Goal: Task Accomplishment & Management: Use online tool/utility

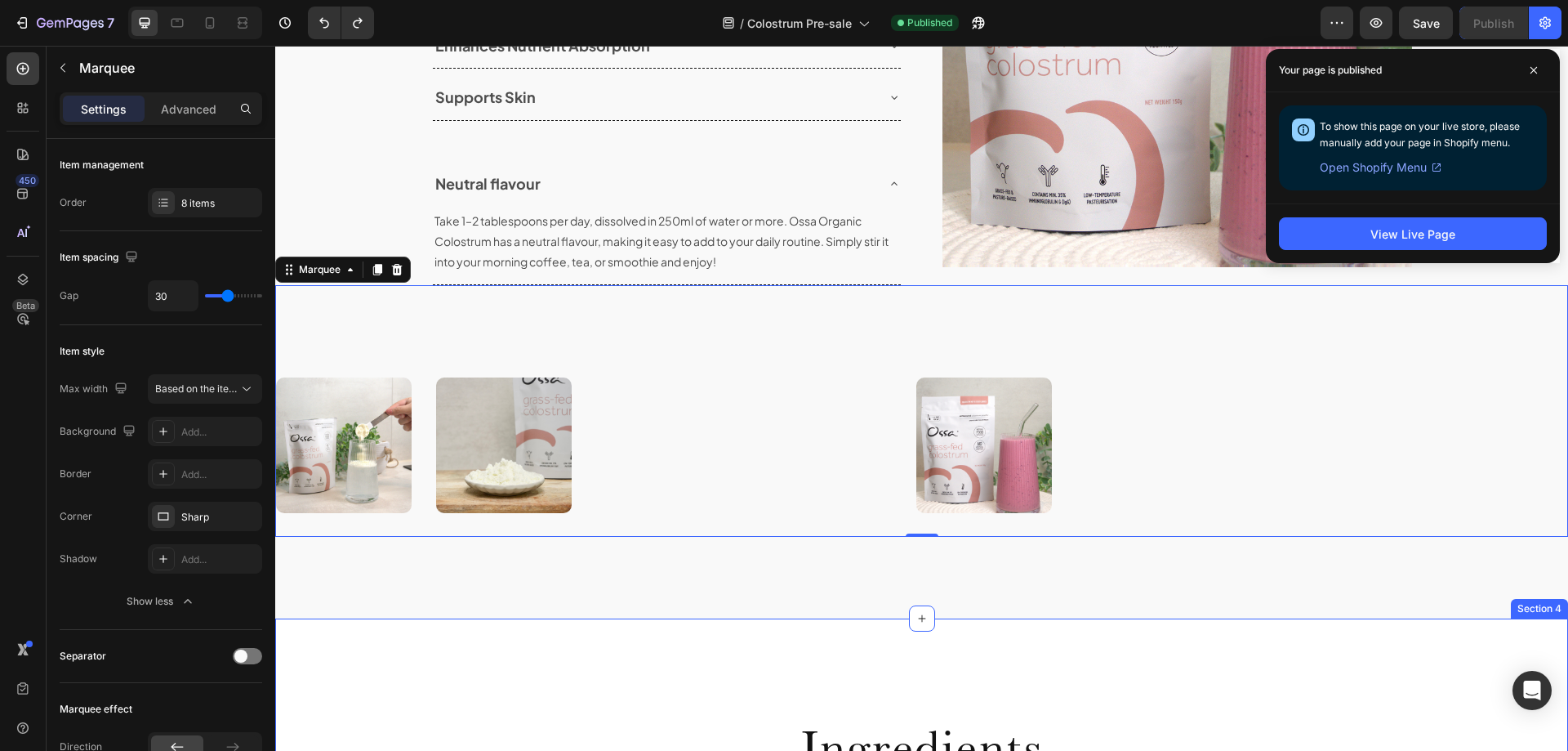
scroll to position [1921, 0]
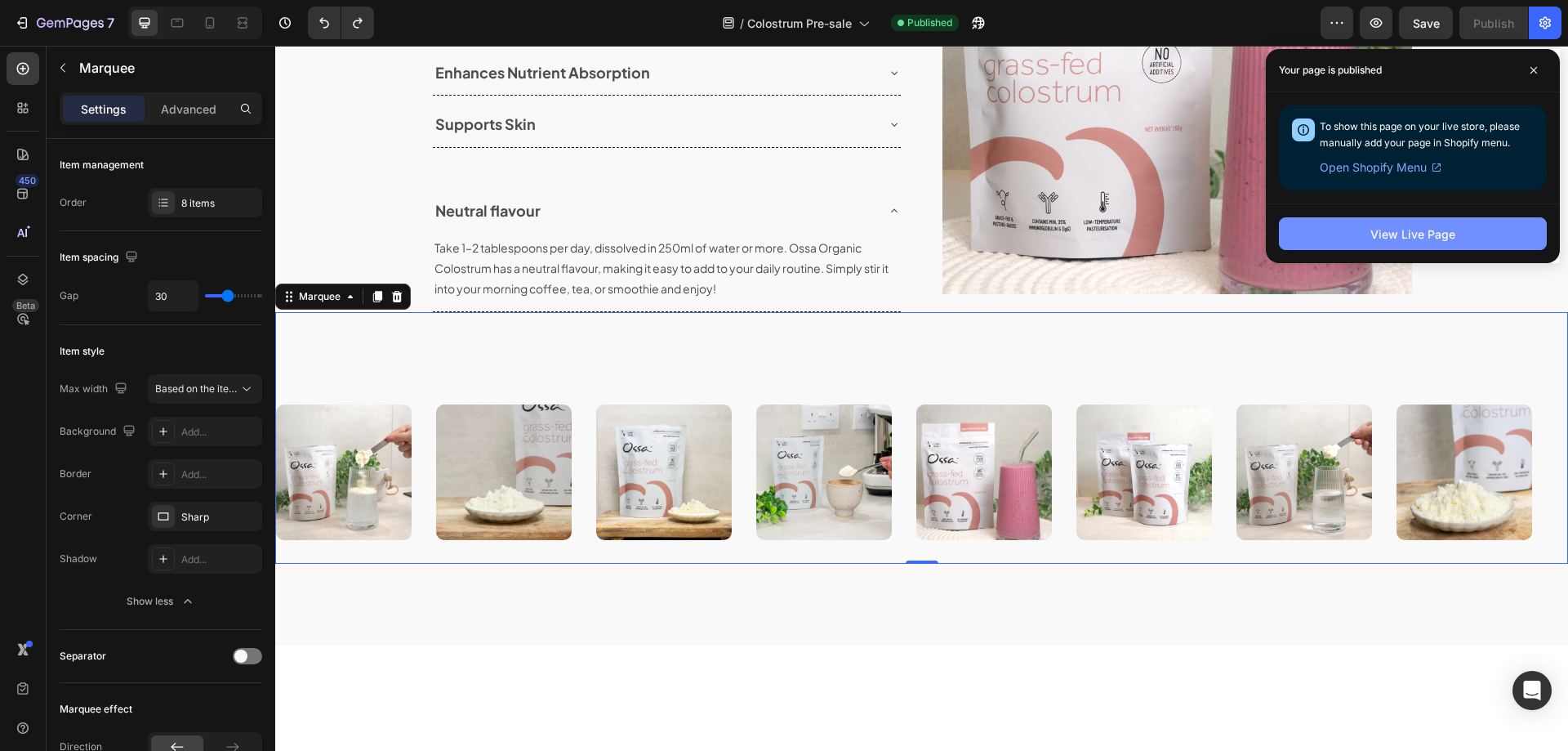
click at [1409, 234] on div "View Live Page" at bounding box center [1412, 234] width 85 height 17
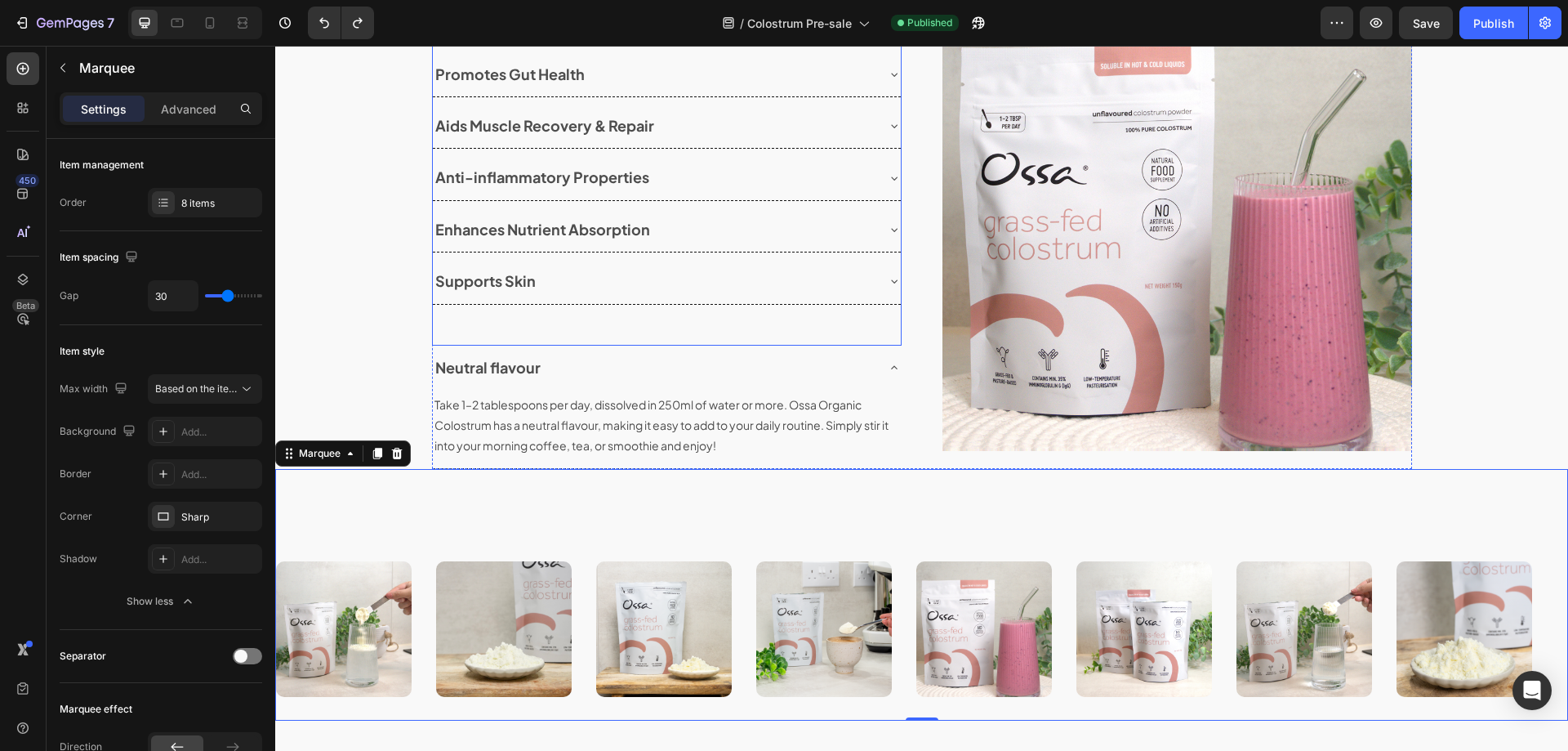
scroll to position [1757, 0]
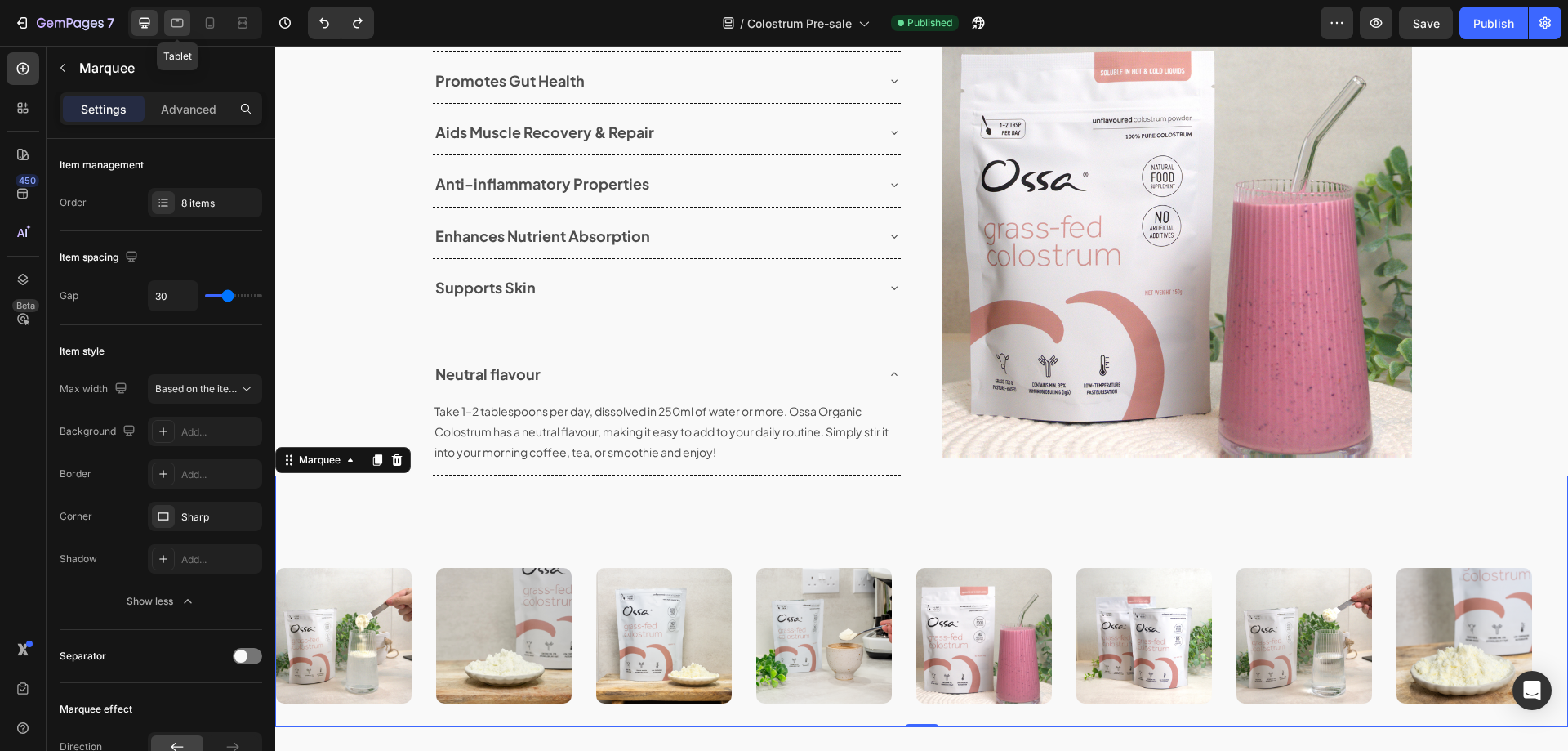
click at [177, 18] on icon at bounding box center [177, 23] width 17 height 17
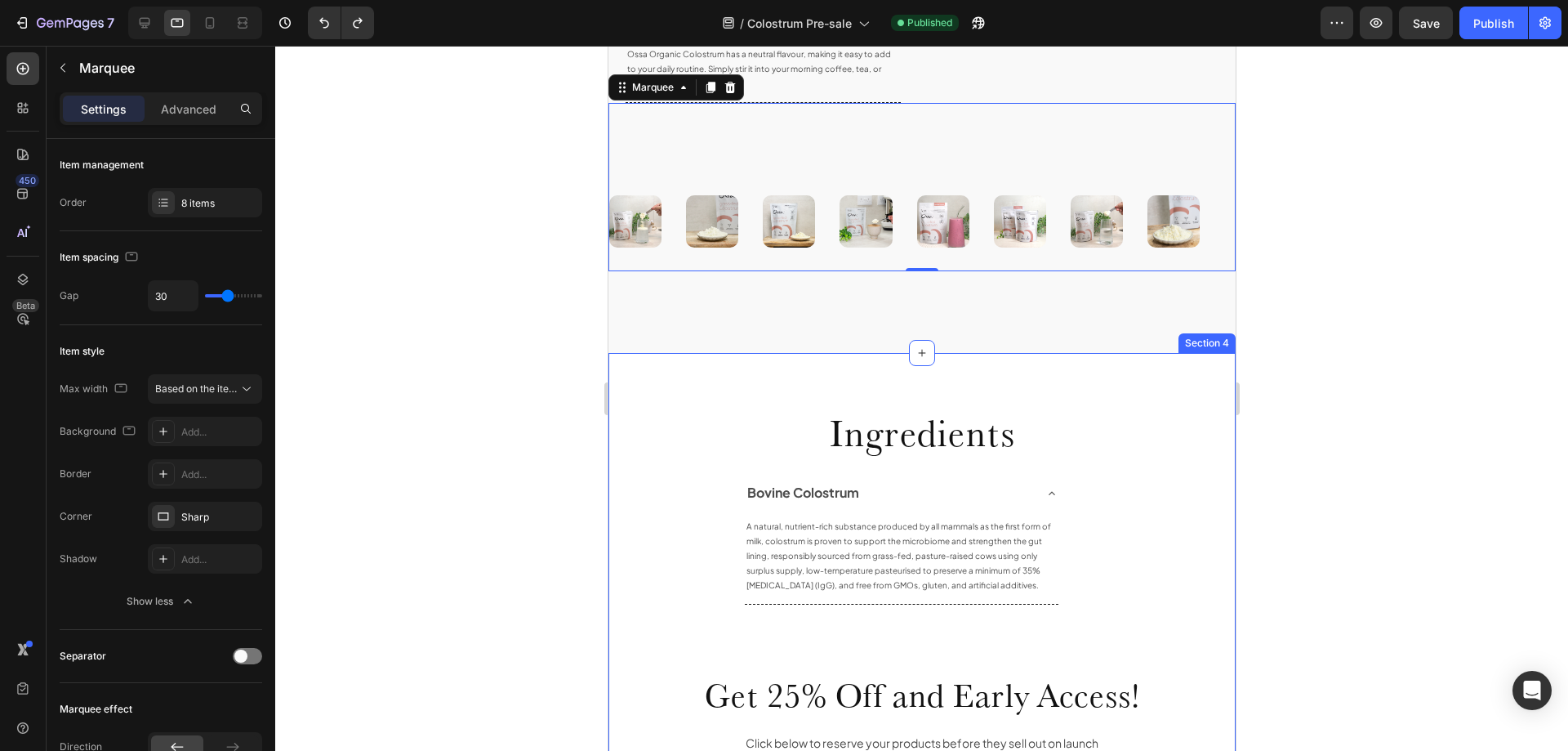
scroll to position [2018, 0]
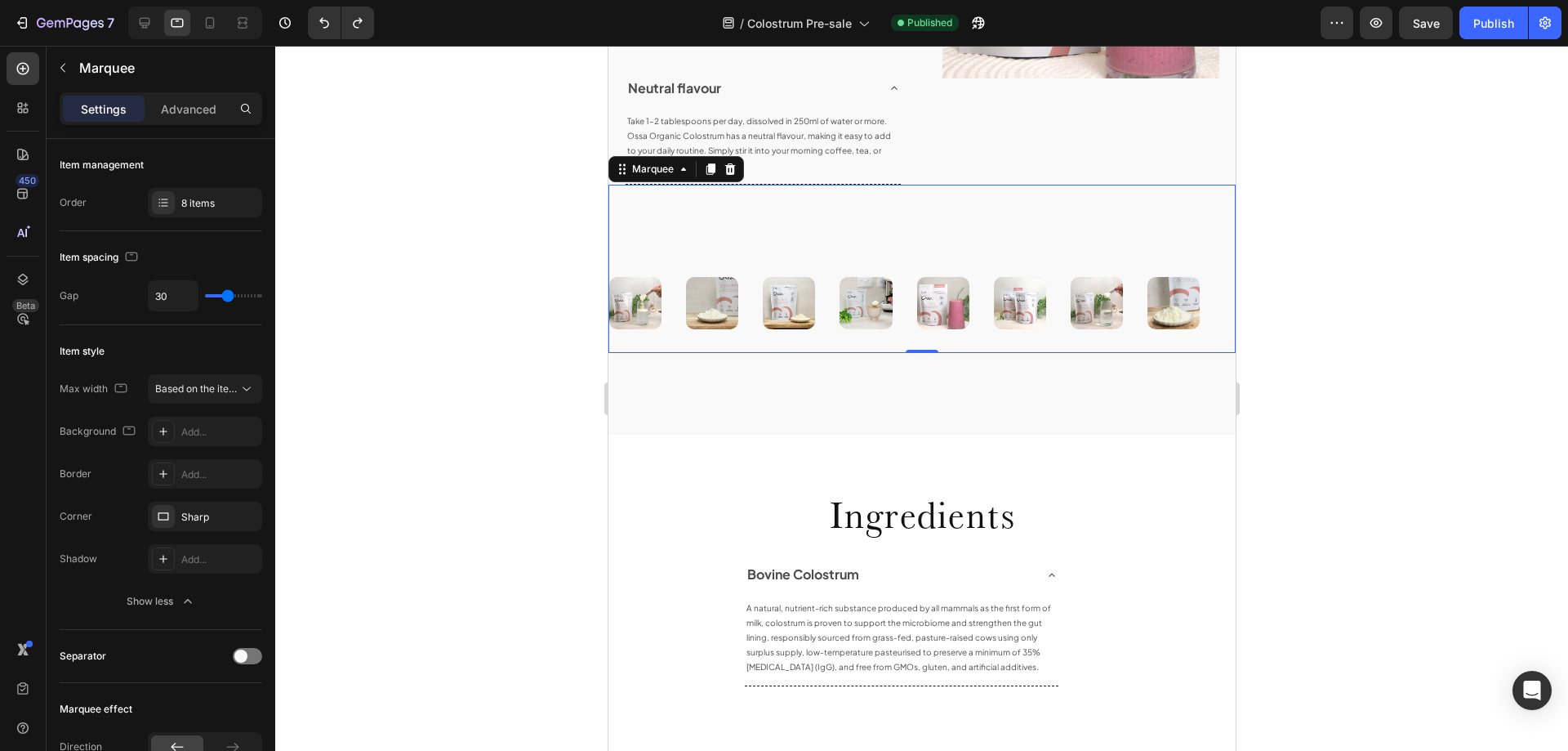
click at [904, 299] on div "Image" at bounding box center [877, 303] width 77 height 72
type input "36"
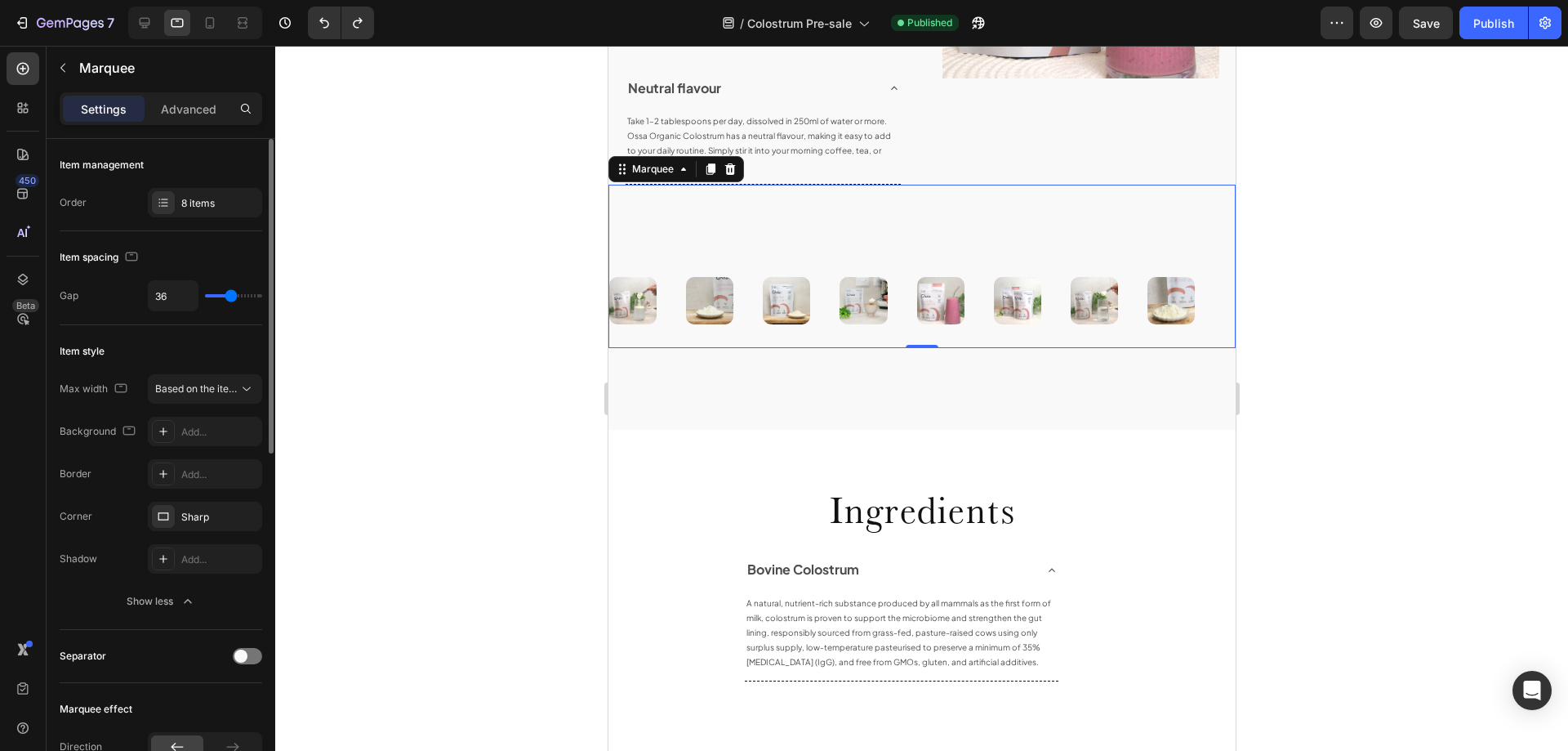
type input "33"
type input "30"
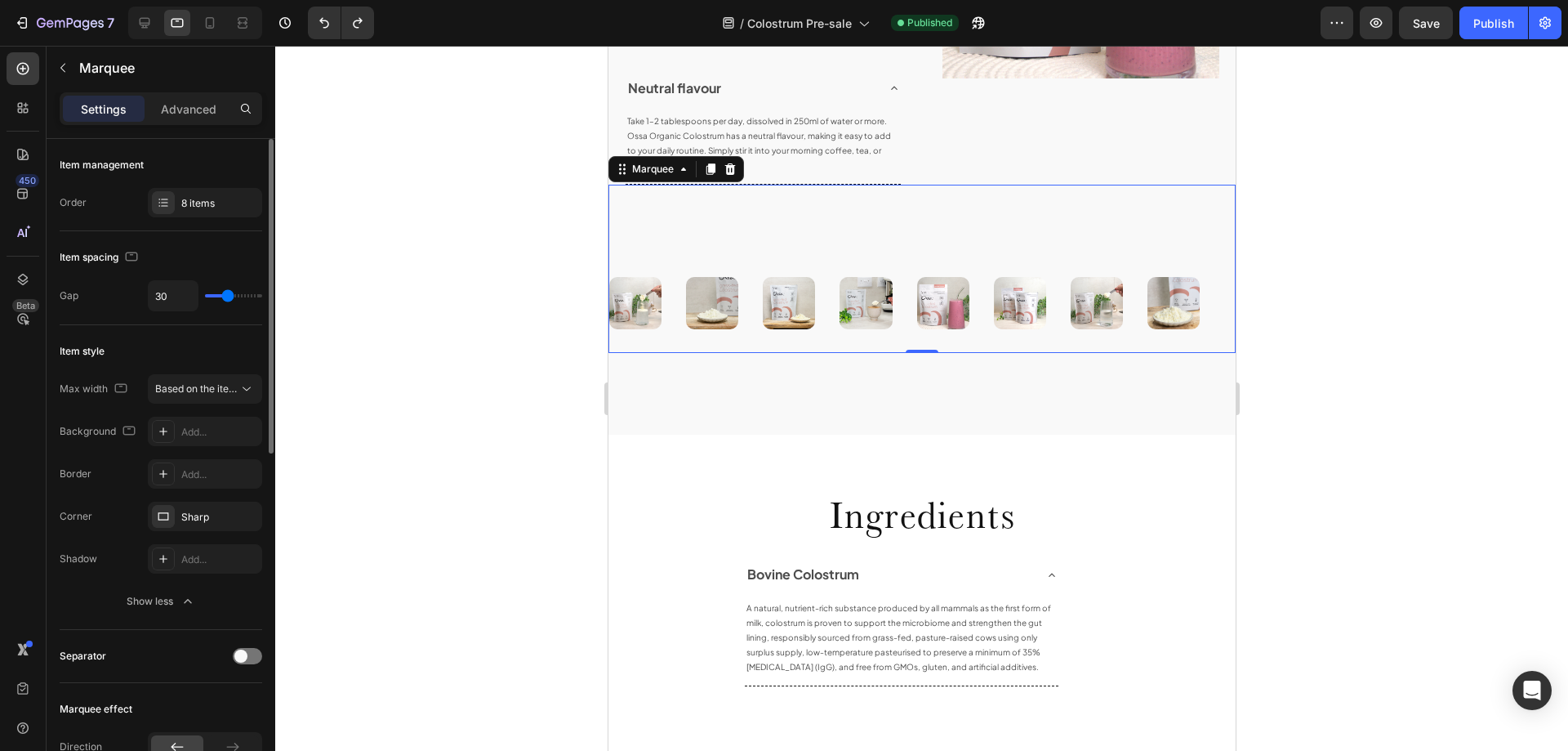
type input "28"
type input "25"
type input "19"
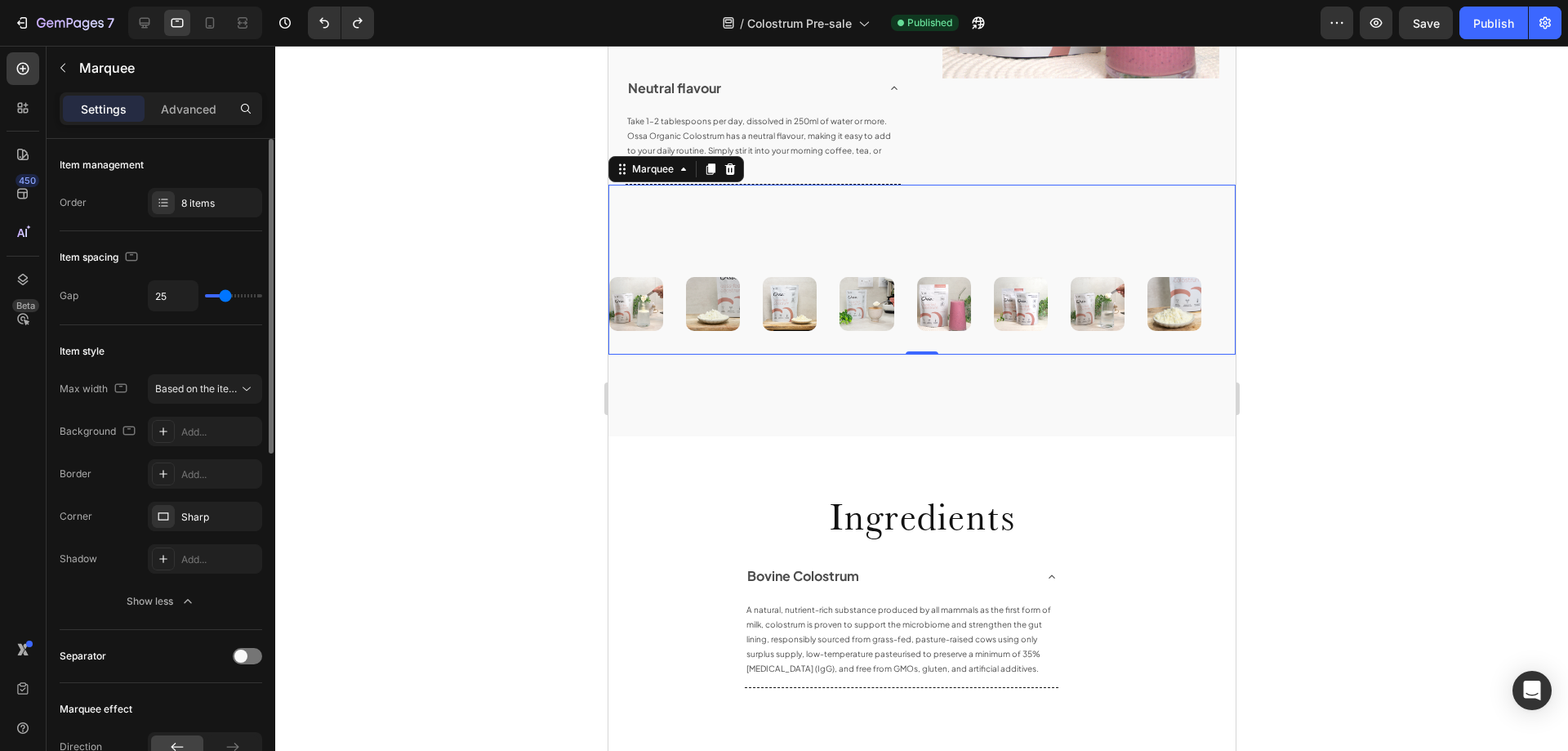
type input "19"
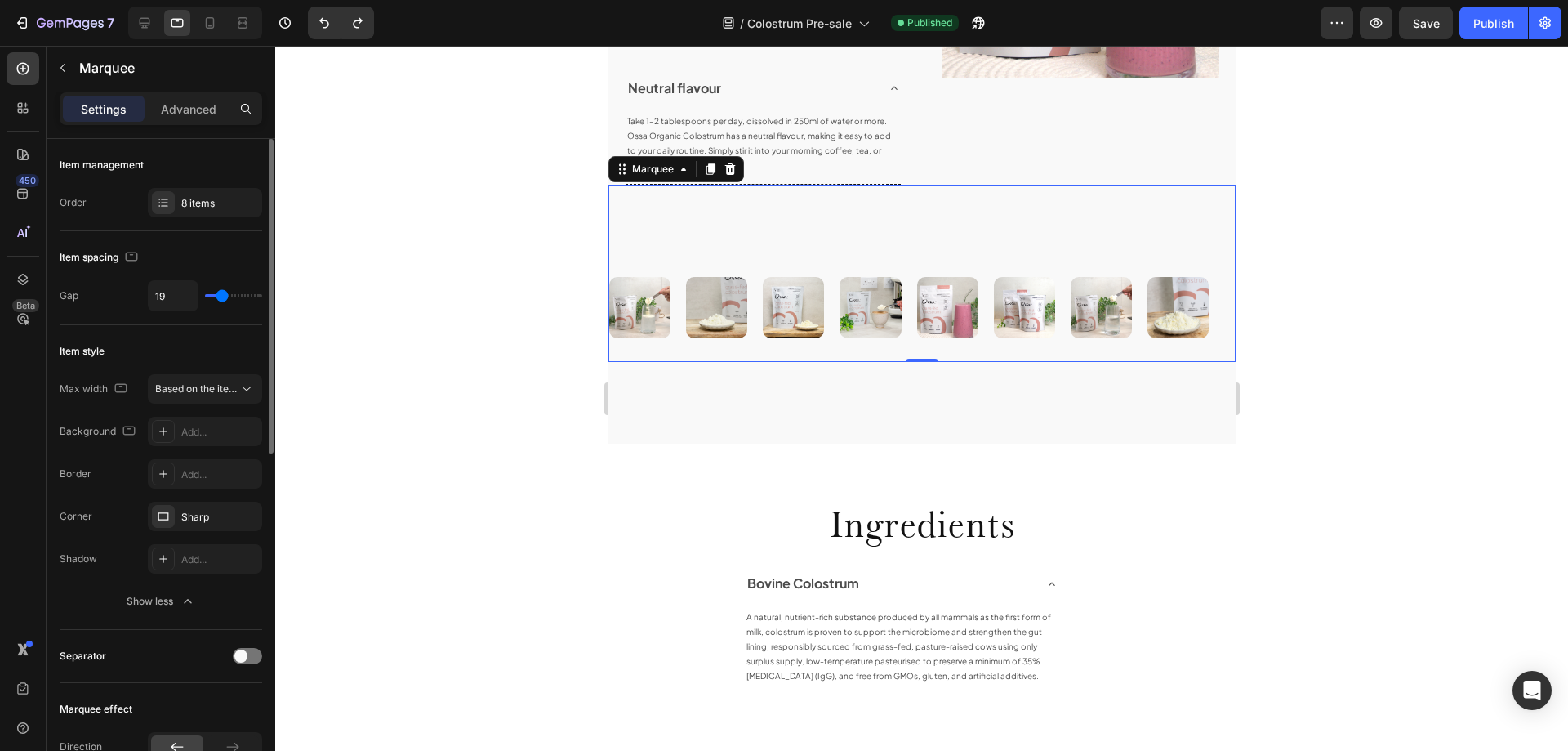
type input "16"
type input "13"
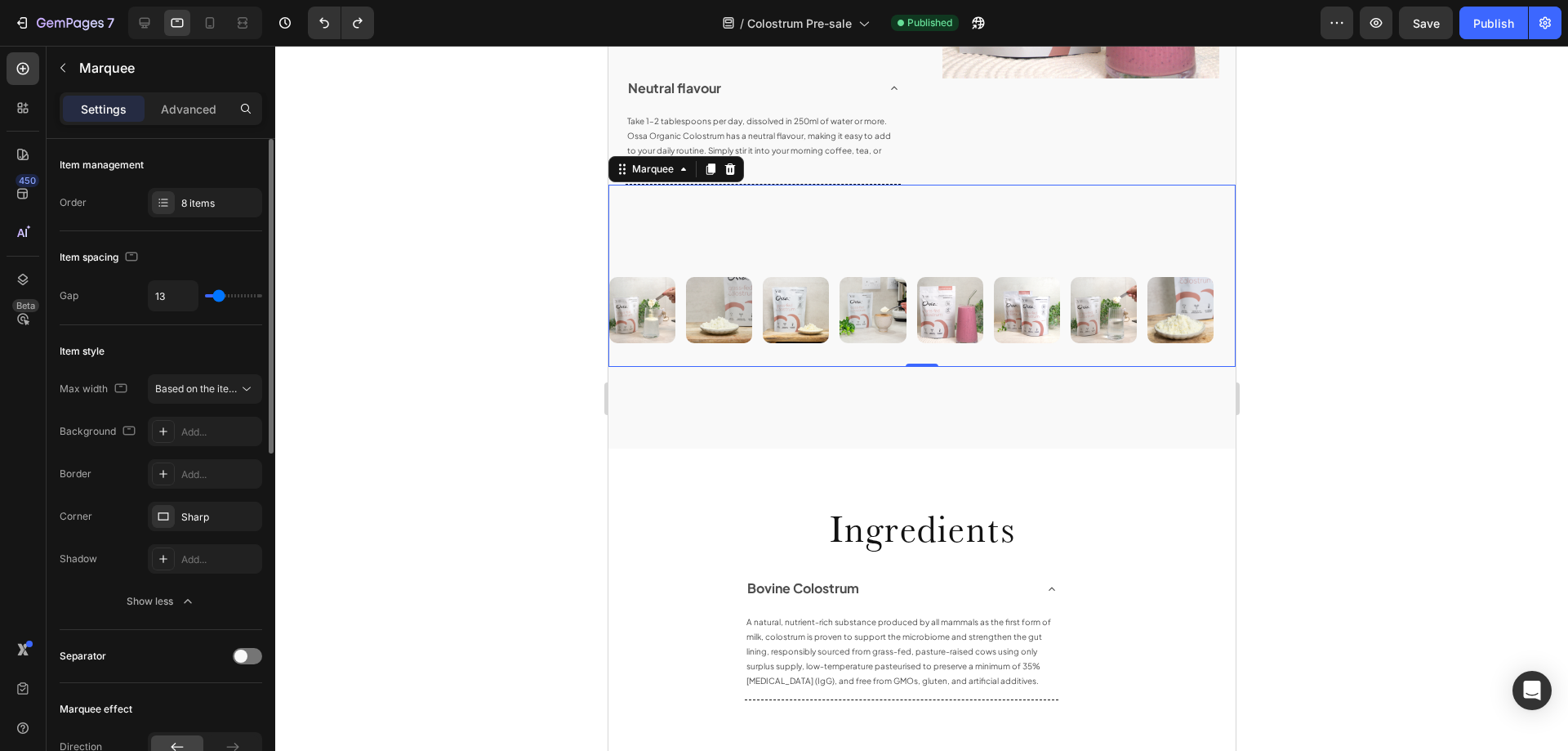
type input "12"
type input "9"
drag, startPoint x: 231, startPoint y: 293, endPoint x: 217, endPoint y: 291, distance: 14.1
type input "9"
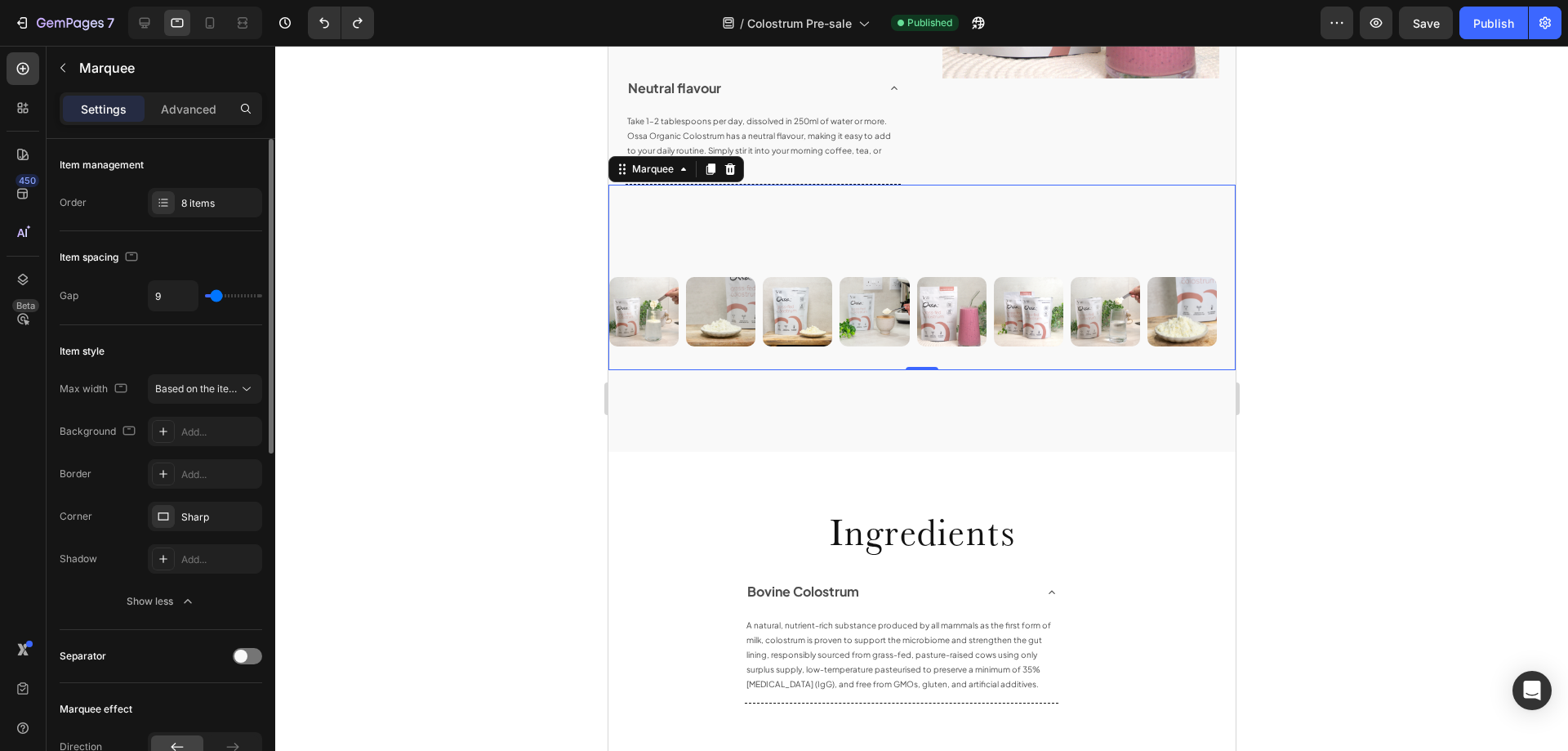
click at [217, 294] on input "range" at bounding box center [233, 295] width 57 height 3
click at [165, 294] on input "9" at bounding box center [173, 296] width 49 height 30
type input "2"
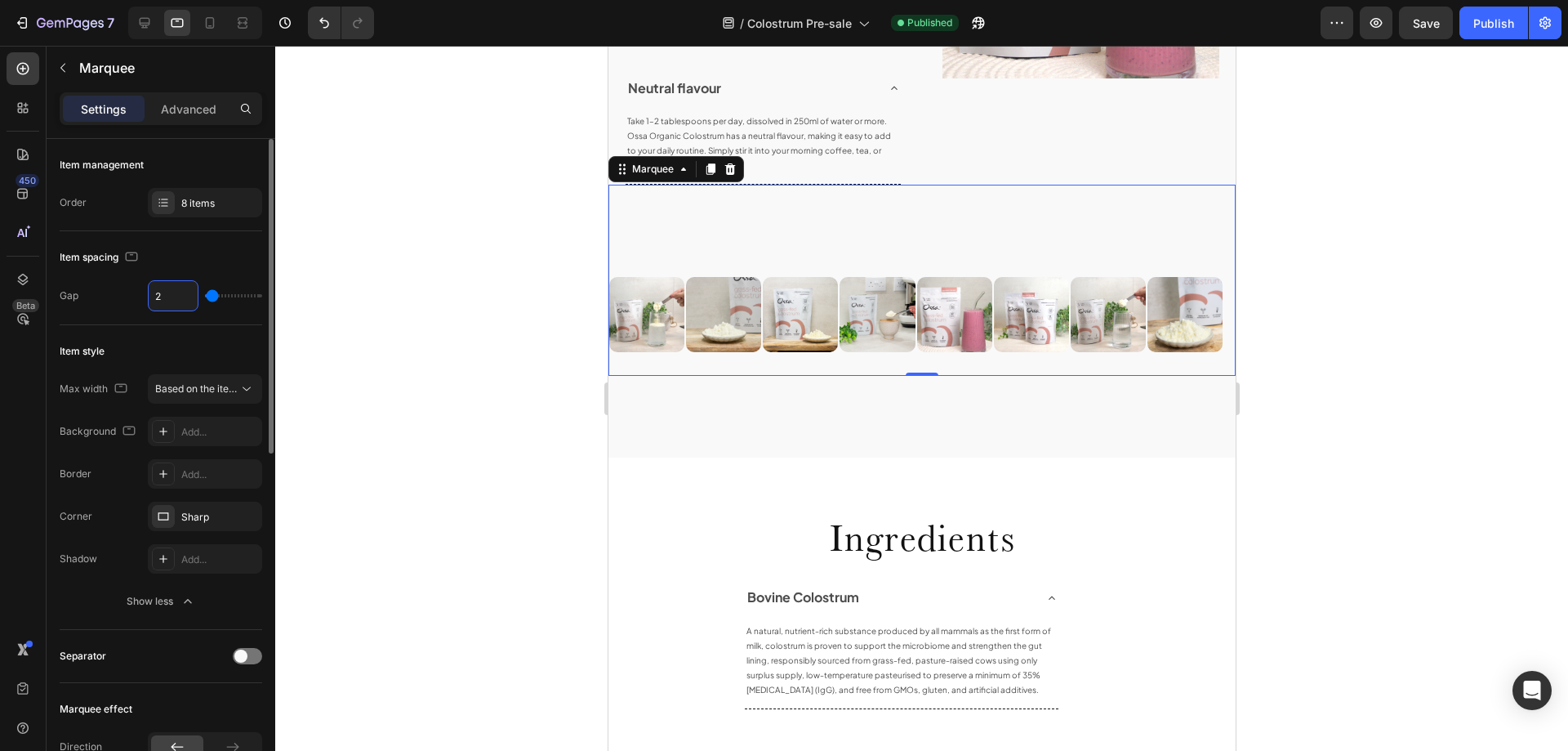
type input "20"
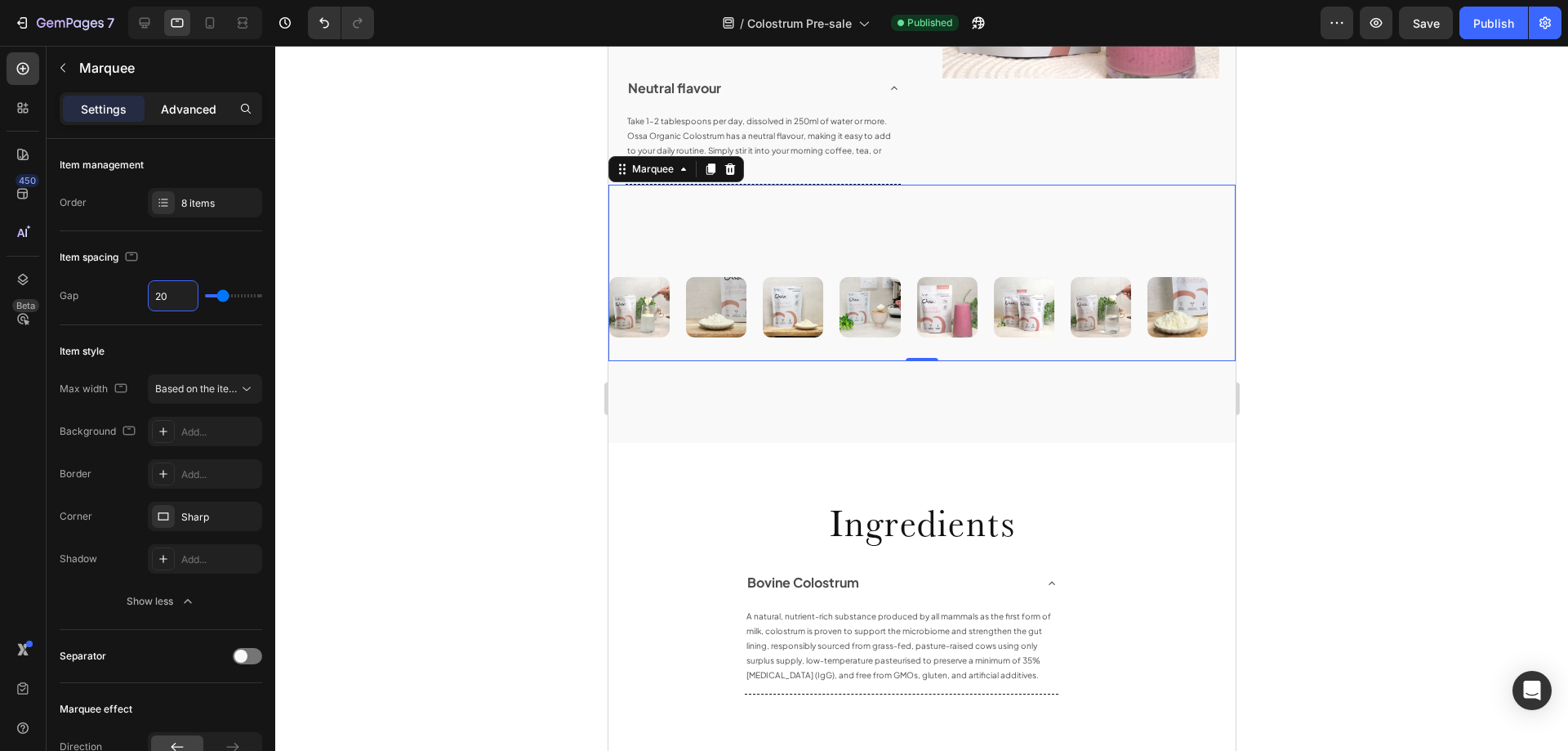
type input "20"
click at [180, 104] on p "Advanced" at bounding box center [188, 108] width 55 height 17
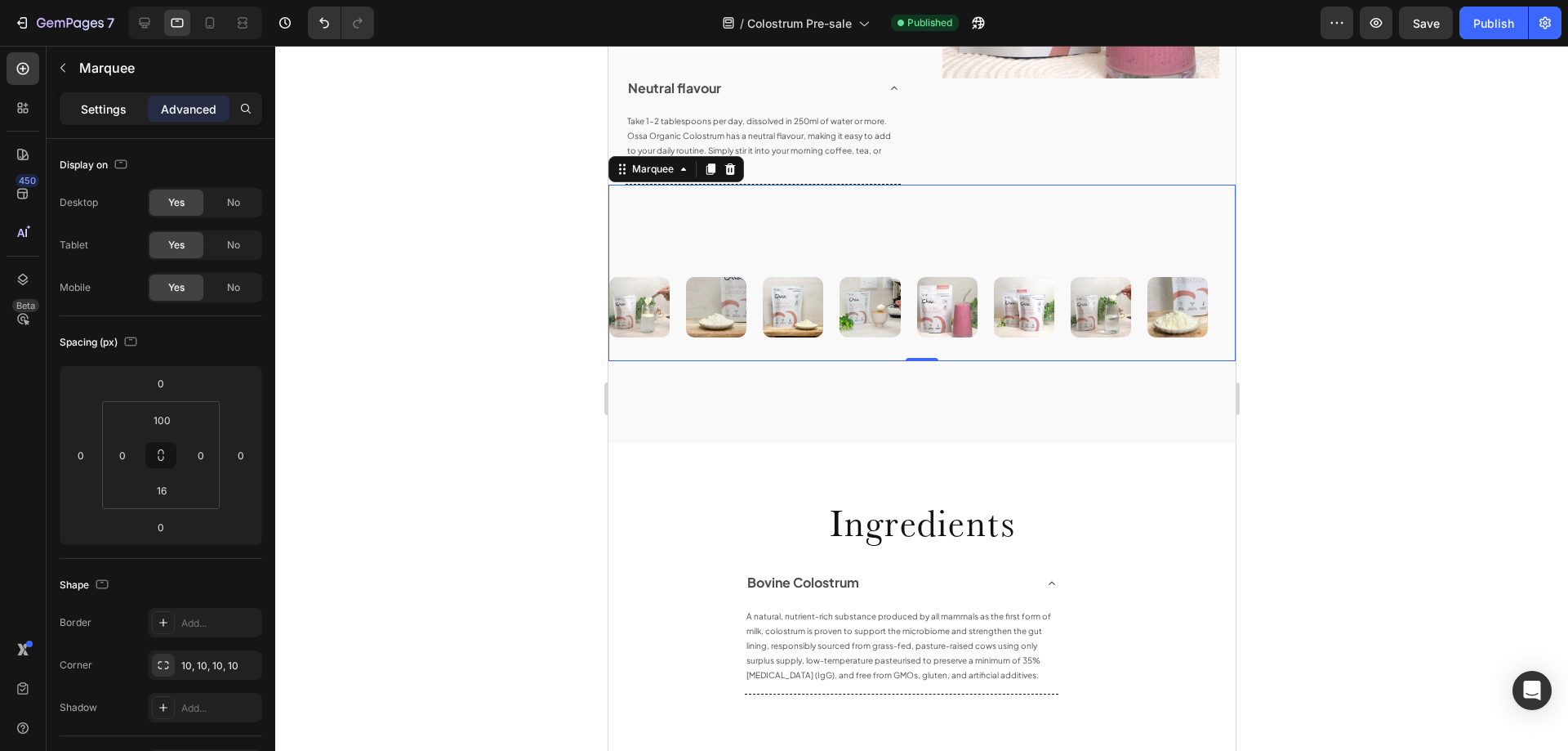
click at [117, 108] on p "Settings" at bounding box center [103, 108] width 45 height 17
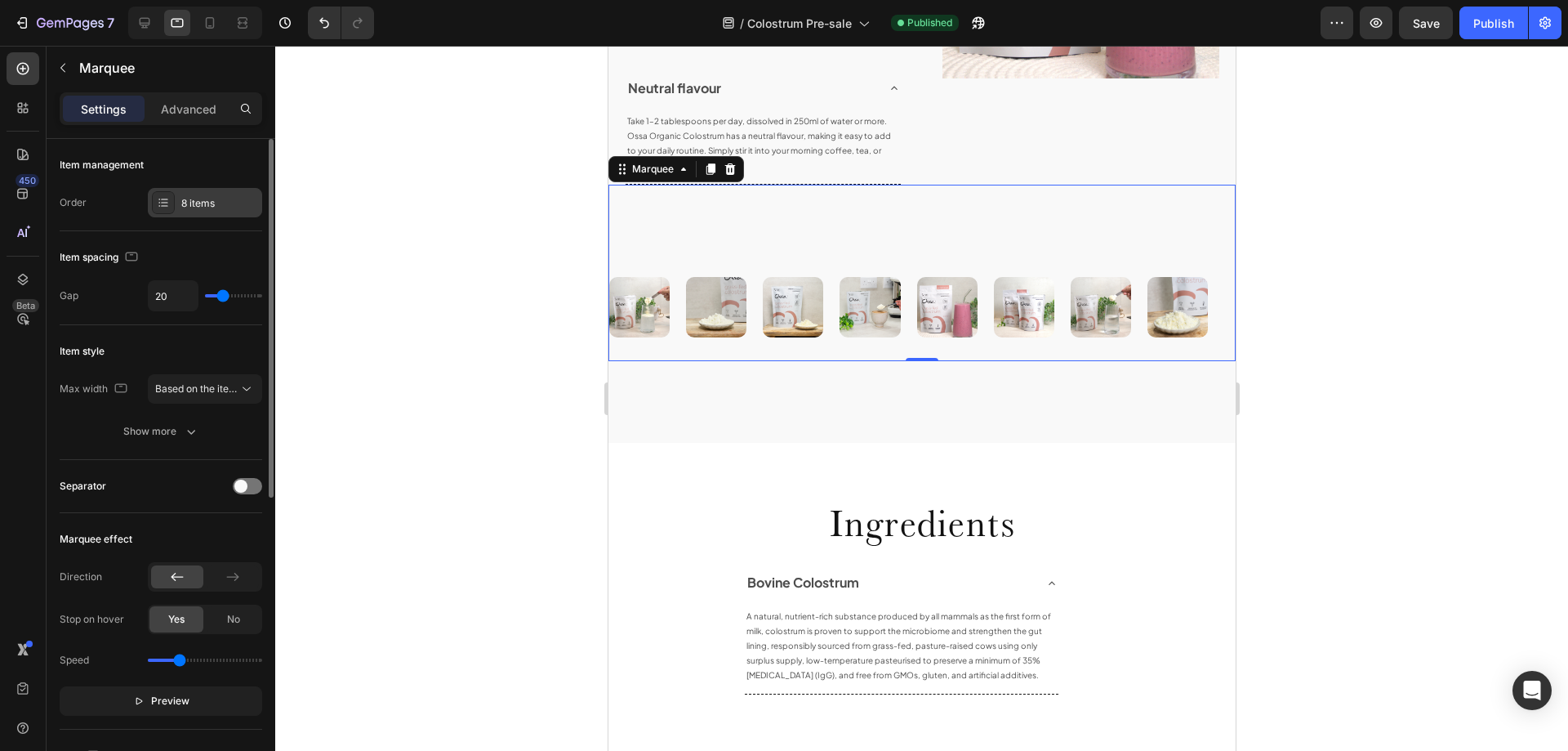
click at [171, 203] on div at bounding box center [163, 202] width 23 height 23
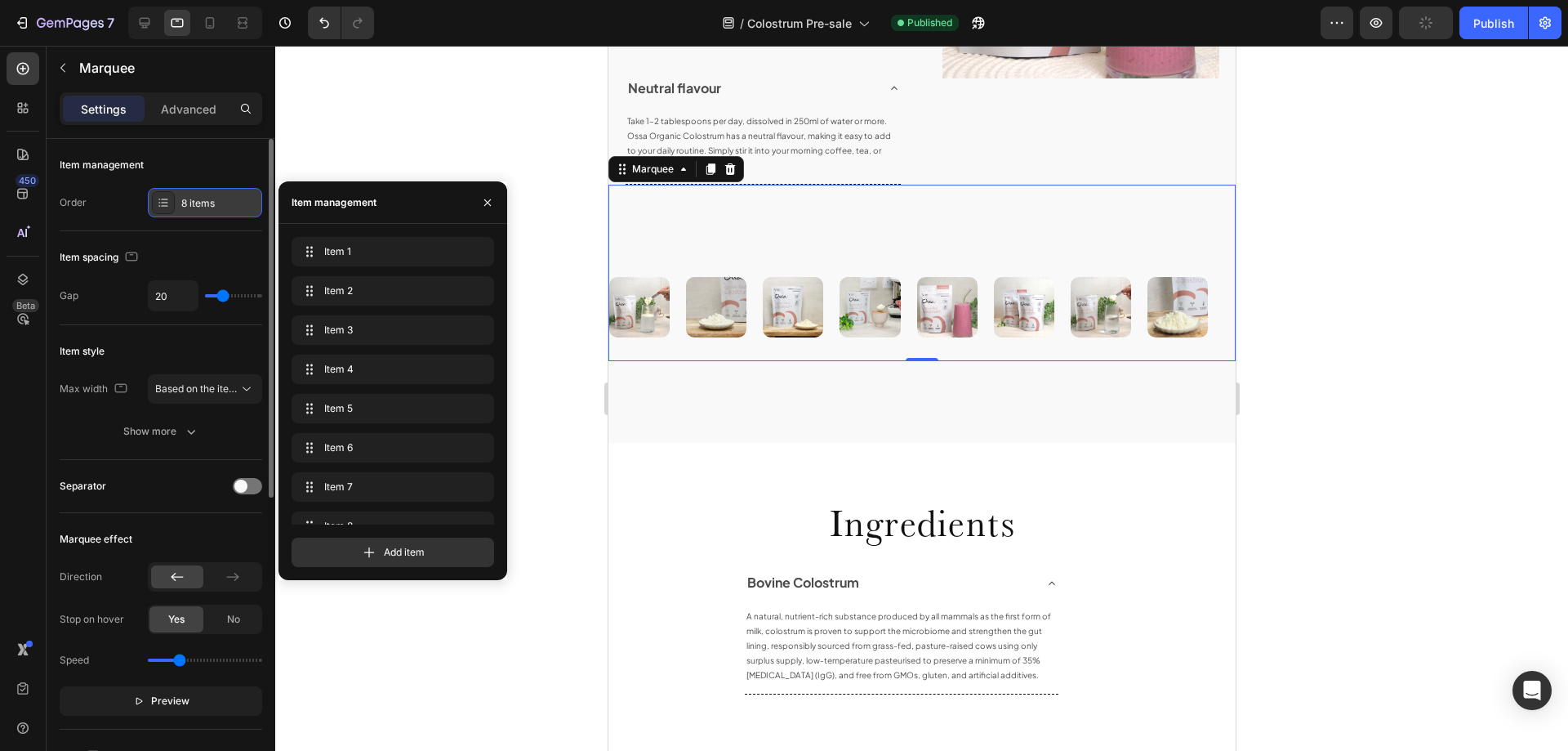
click at [171, 203] on div at bounding box center [163, 202] width 23 height 23
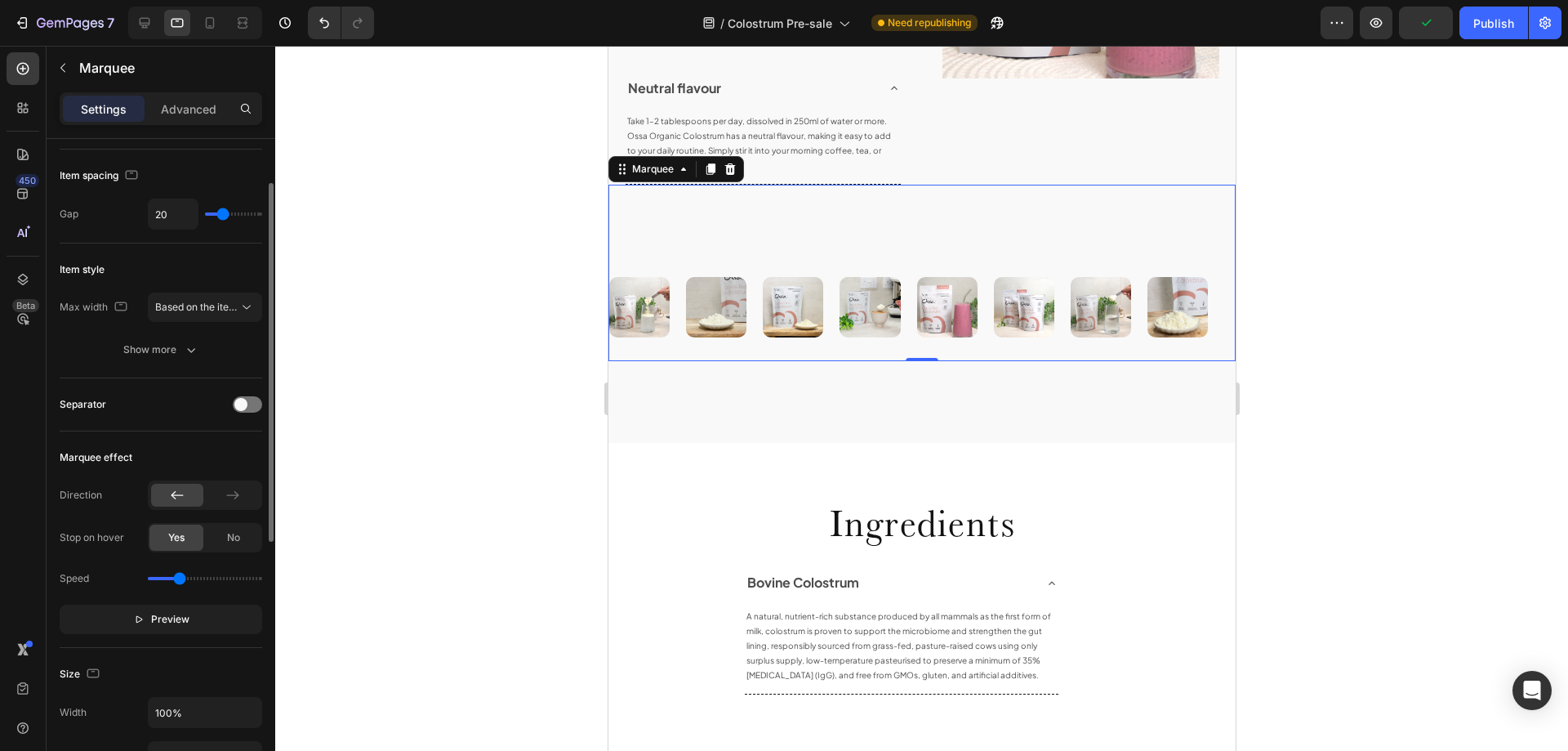
scroll to position [0, 0]
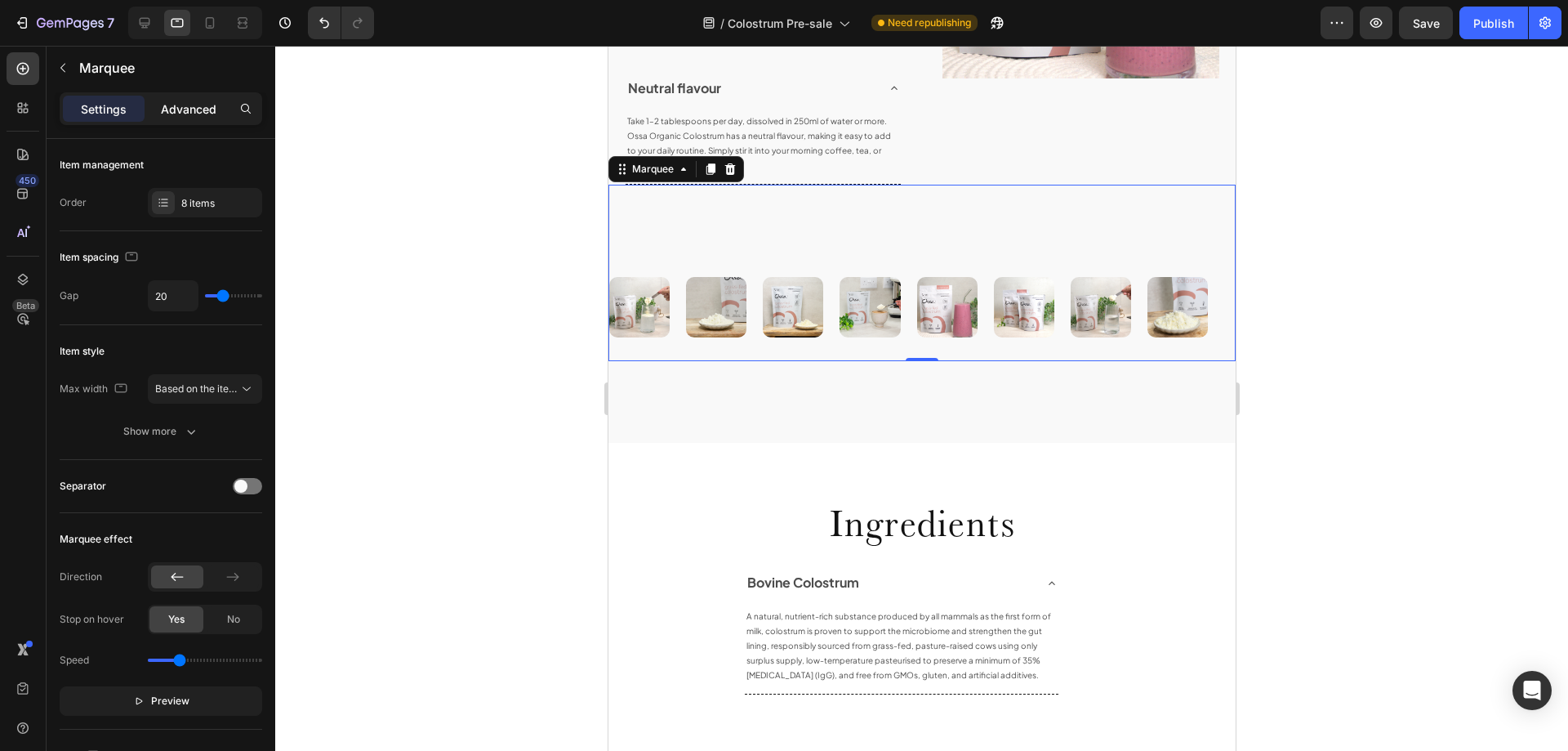
click at [200, 113] on p "Advanced" at bounding box center [188, 108] width 55 height 17
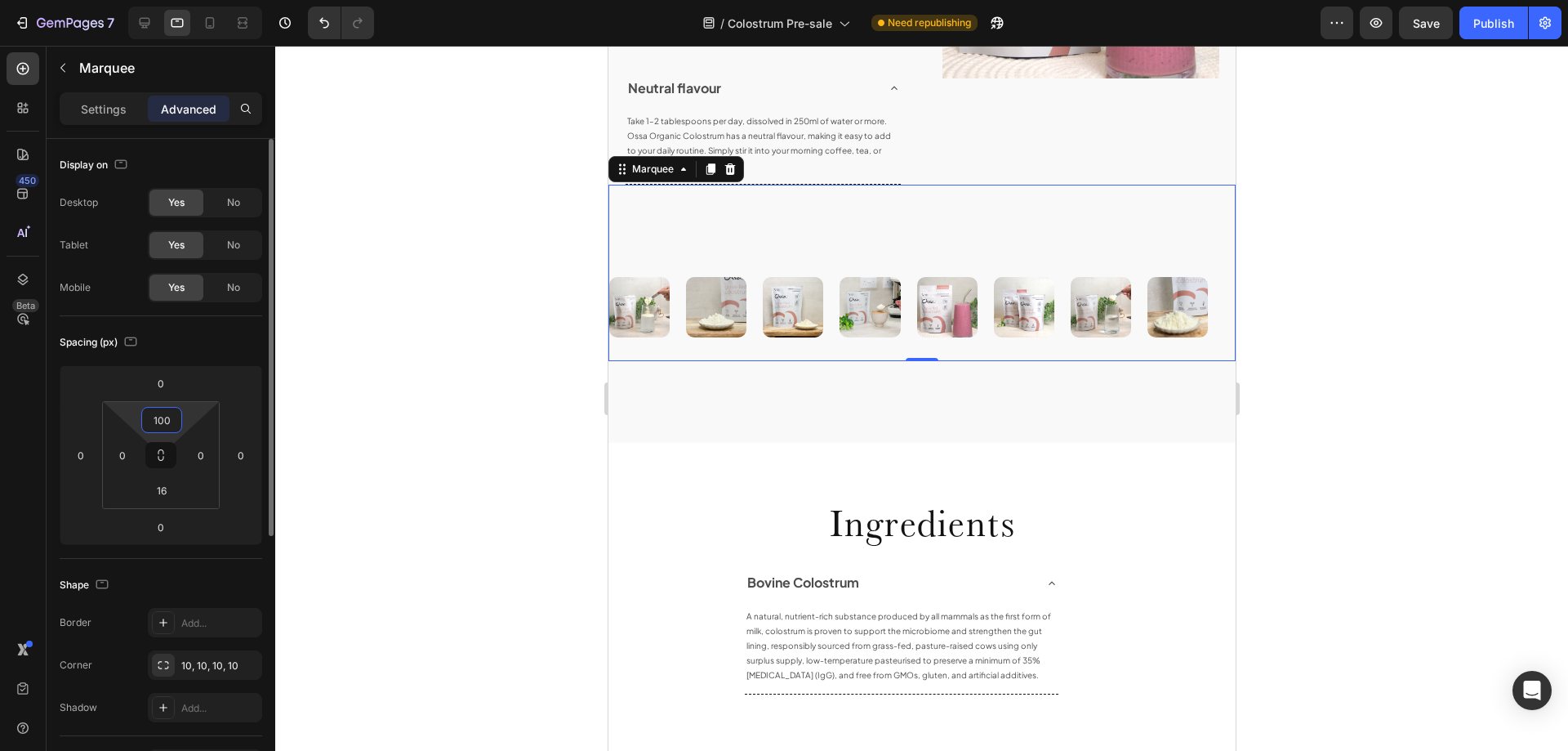
click at [171, 425] on input "100" at bounding box center [162, 420] width 33 height 25
type input "50"
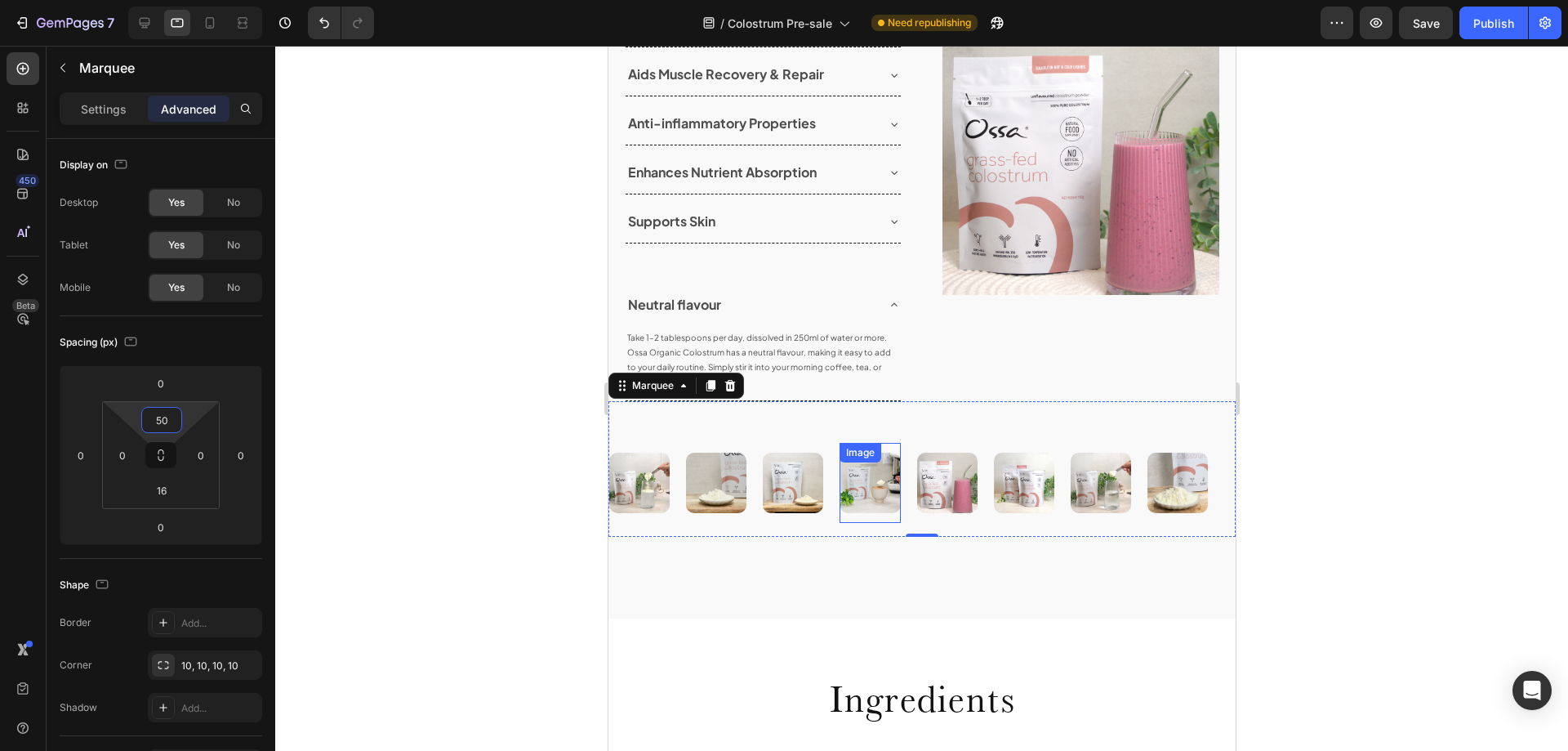
scroll to position [1773, 0]
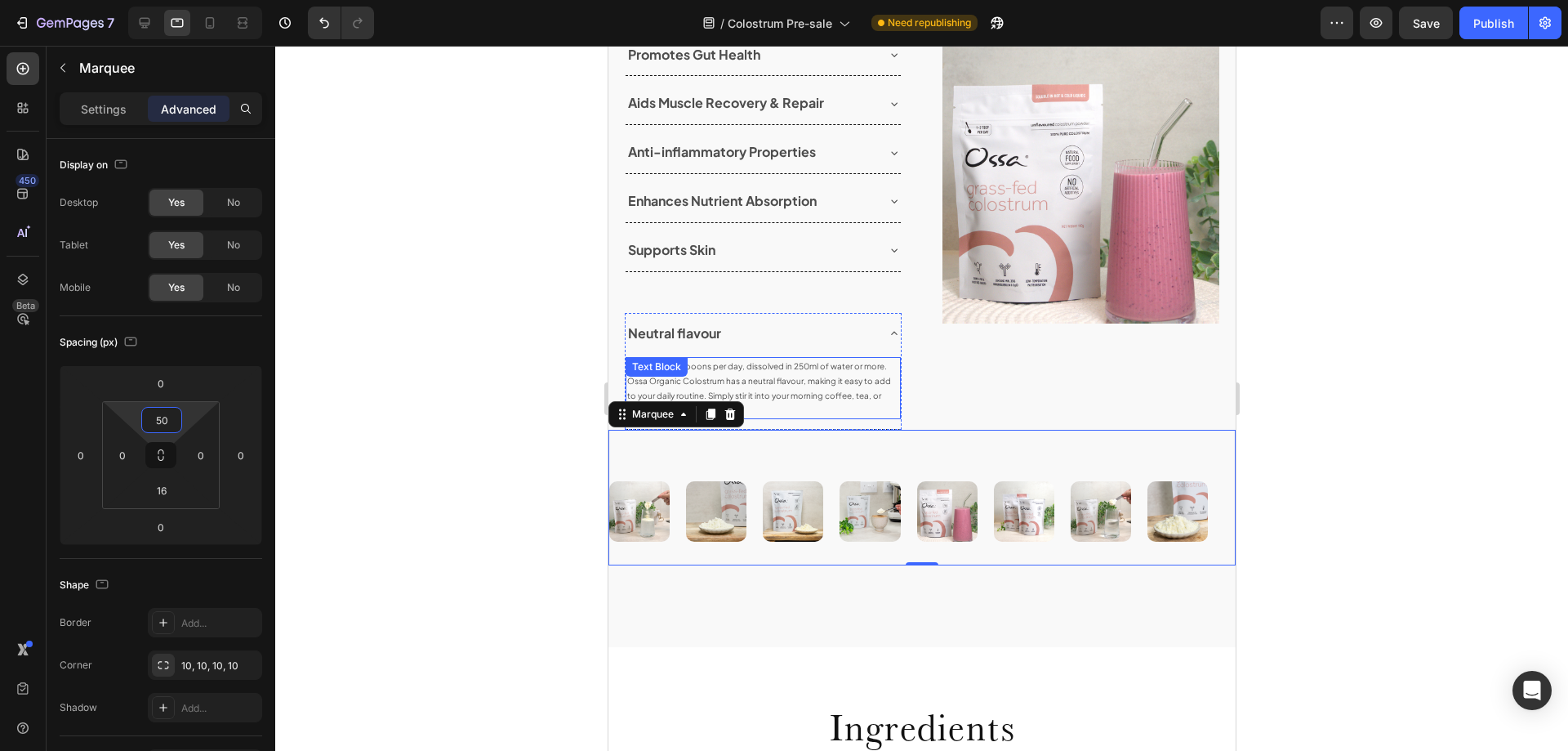
click at [816, 390] on p "Take 1–2 tablespoons per day, dissolved in 250ml of water or more. Ossa Organic…" at bounding box center [762, 388] width 272 height 59
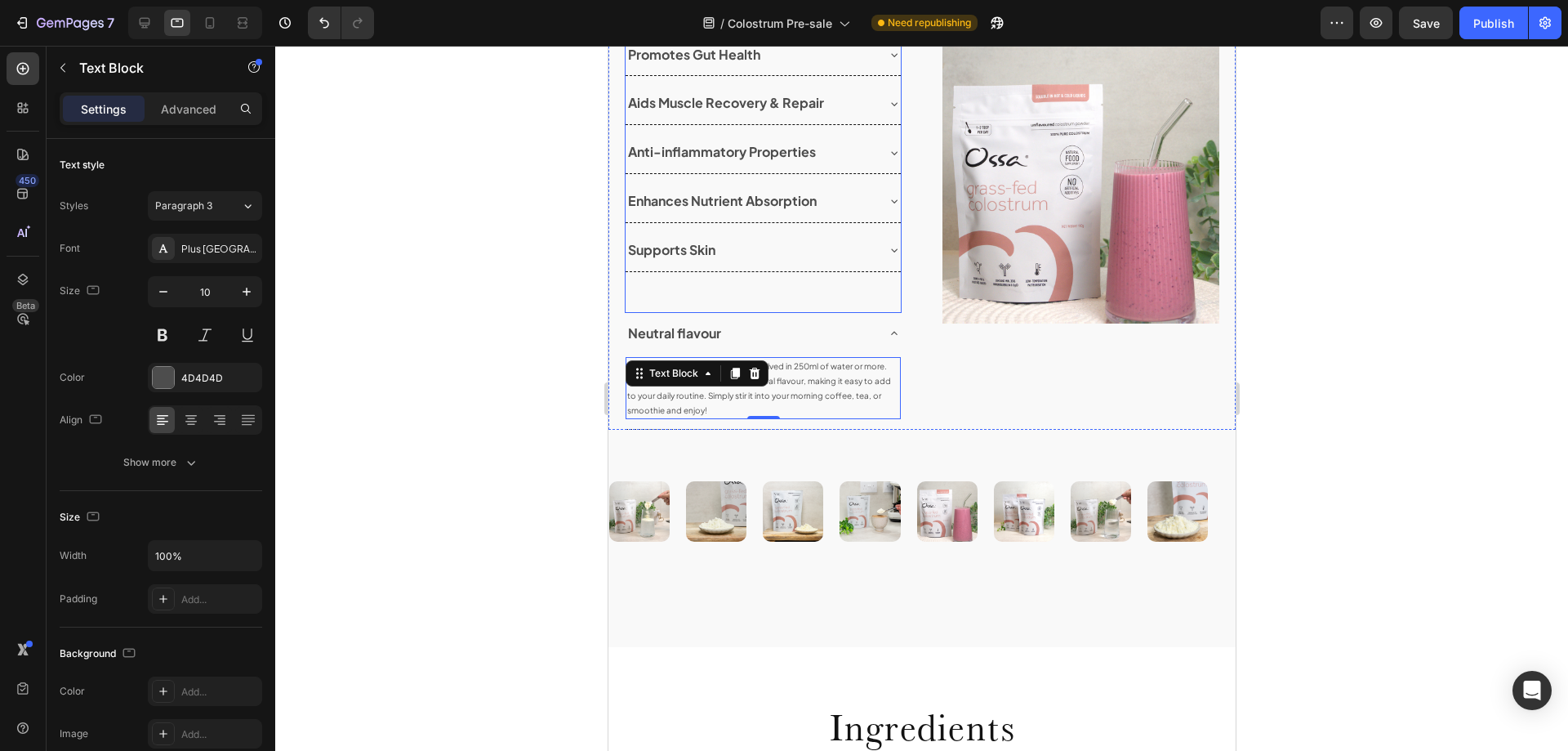
click at [877, 253] on div "Supports Skin" at bounding box center [761, 250] width 275 height 41
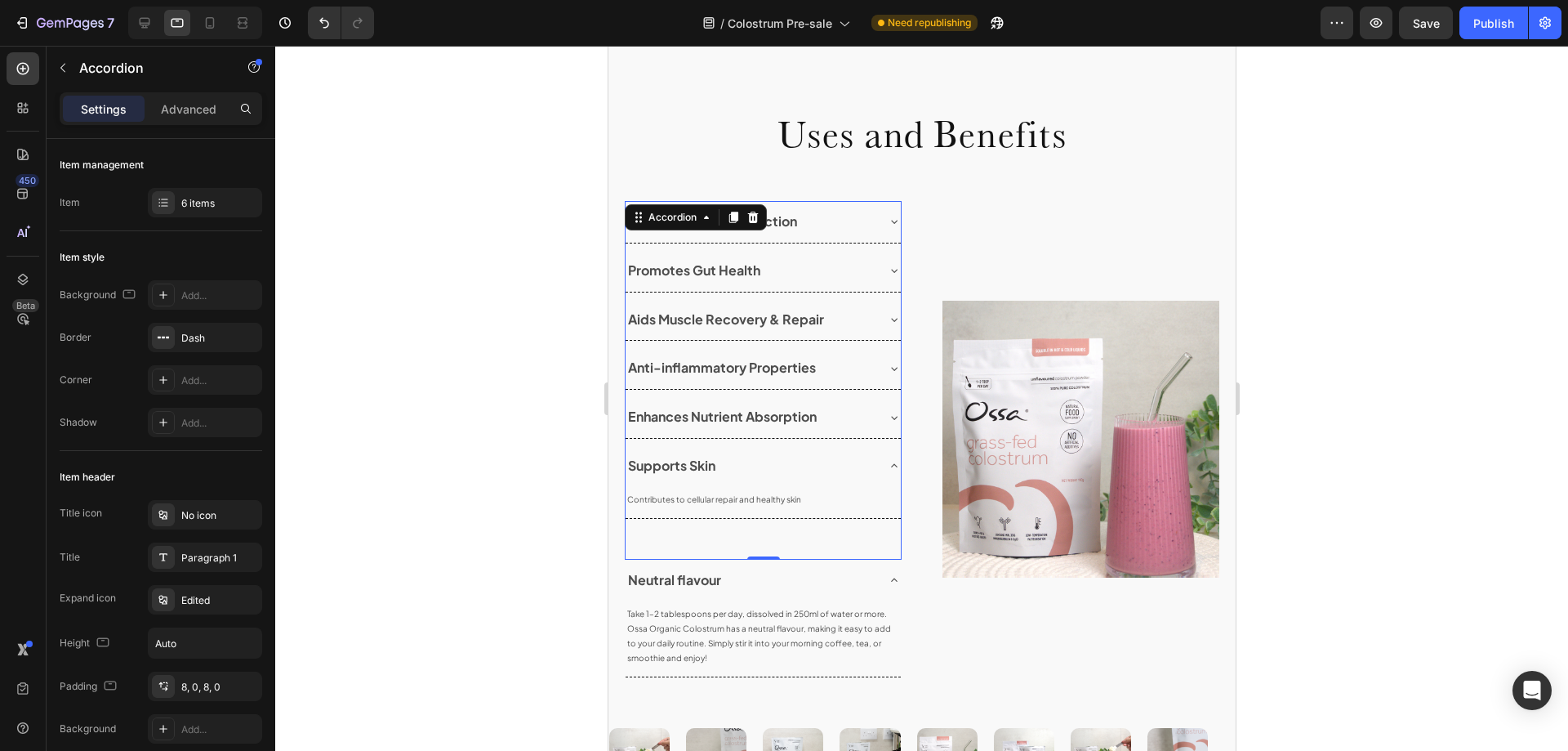
scroll to position [1237, 0]
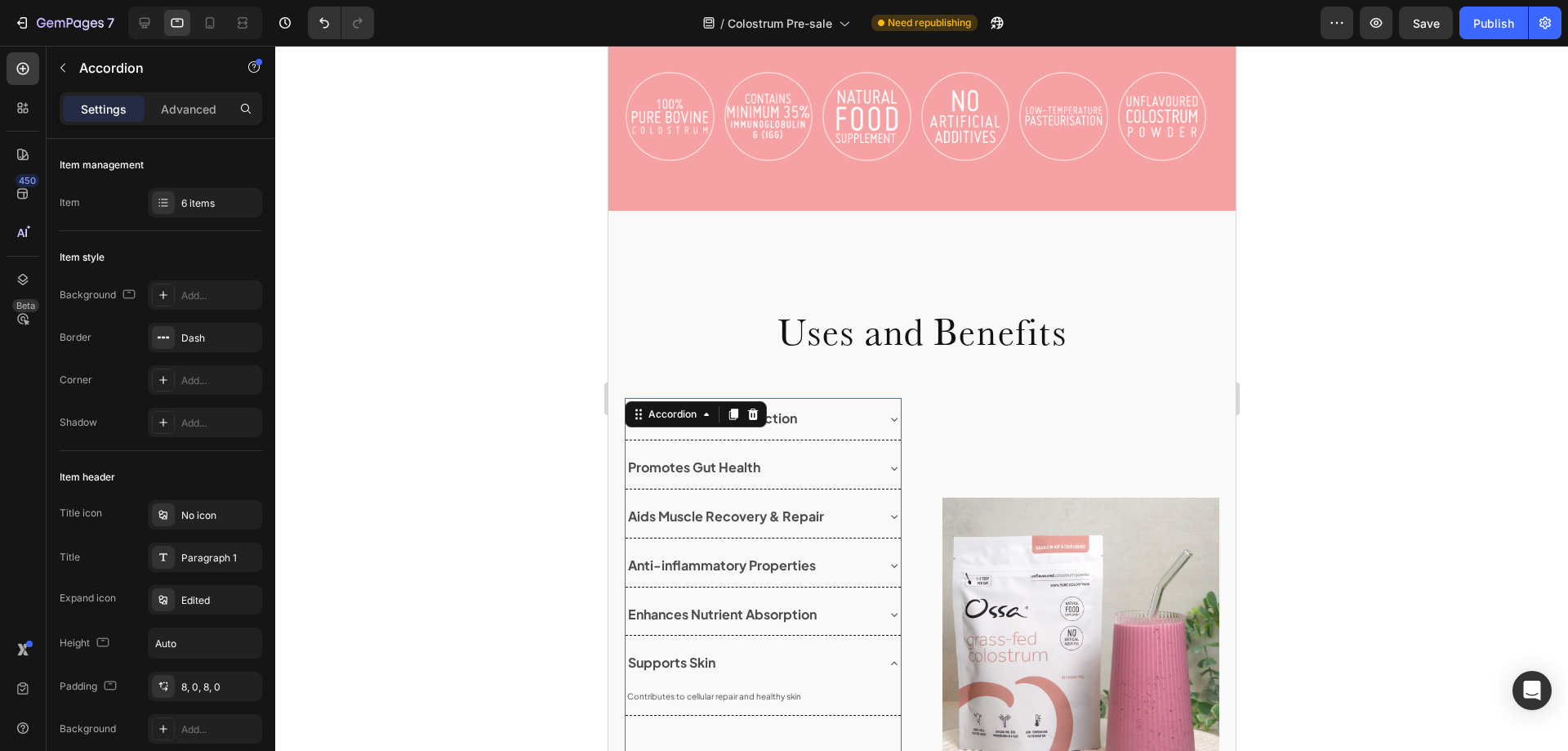
click at [879, 413] on div "Supports Immune Function" at bounding box center [761, 419] width 275 height 41
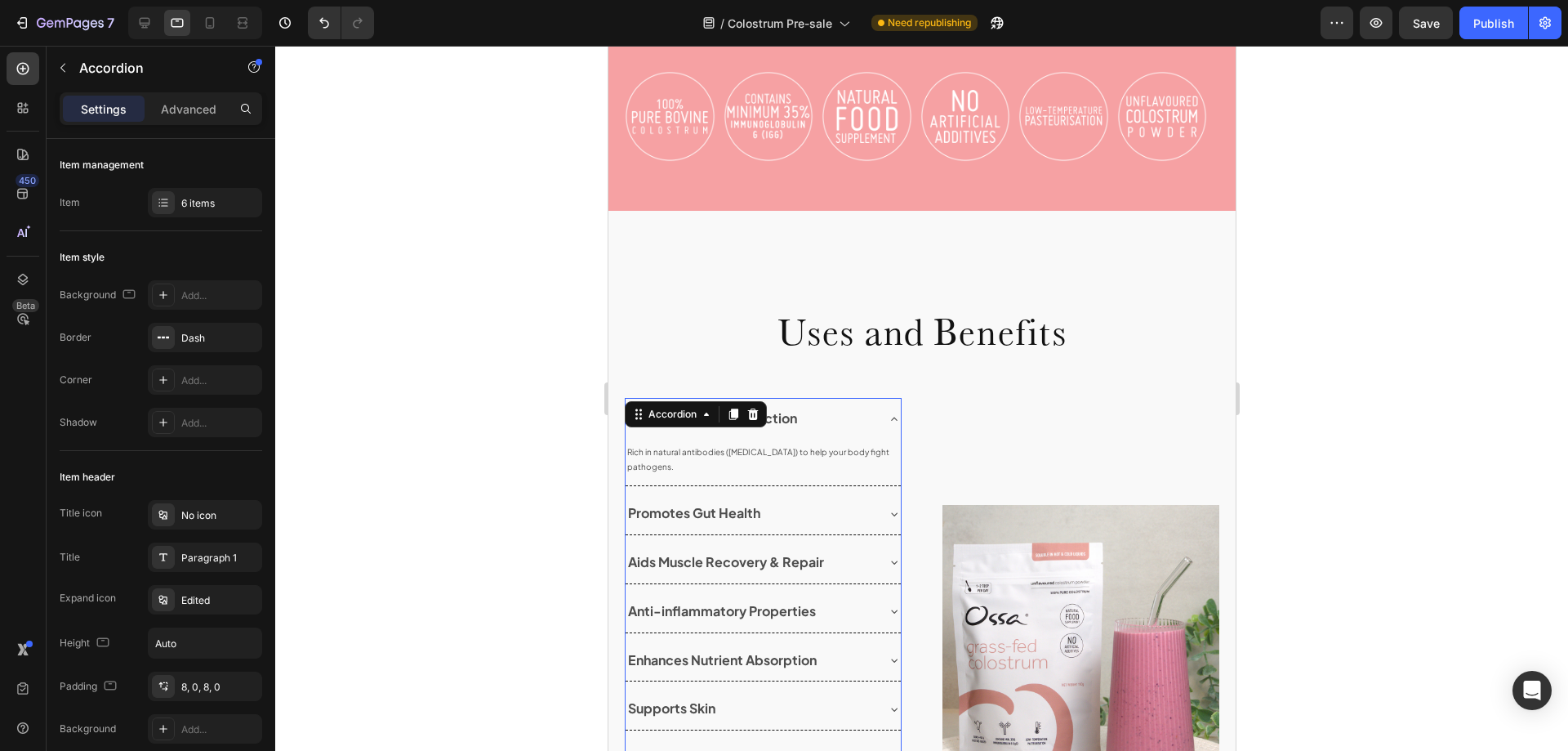
scroll to position [1400, 0]
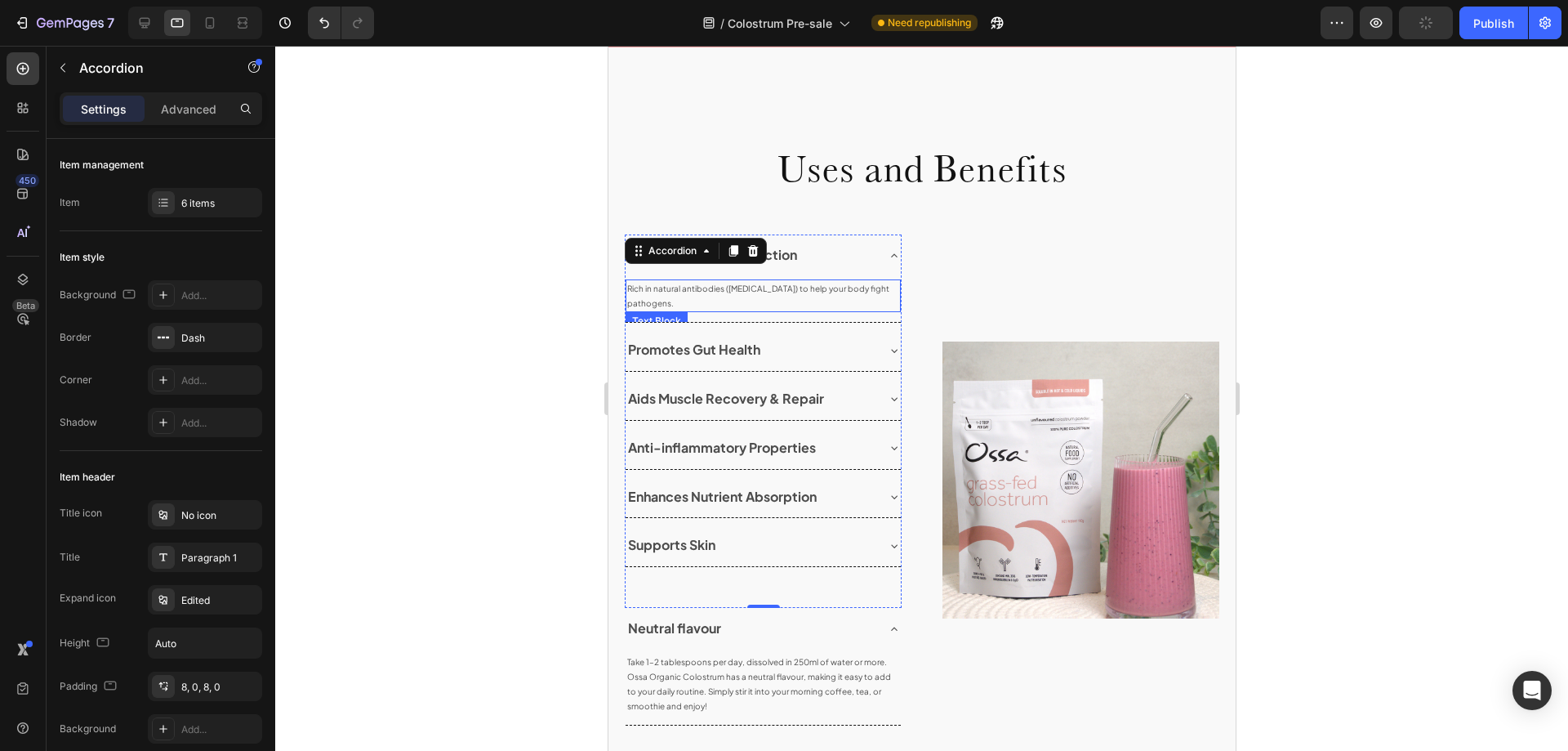
click at [824, 285] on p "Rich in natural antibodies ([MEDICAL_DATA]) to help your body fight pathogens." at bounding box center [762, 296] width 272 height 30
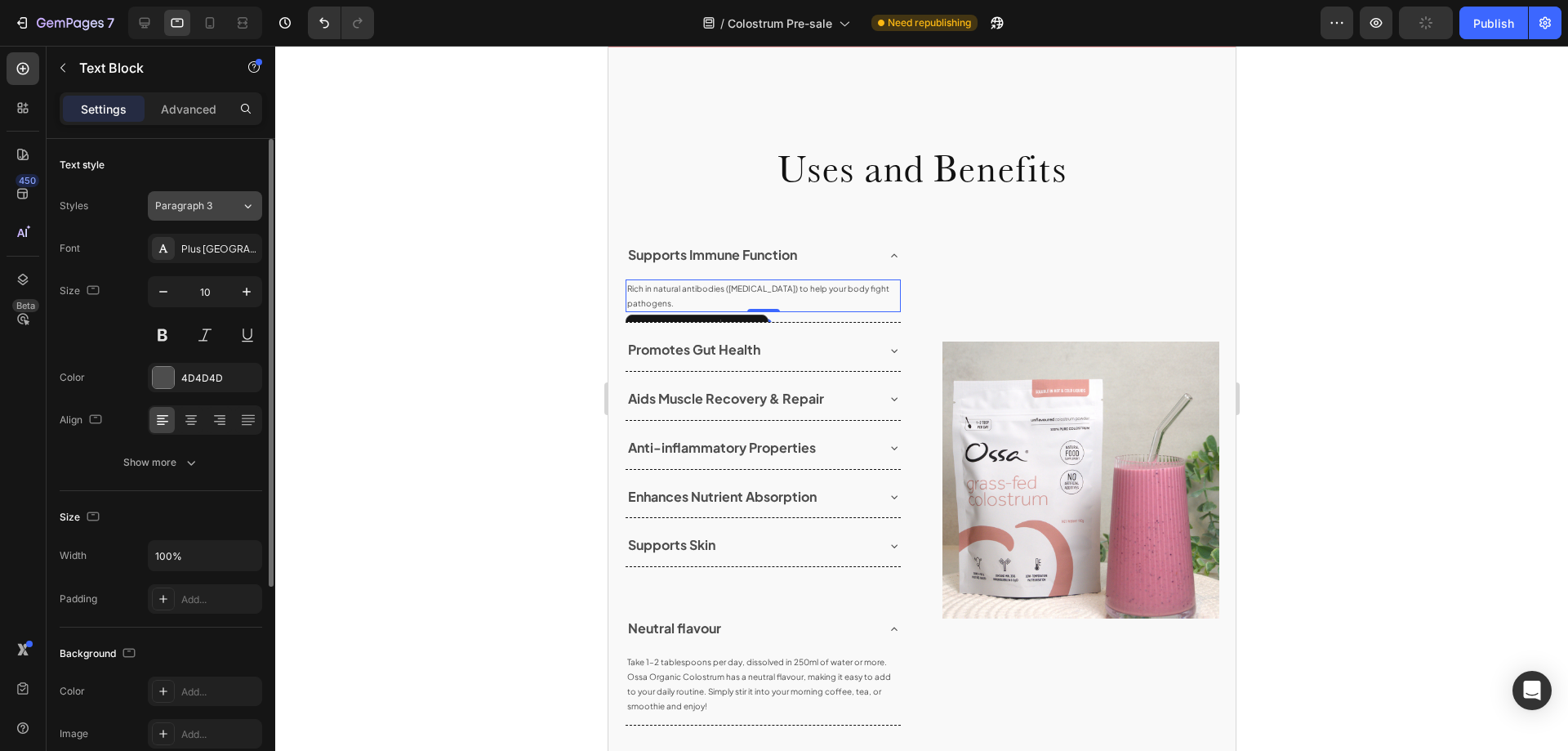
click at [226, 208] on div "Paragraph 3" at bounding box center [198, 205] width 86 height 15
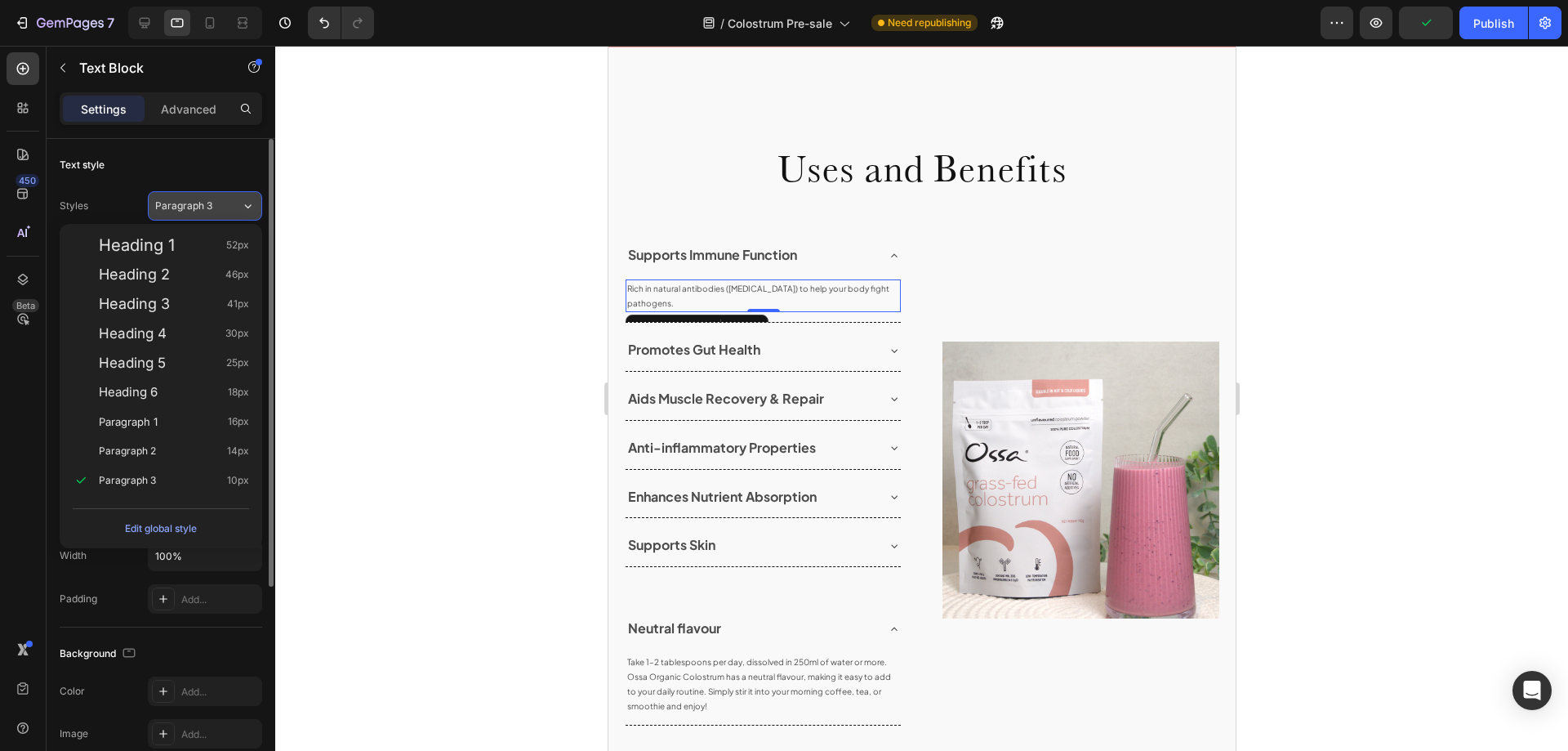
click at [226, 208] on div "Paragraph 3" at bounding box center [198, 205] width 86 height 15
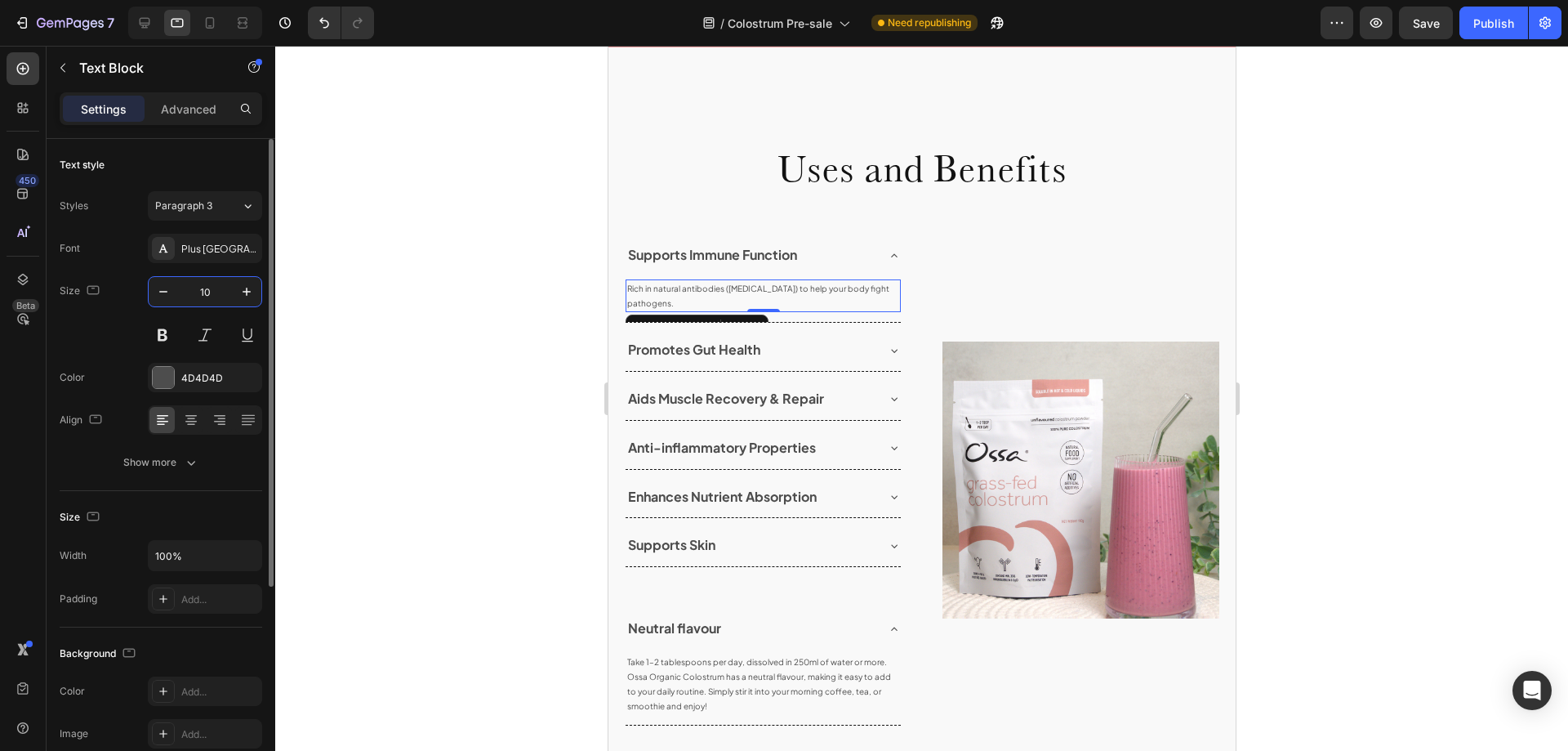
click at [208, 296] on input "10" at bounding box center [205, 292] width 54 height 30
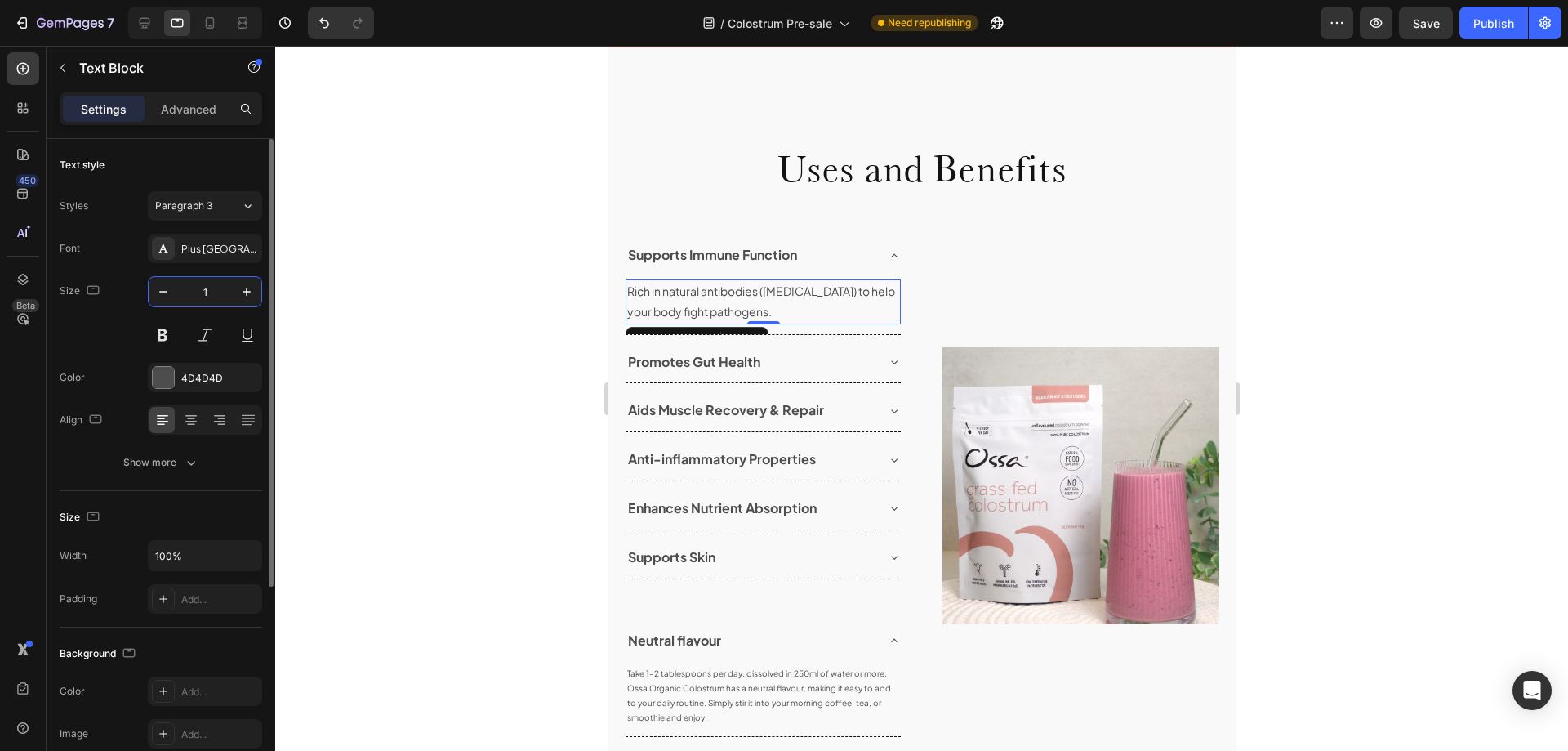
type input "14"
click at [853, 367] on div "Promotes Gut Health" at bounding box center [749, 362] width 249 height 29
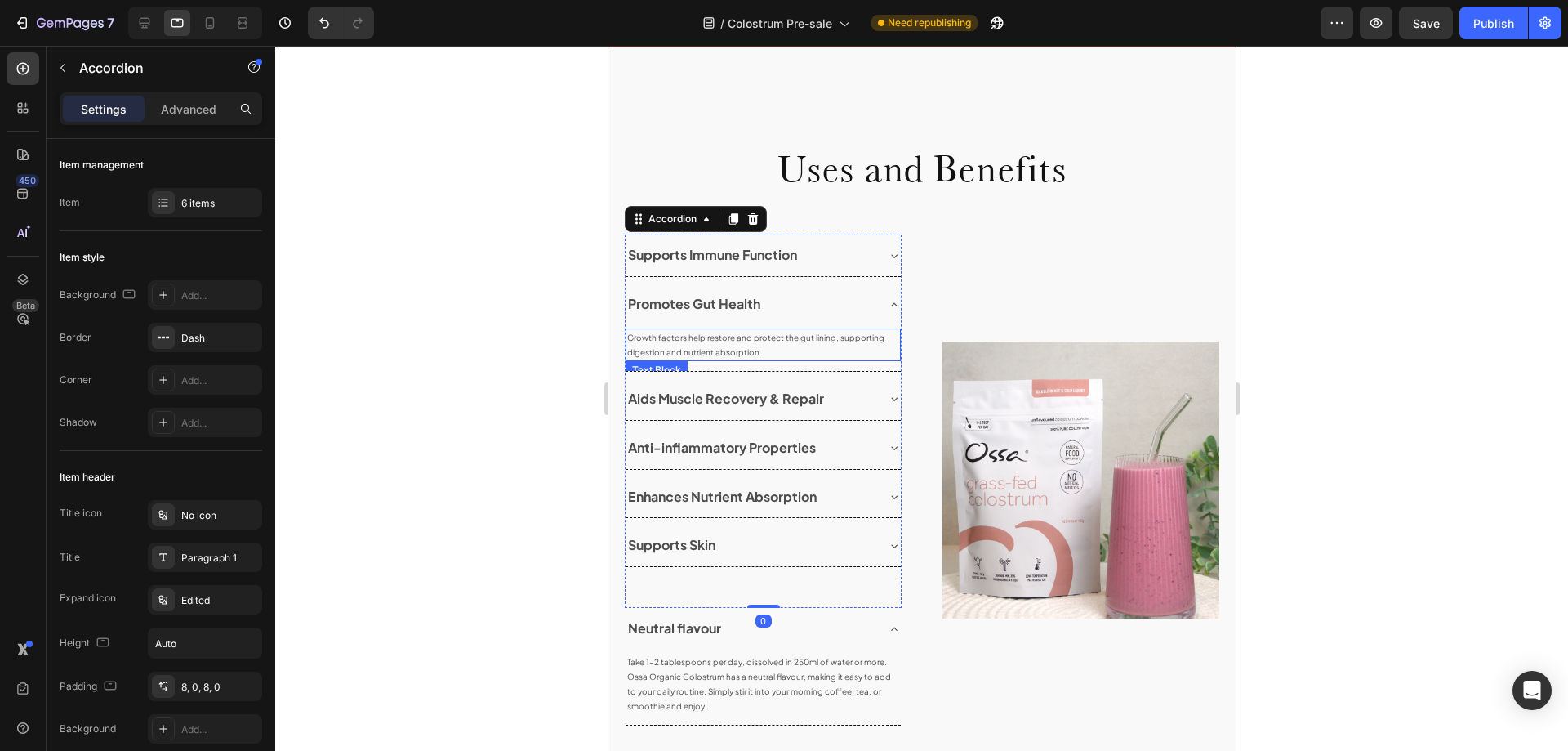
click at [744, 346] on p "Growth factors help restore and protect the gut lining, supporting digestion an…" at bounding box center [762, 345] width 272 height 30
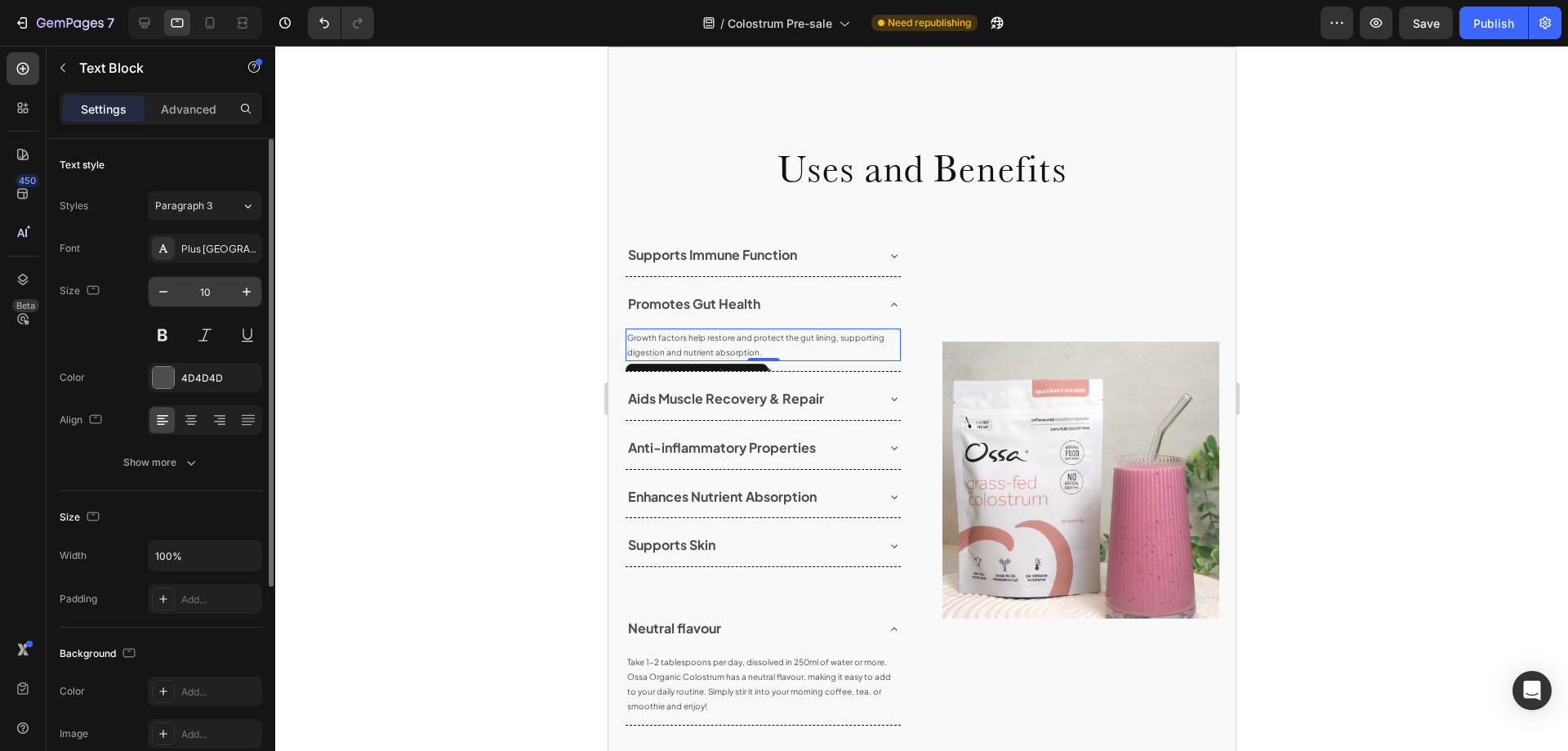
click at [212, 294] on input "10" at bounding box center [205, 292] width 54 height 30
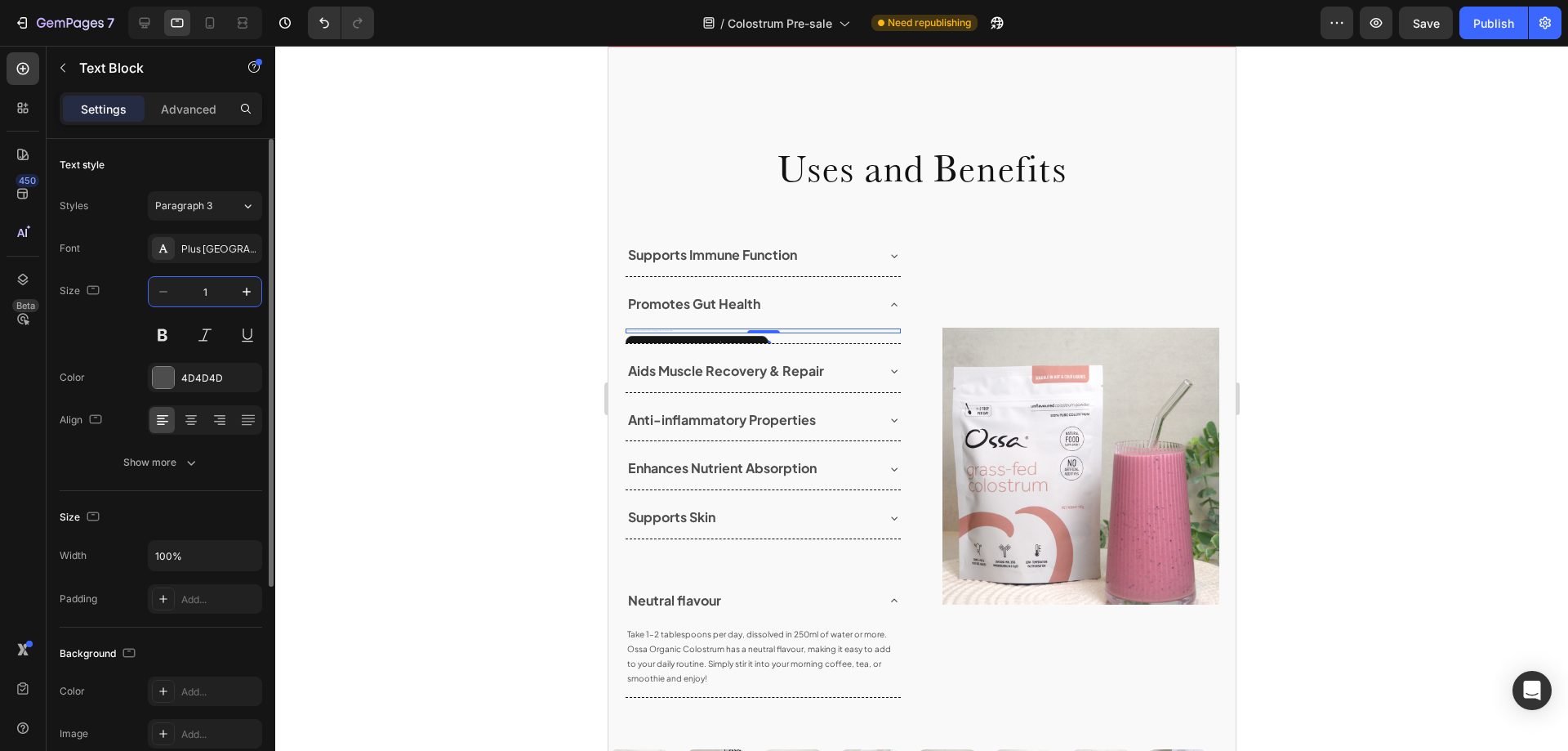
type input "14"
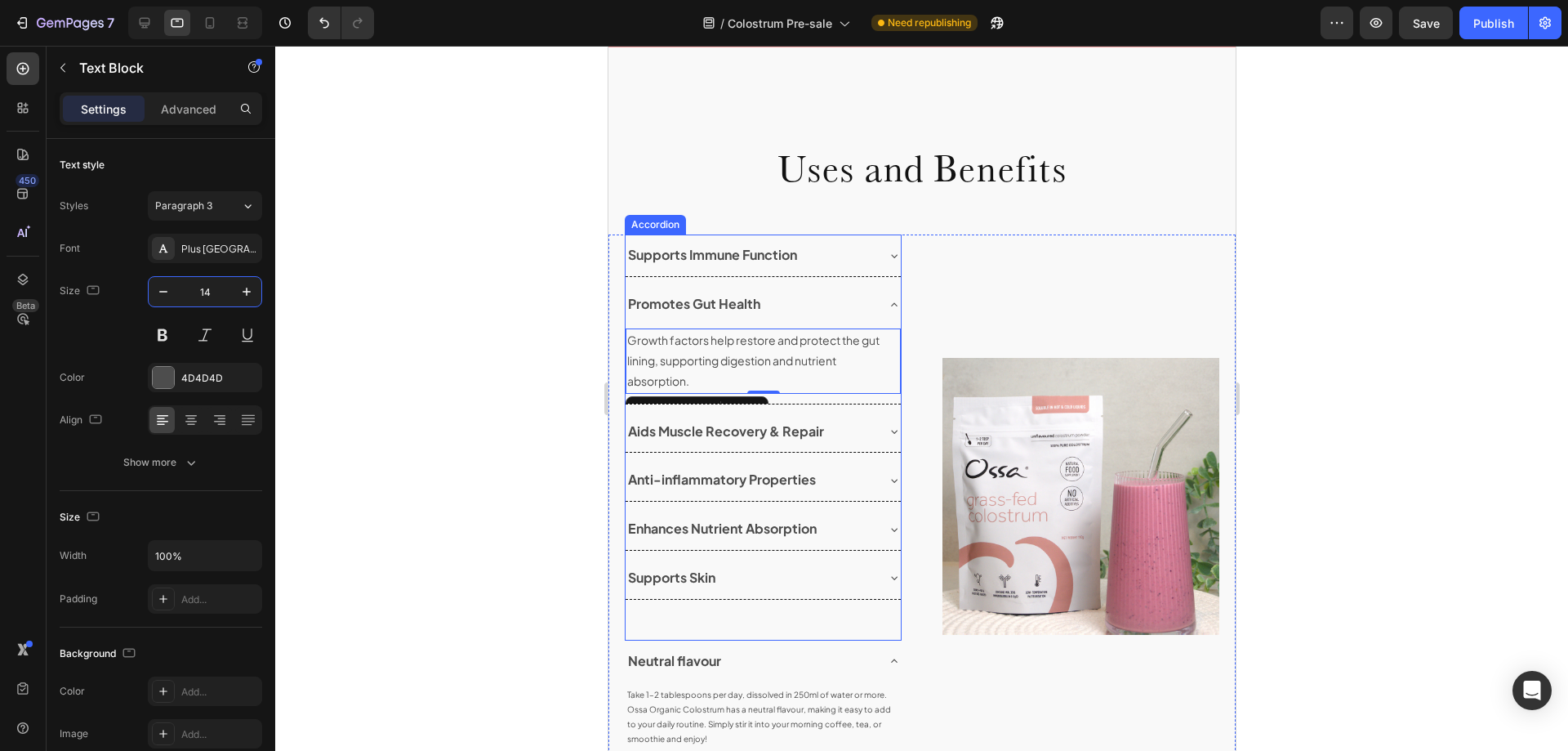
click at [896, 441] on div "Supports Immune Function Promotes Gut Health Growth factors help restore and pr…" at bounding box center [921, 496] width 627 height 523
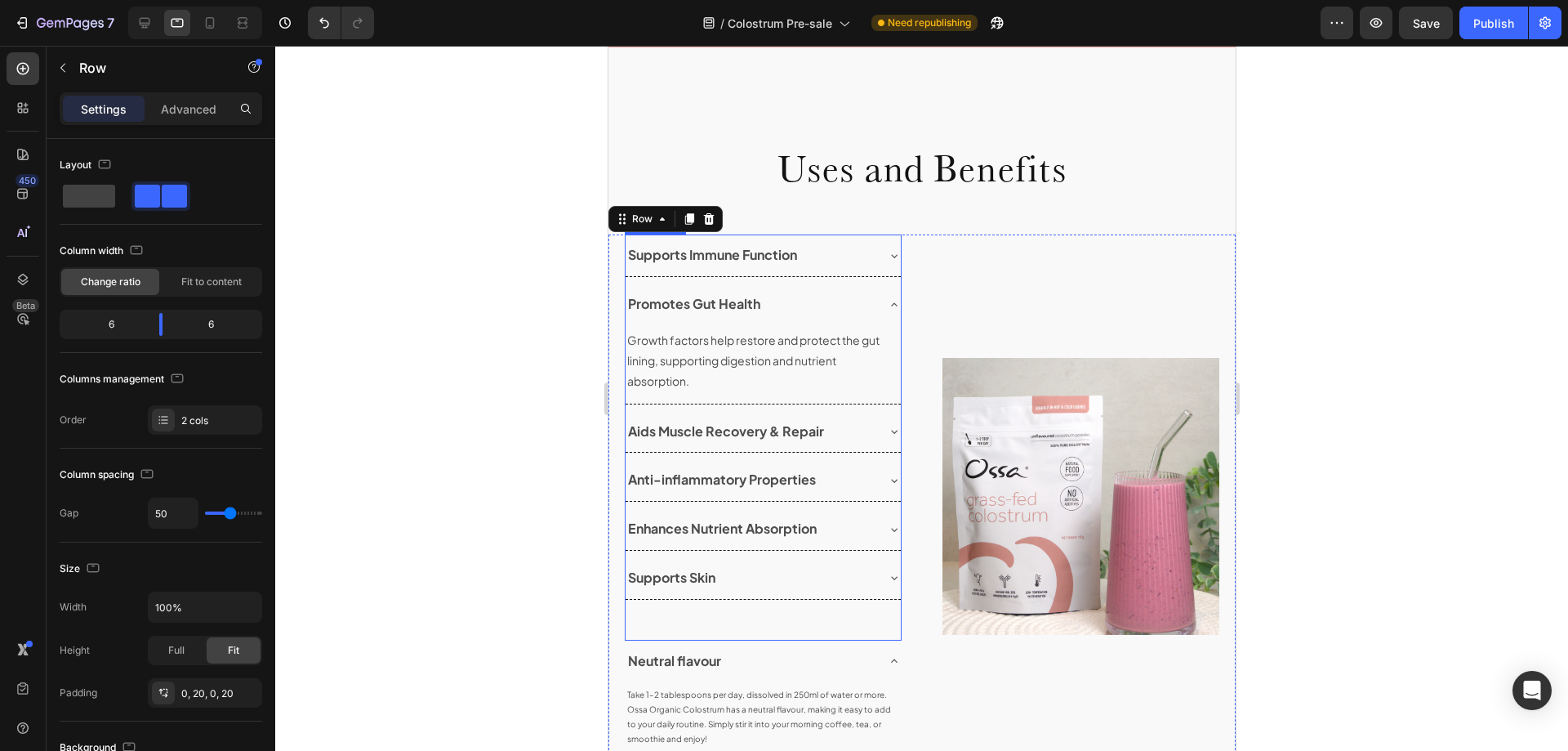
click at [886, 438] on icon at bounding box center [892, 431] width 13 height 13
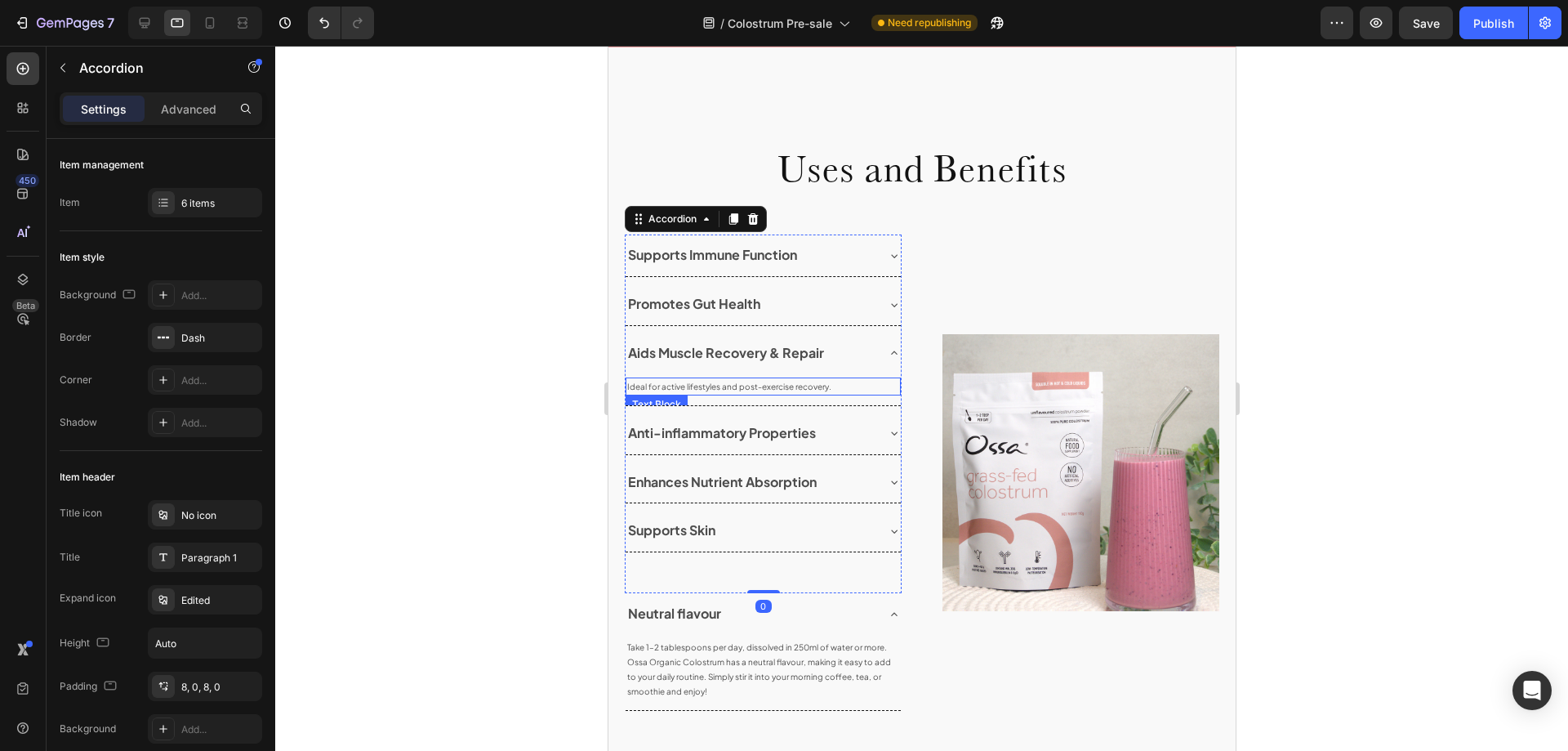
click at [719, 388] on p "Ideal for active lifestyles and post-exercise recovery." at bounding box center [762, 386] width 272 height 15
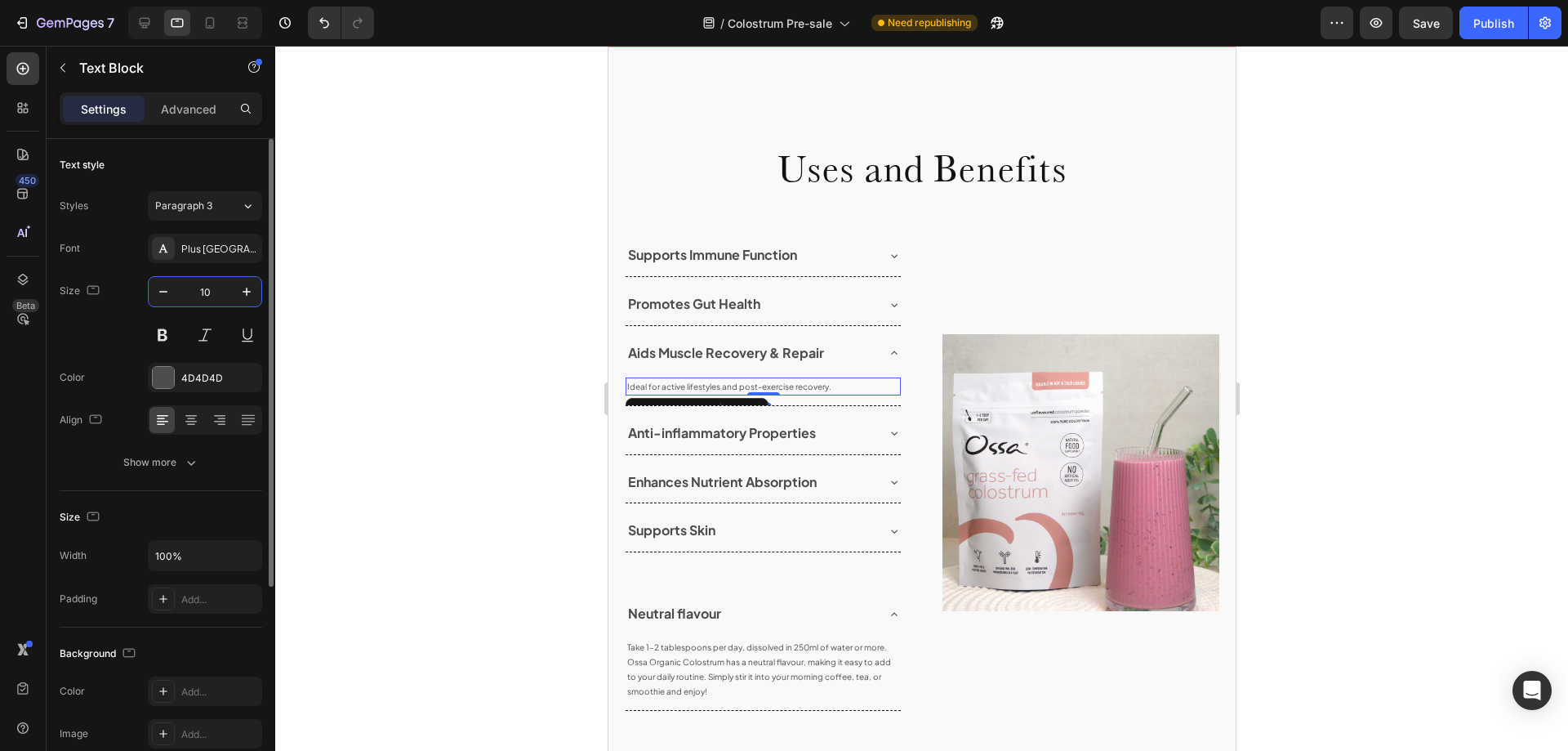
click at [210, 297] on input "10" at bounding box center [205, 292] width 54 height 30
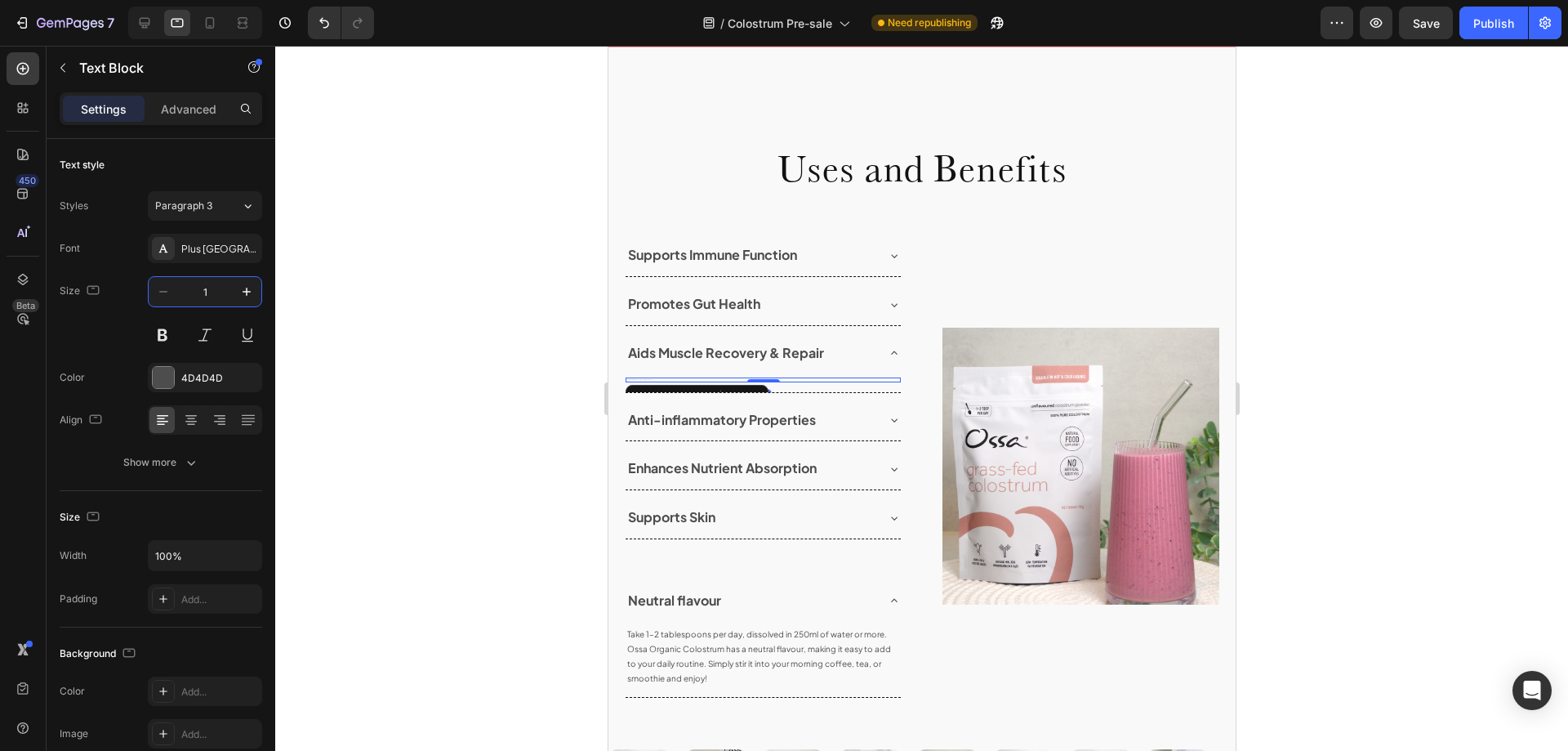
type input "14"
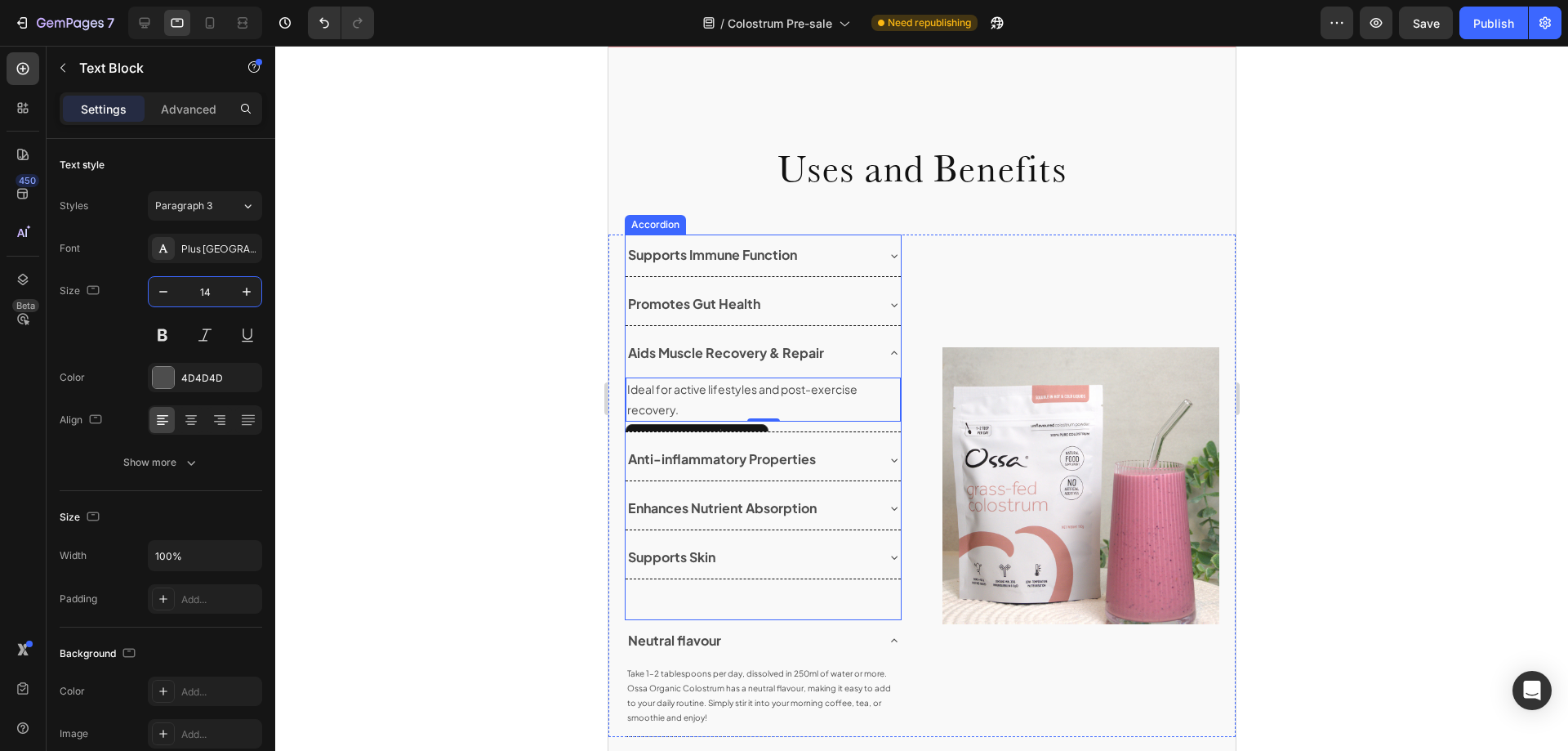
click at [882, 466] on div "Anti-inflammatory Properties" at bounding box center [761, 459] width 275 height 41
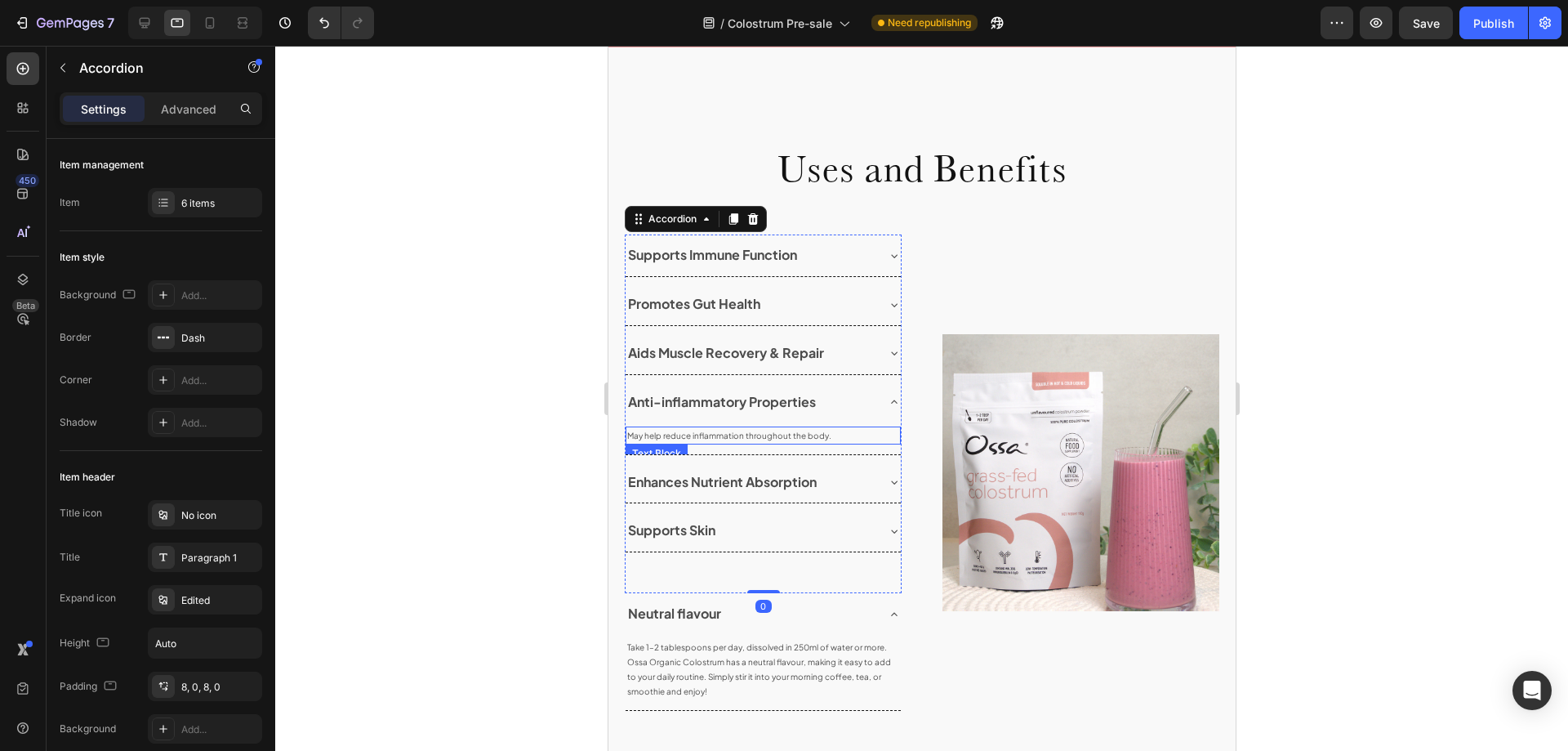
click at [709, 438] on p "May help reduce inflammation throughout the body." at bounding box center [762, 435] width 272 height 15
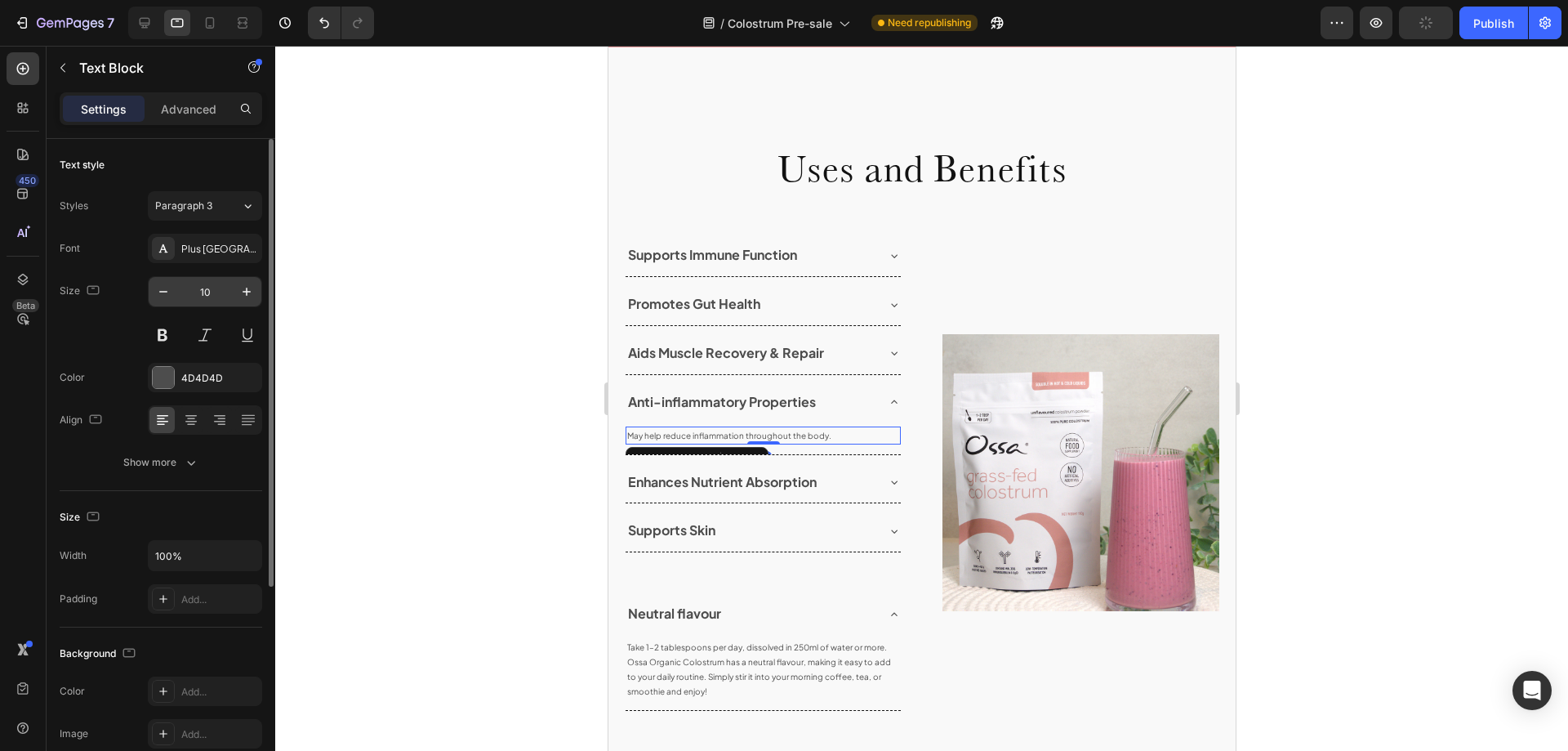
click at [201, 286] on input "10" at bounding box center [205, 292] width 54 height 30
type input "14"
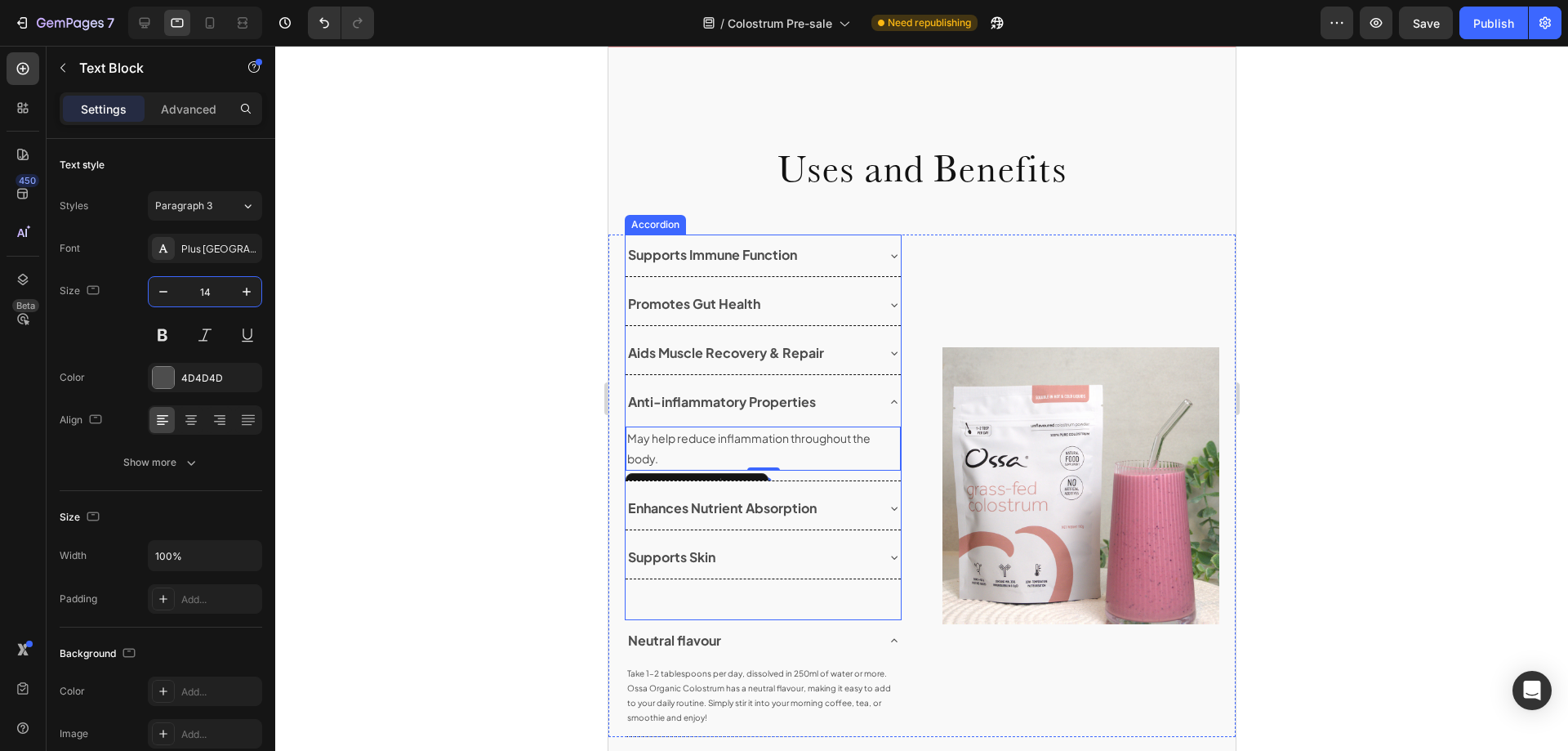
click at [869, 513] on div "Enhances Nutrient Absorption" at bounding box center [761, 509] width 275 height 41
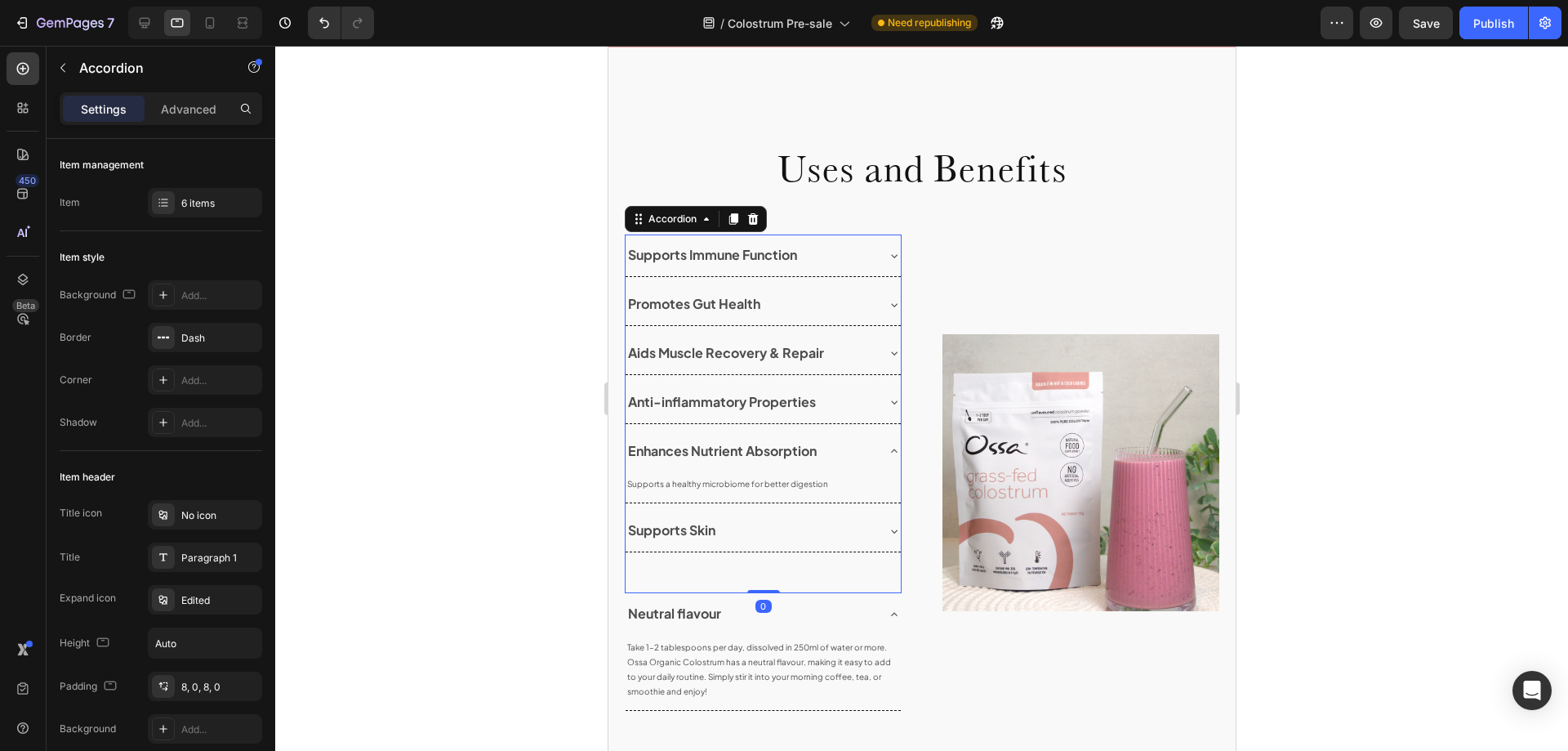
click at [718, 481] on p "Supports a healthy microbiome for better digestion" at bounding box center [762, 483] width 272 height 15
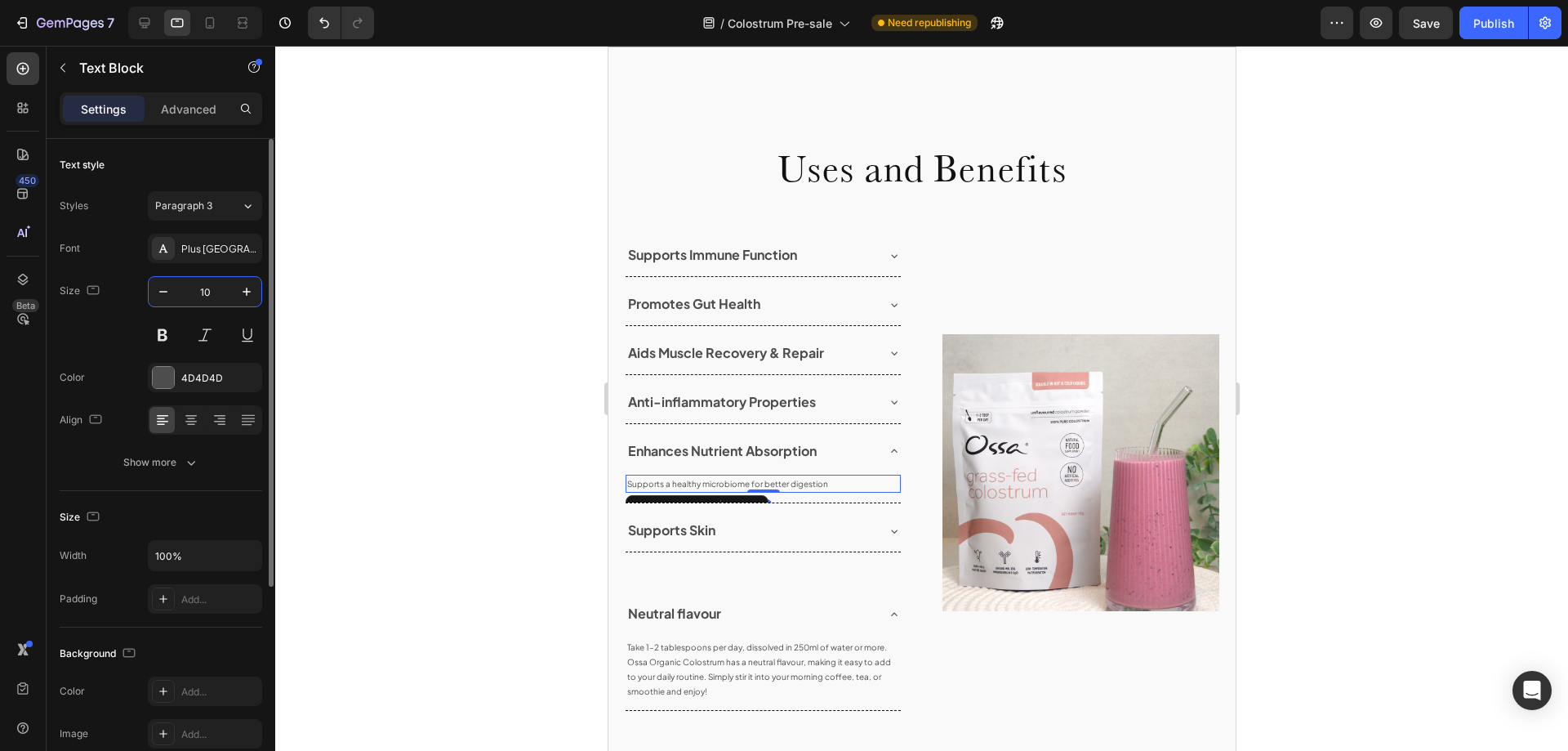
click at [197, 297] on input "10" at bounding box center [205, 292] width 54 height 30
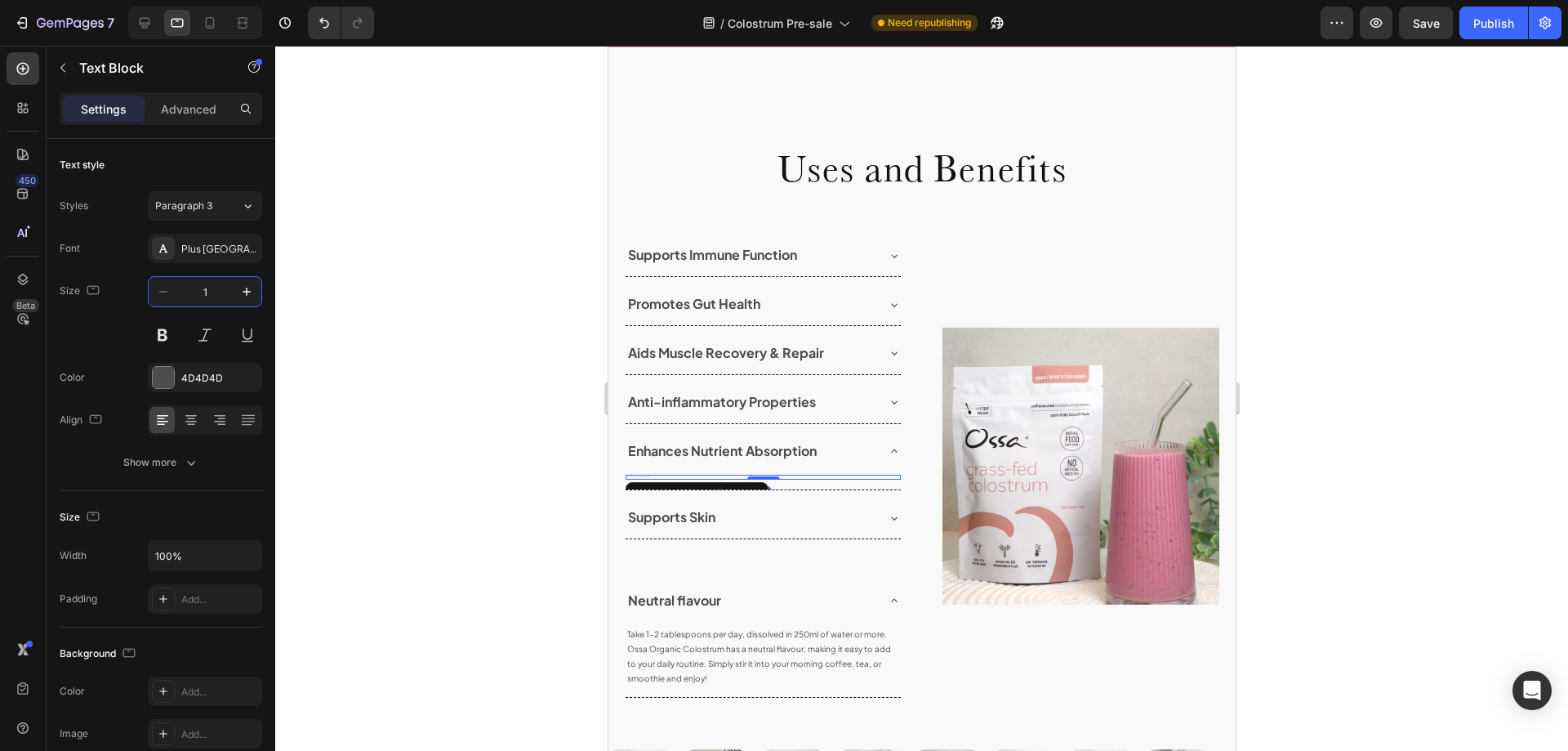
type input "14"
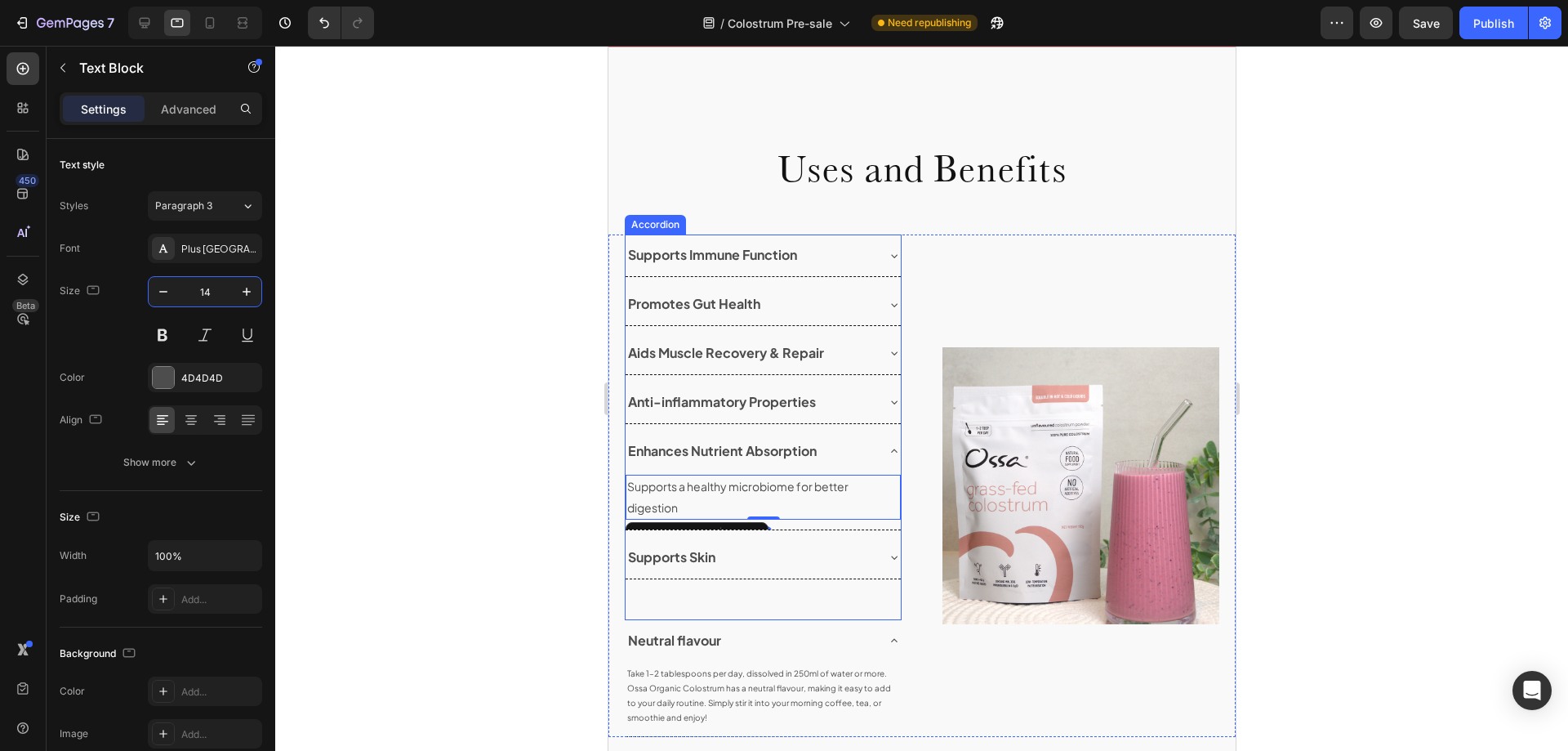
click at [805, 555] on div "Supports Skin" at bounding box center [749, 557] width 249 height 29
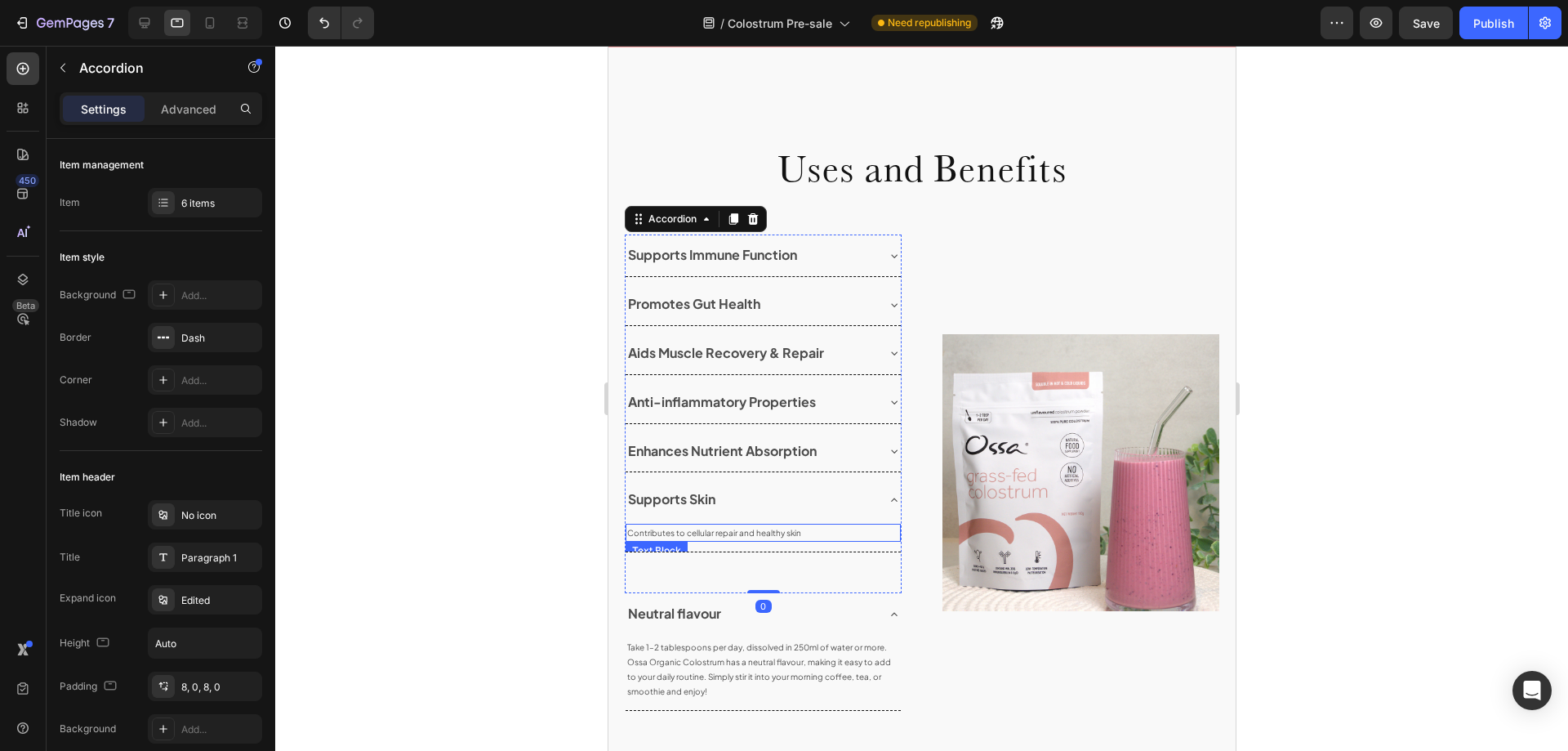
click at [704, 535] on p "Contributes to cellular repair and healthy skin" at bounding box center [762, 532] width 272 height 15
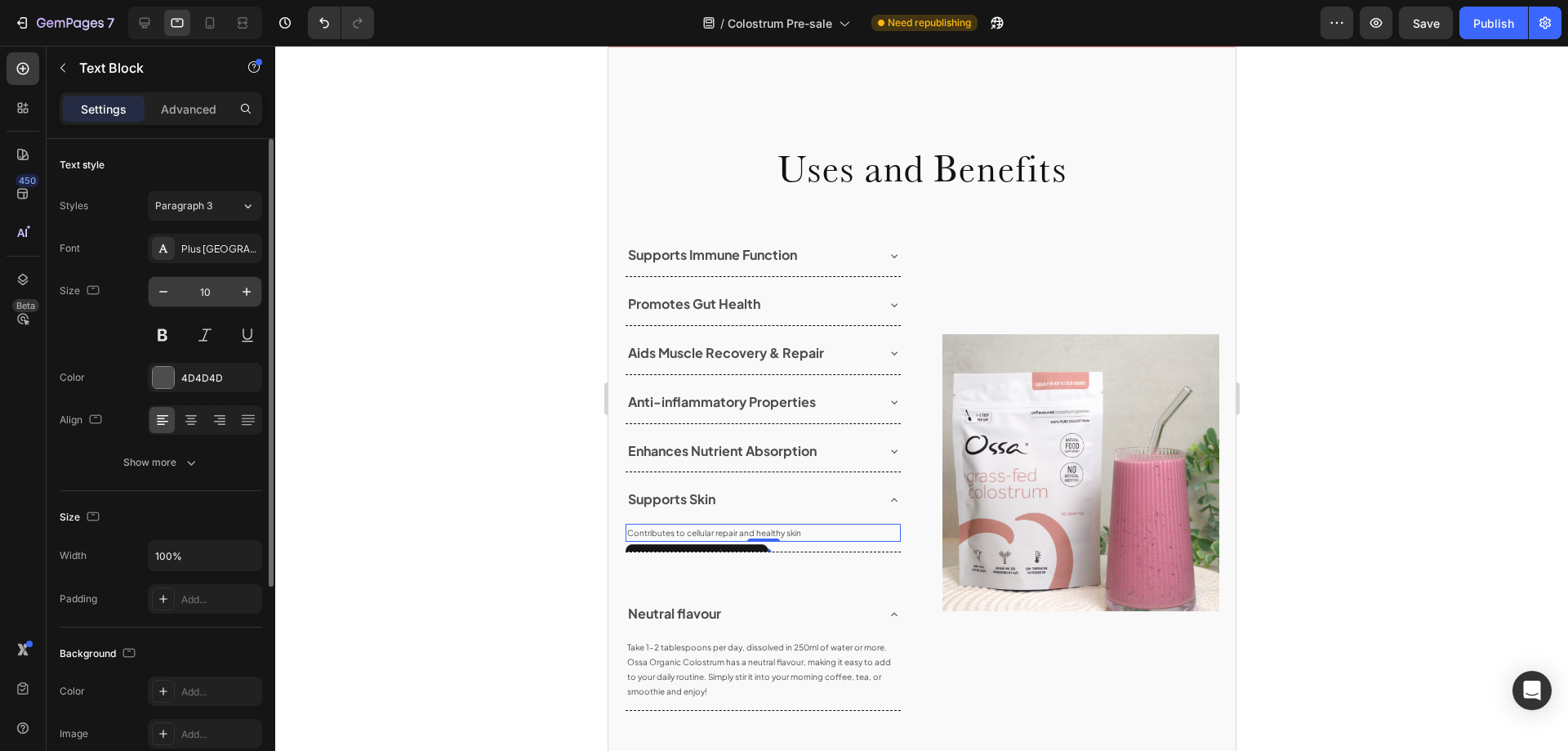
click at [210, 288] on input "10" at bounding box center [205, 292] width 54 height 30
type input "14"
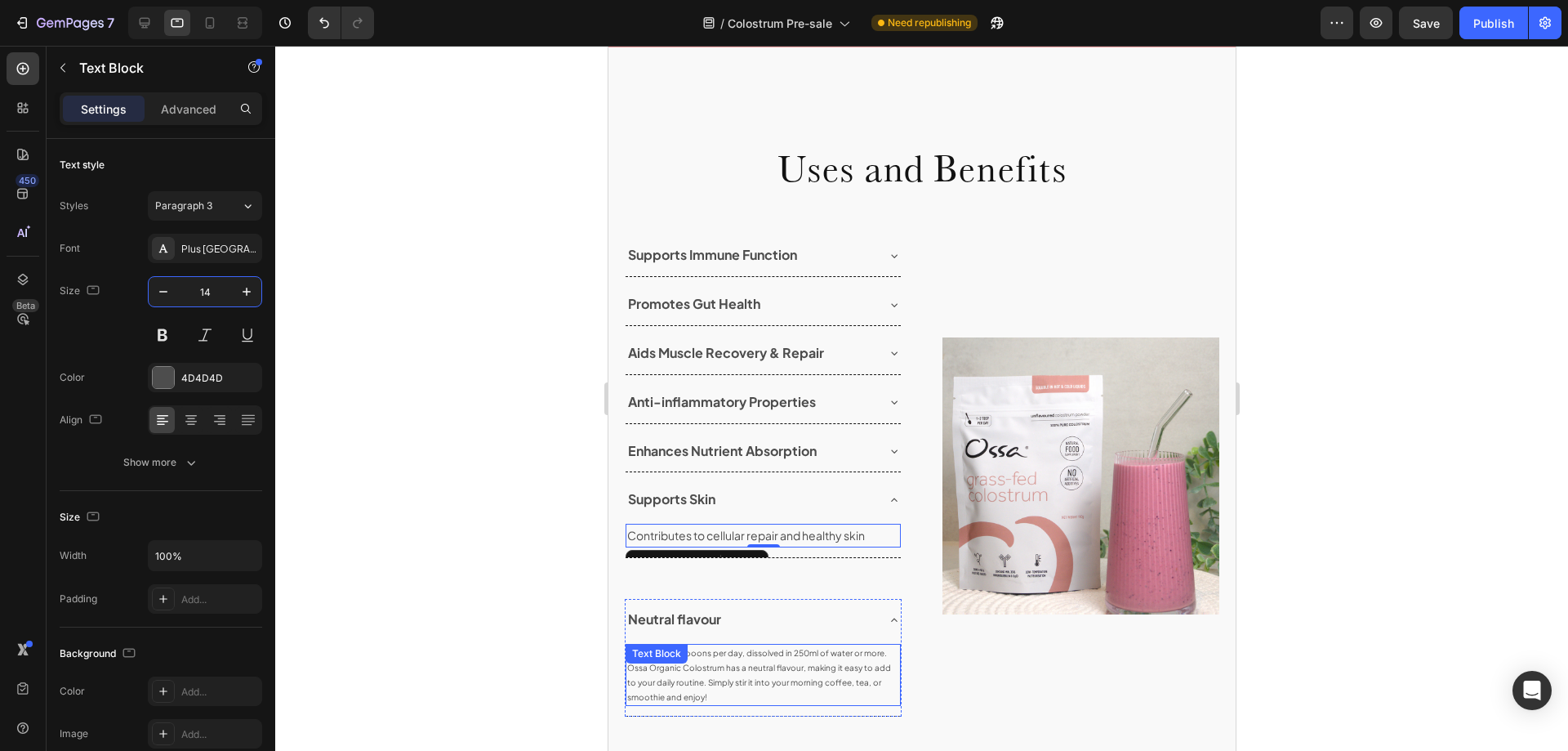
click at [707, 663] on p "Take 1–2 tablespoons per day, dissolved in 250ml of water or more. Ossa Organic…" at bounding box center [762, 675] width 272 height 59
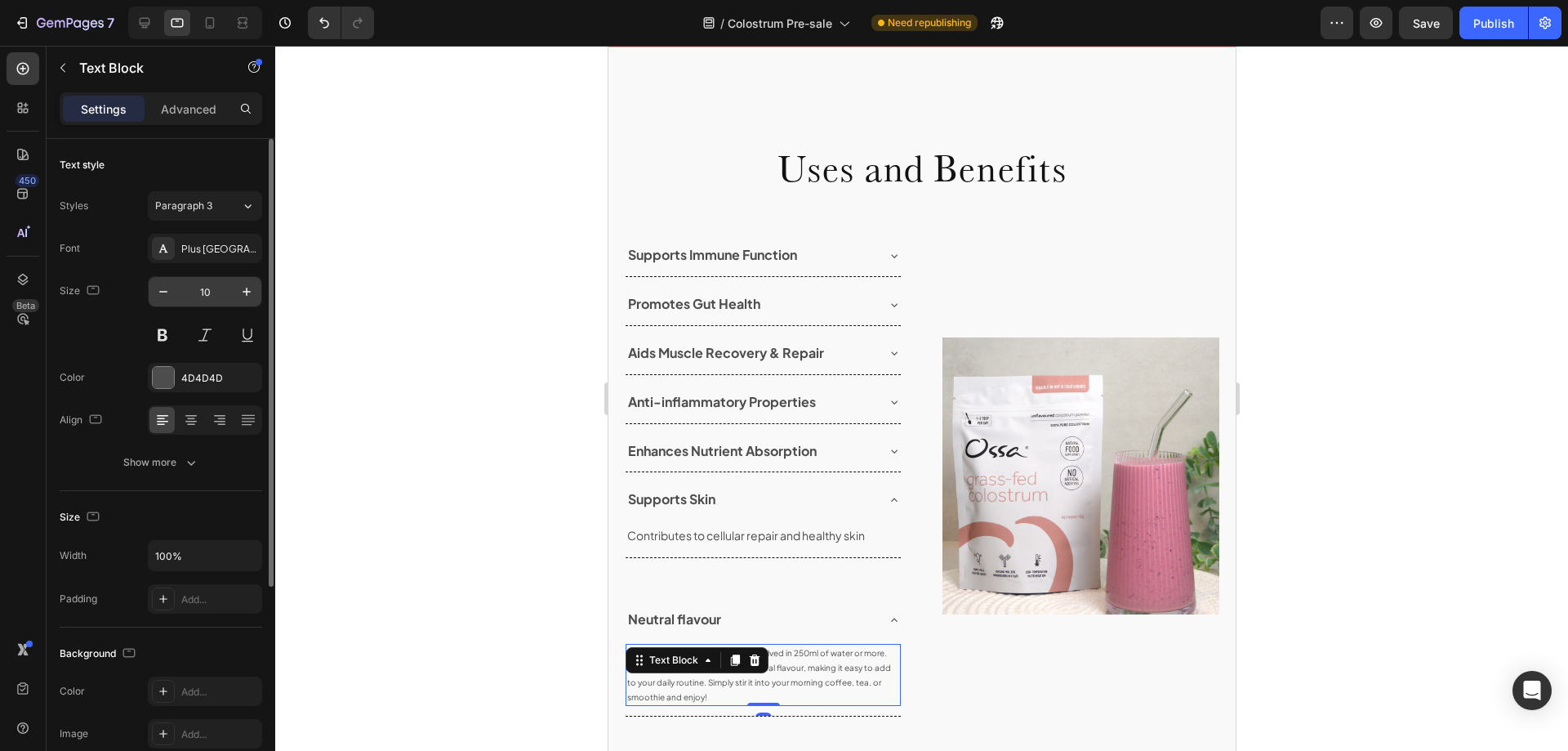
click at [207, 287] on input "10" at bounding box center [205, 292] width 54 height 30
type input "14"
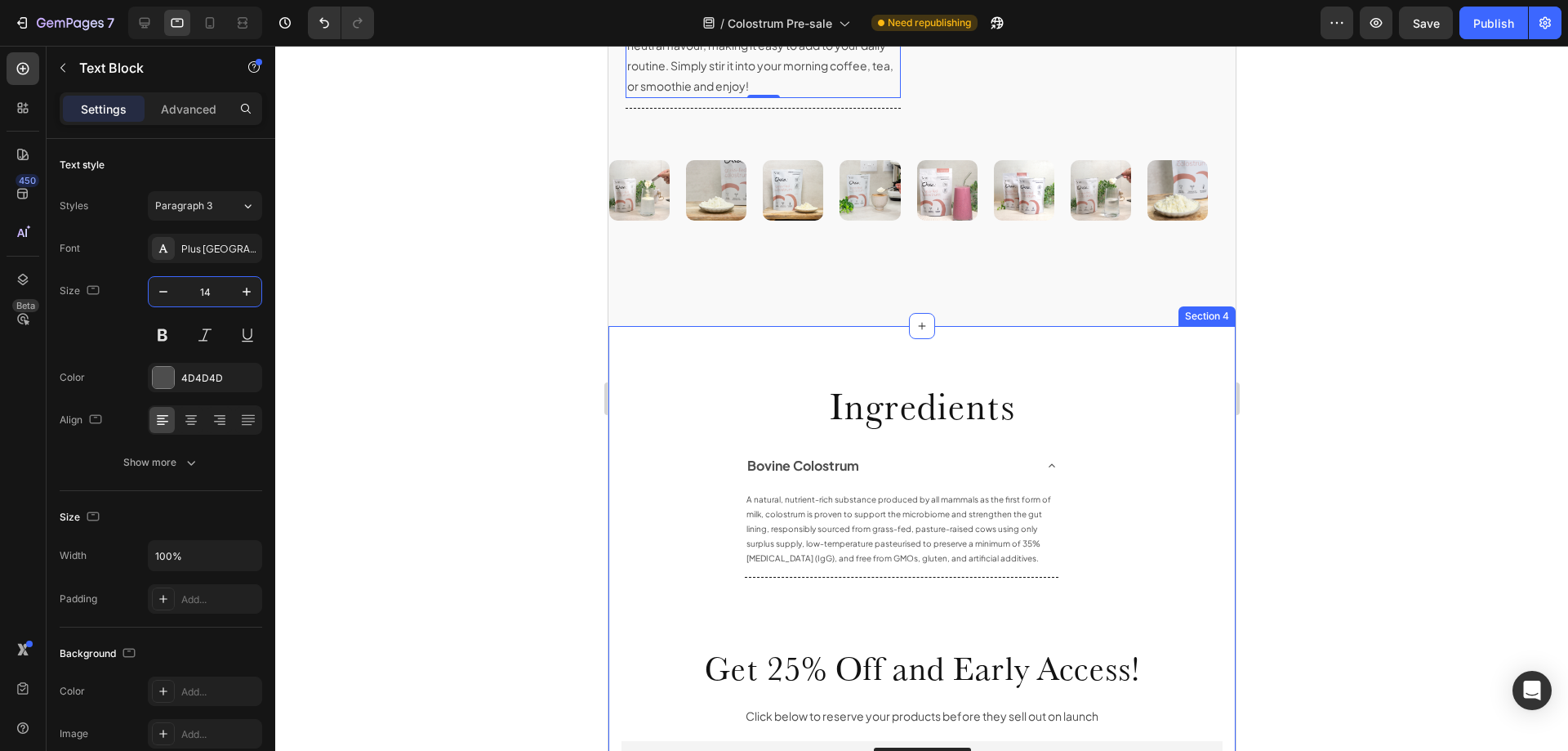
scroll to position [2054, 0]
click at [867, 543] on p "A natural, nutrient-rich substance produced by all mammals as the first form of…" at bounding box center [900, 526] width 310 height 74
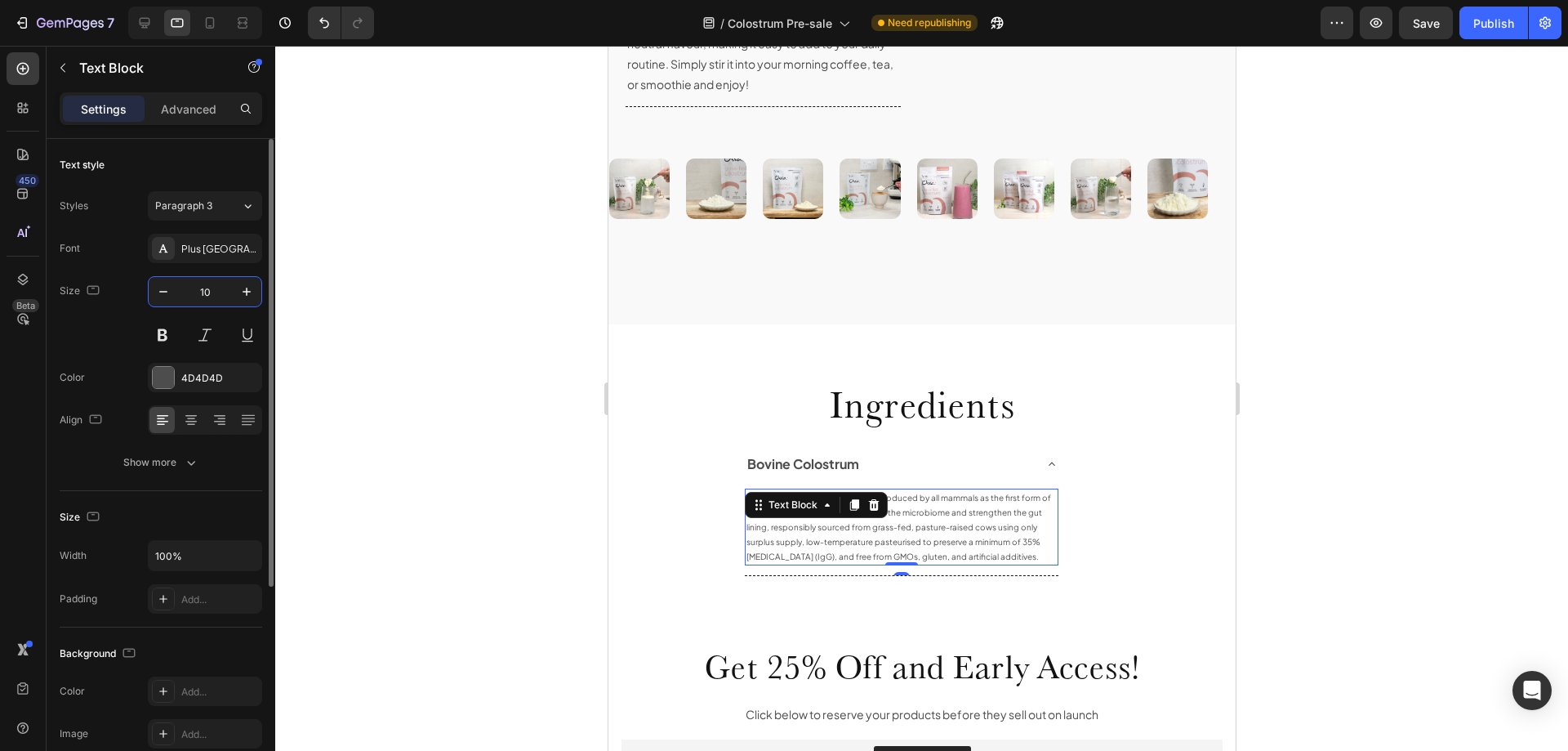
click at [212, 289] on input "10" at bounding box center [205, 292] width 54 height 30
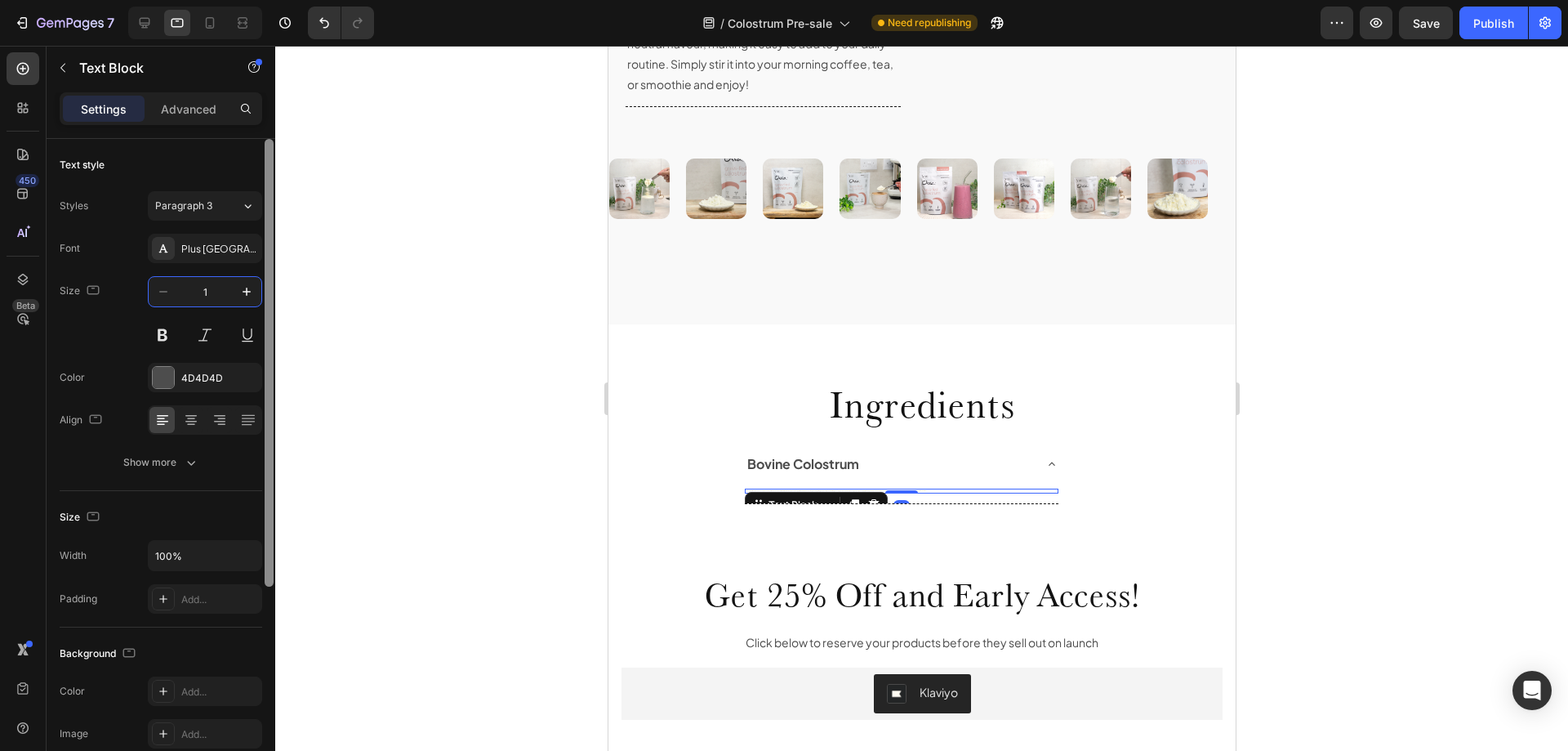
type input "14"
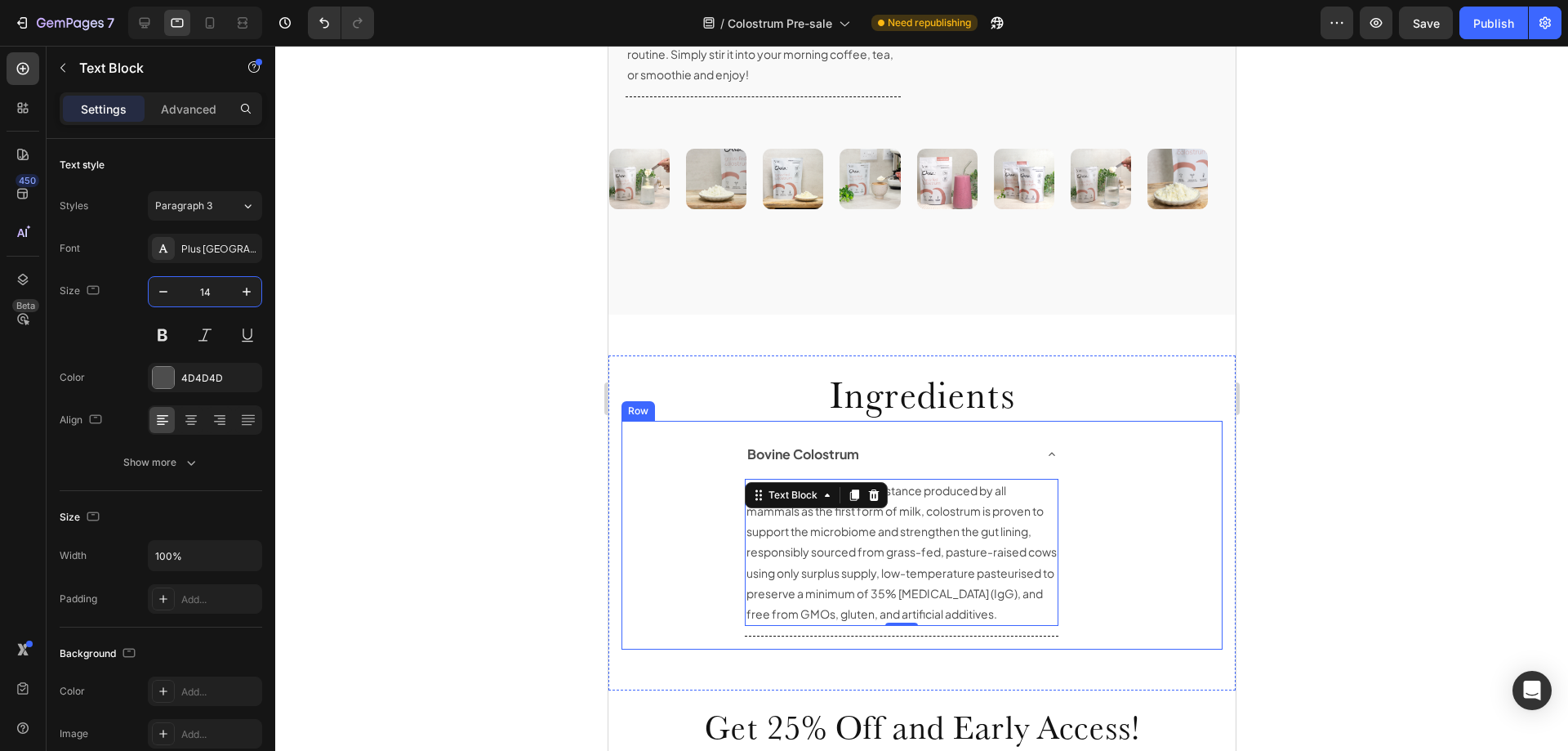
scroll to position [2218, 0]
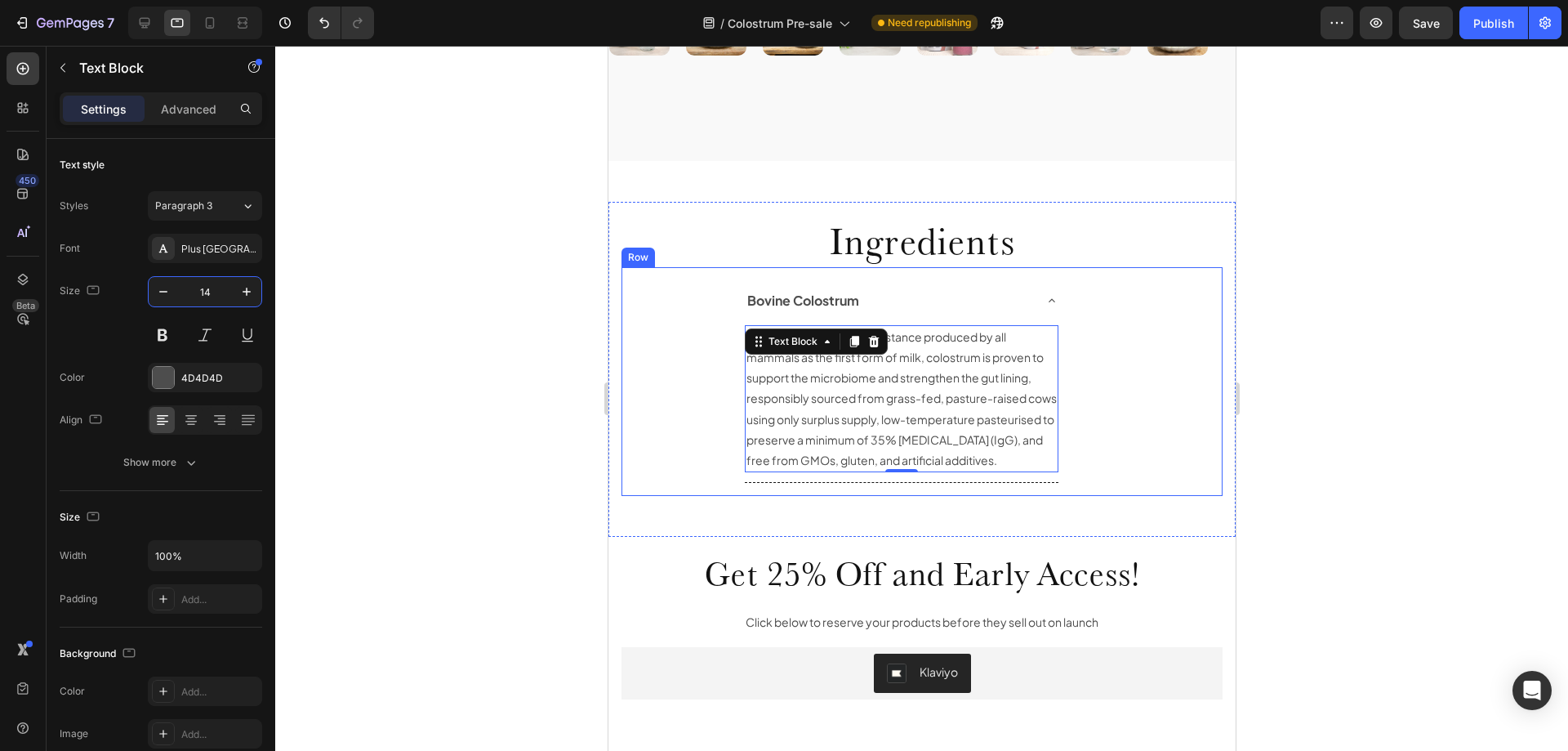
click at [1108, 451] on div "Bovine Colostrum A natural, nutrient-rich substance produced by all mammals as …" at bounding box center [921, 381] width 601 height 229
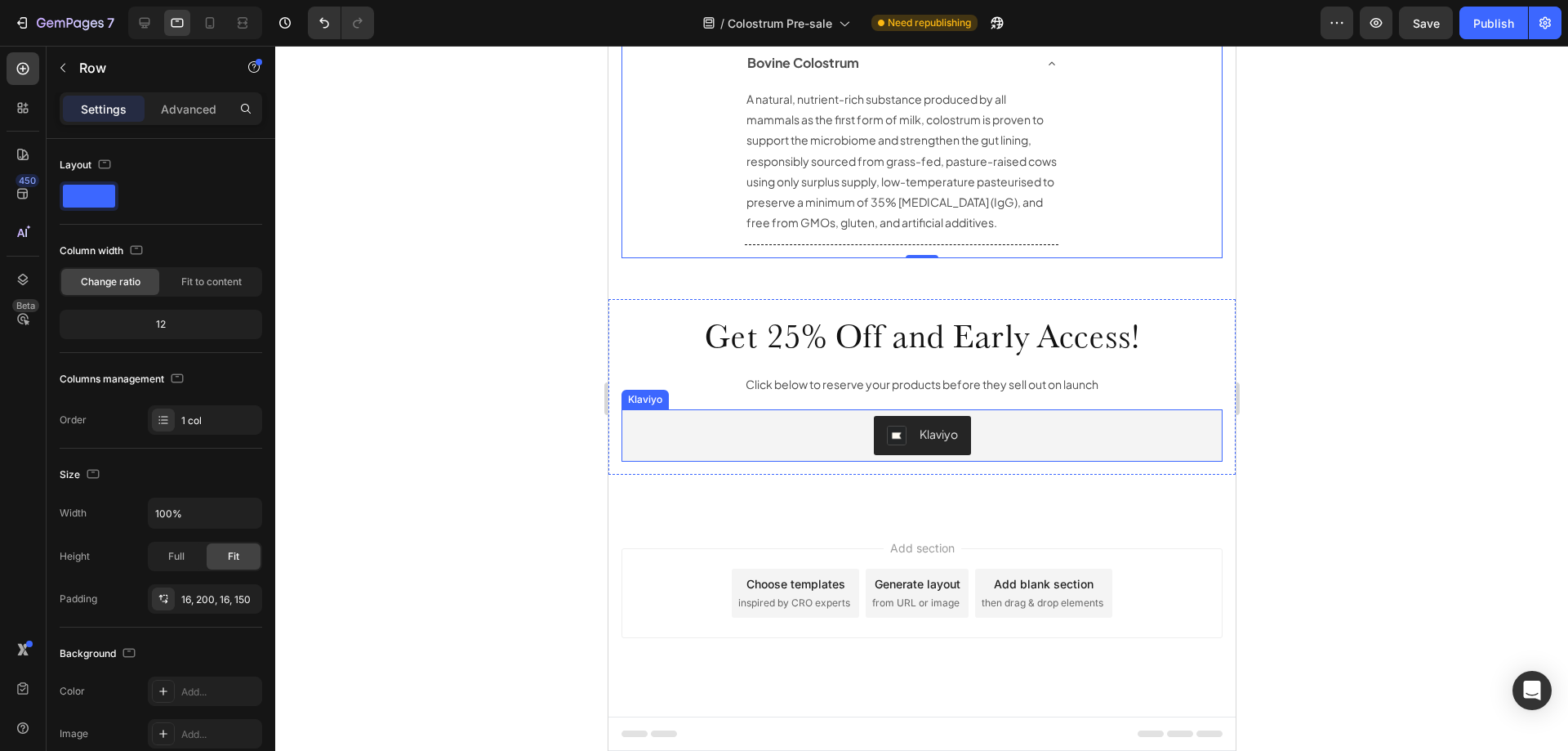
scroll to position [2463, 0]
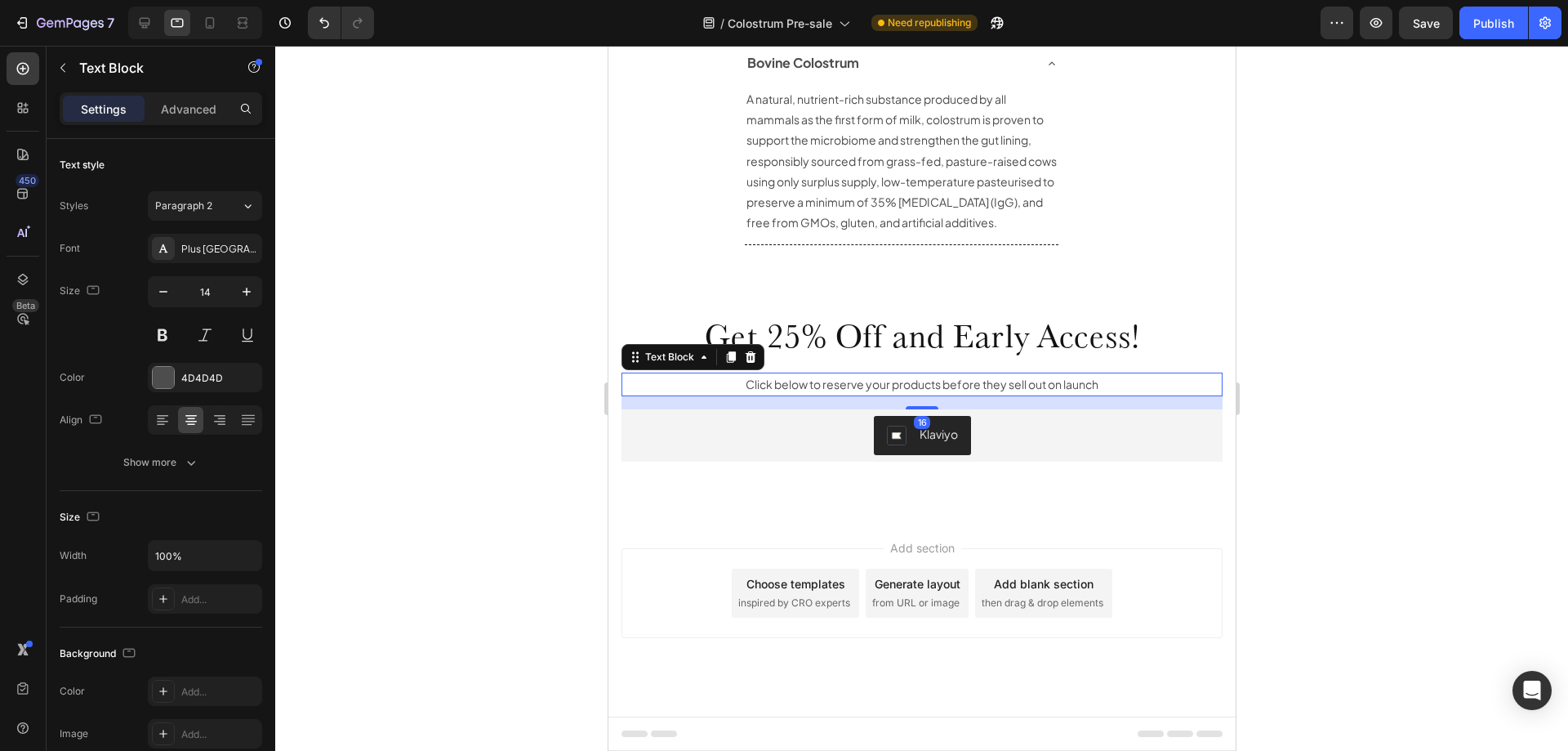
click at [996, 394] on p "Click below to reserve your products before they sell out on launch" at bounding box center [921, 384] width 598 height 21
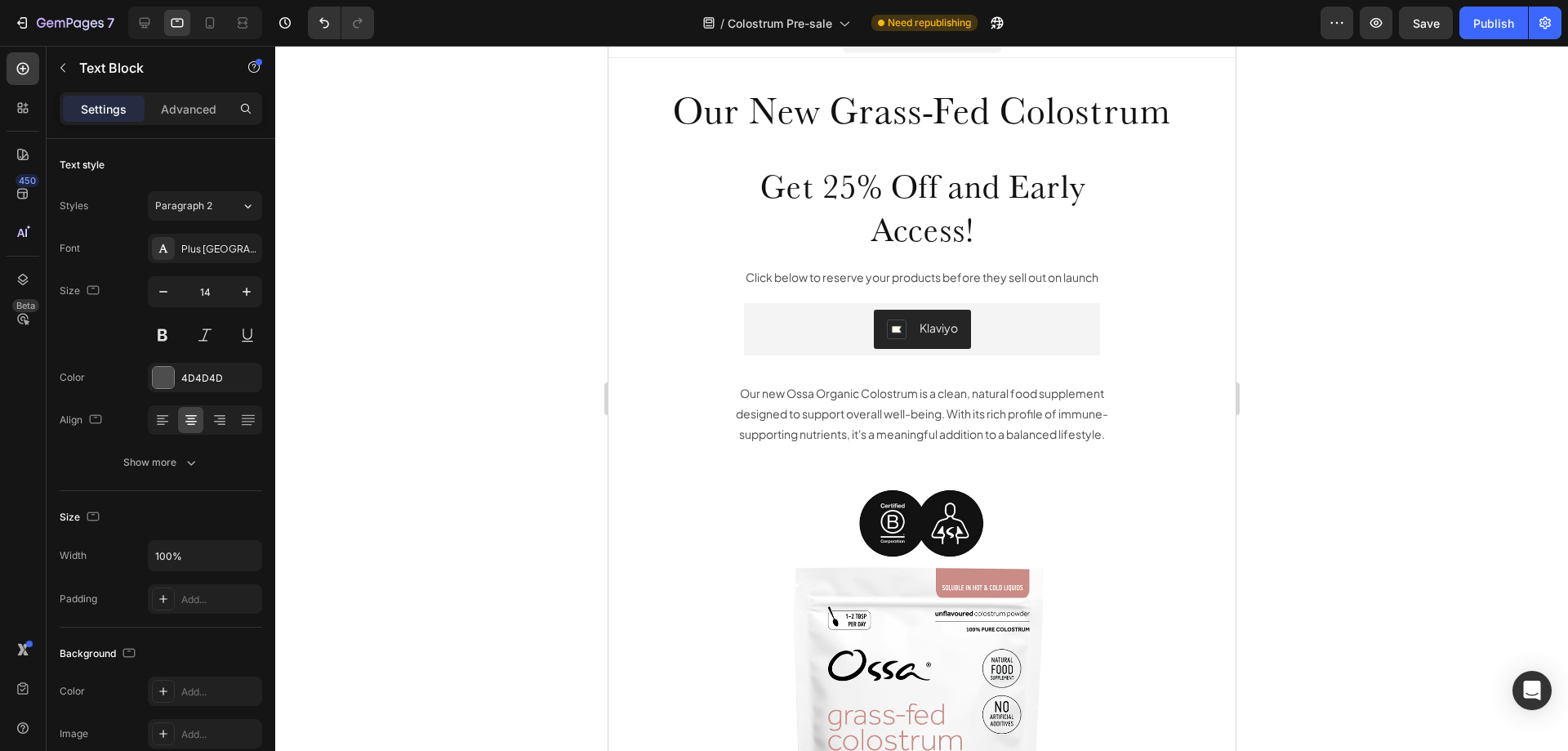
scroll to position [0, 0]
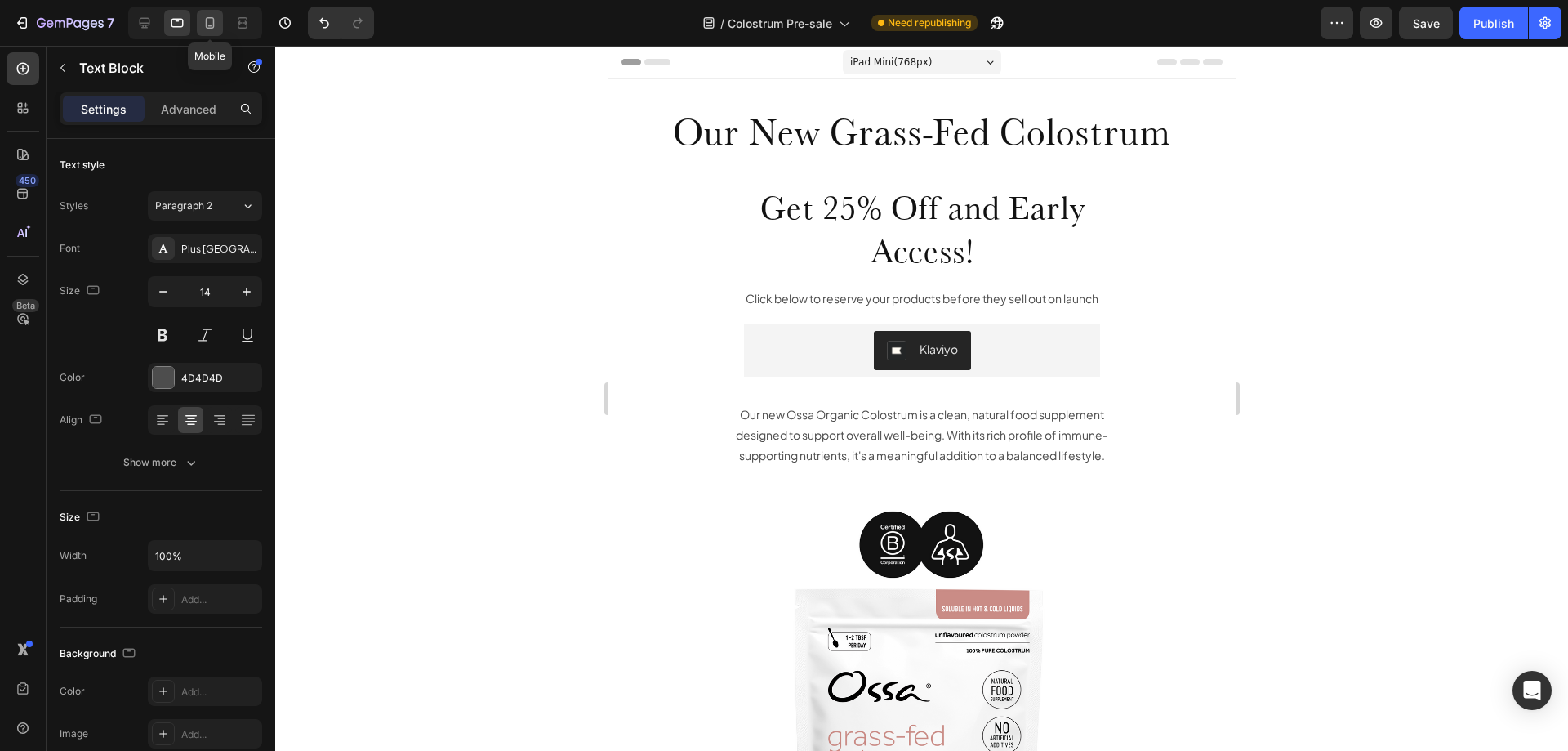
click at [221, 17] on div at bounding box center [210, 23] width 27 height 27
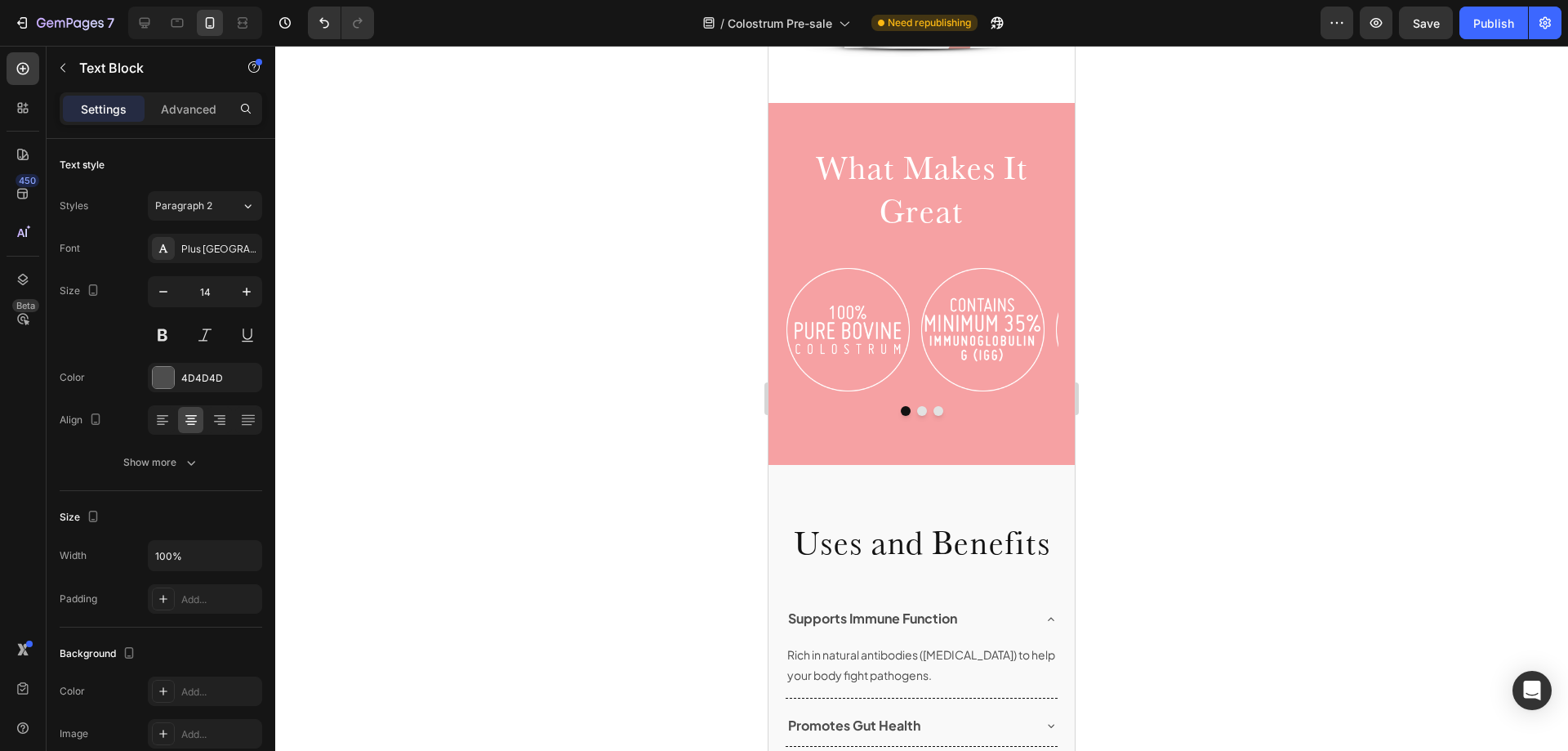
scroll to position [817, 0]
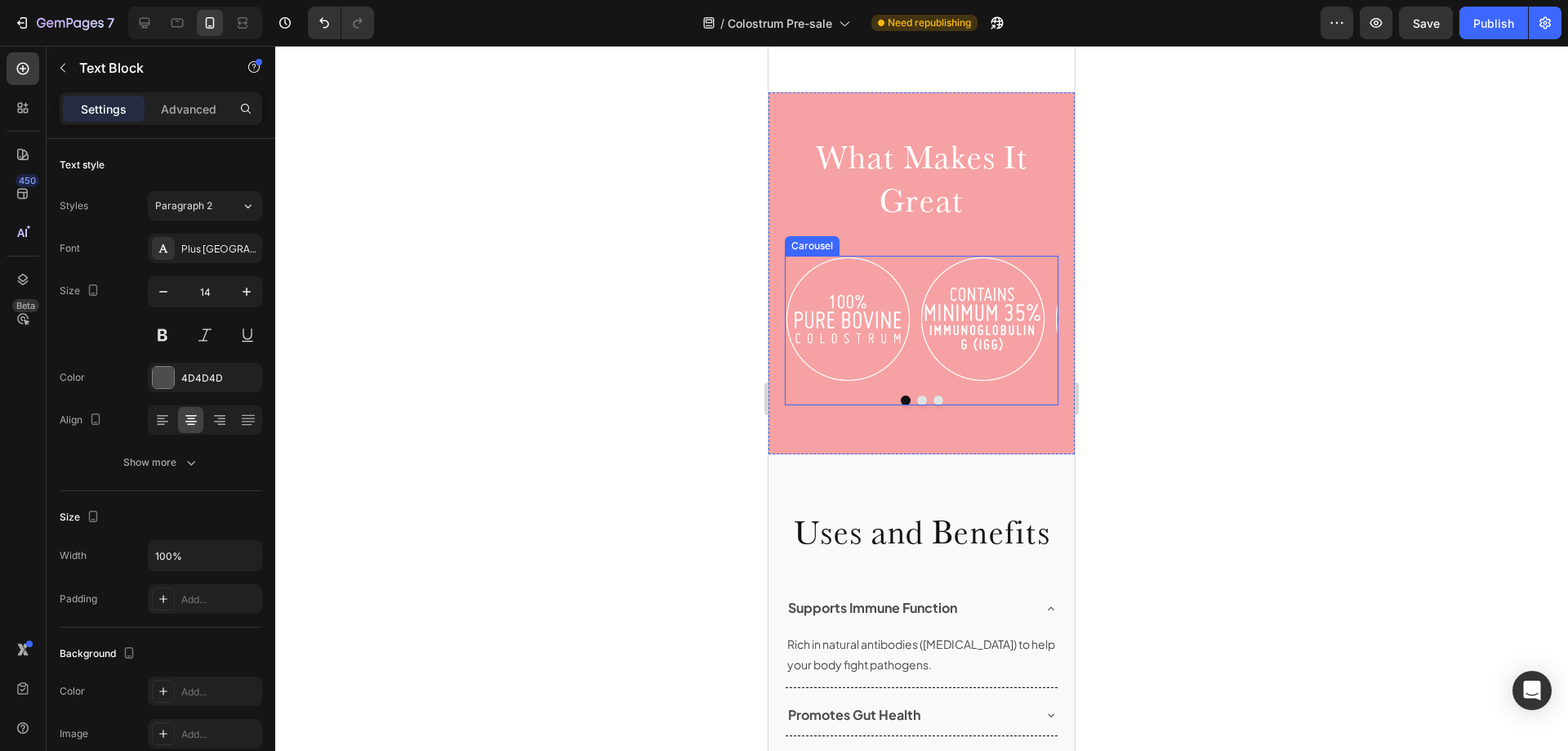
click at [917, 395] on button "Dot" at bounding box center [922, 400] width 10 height 10
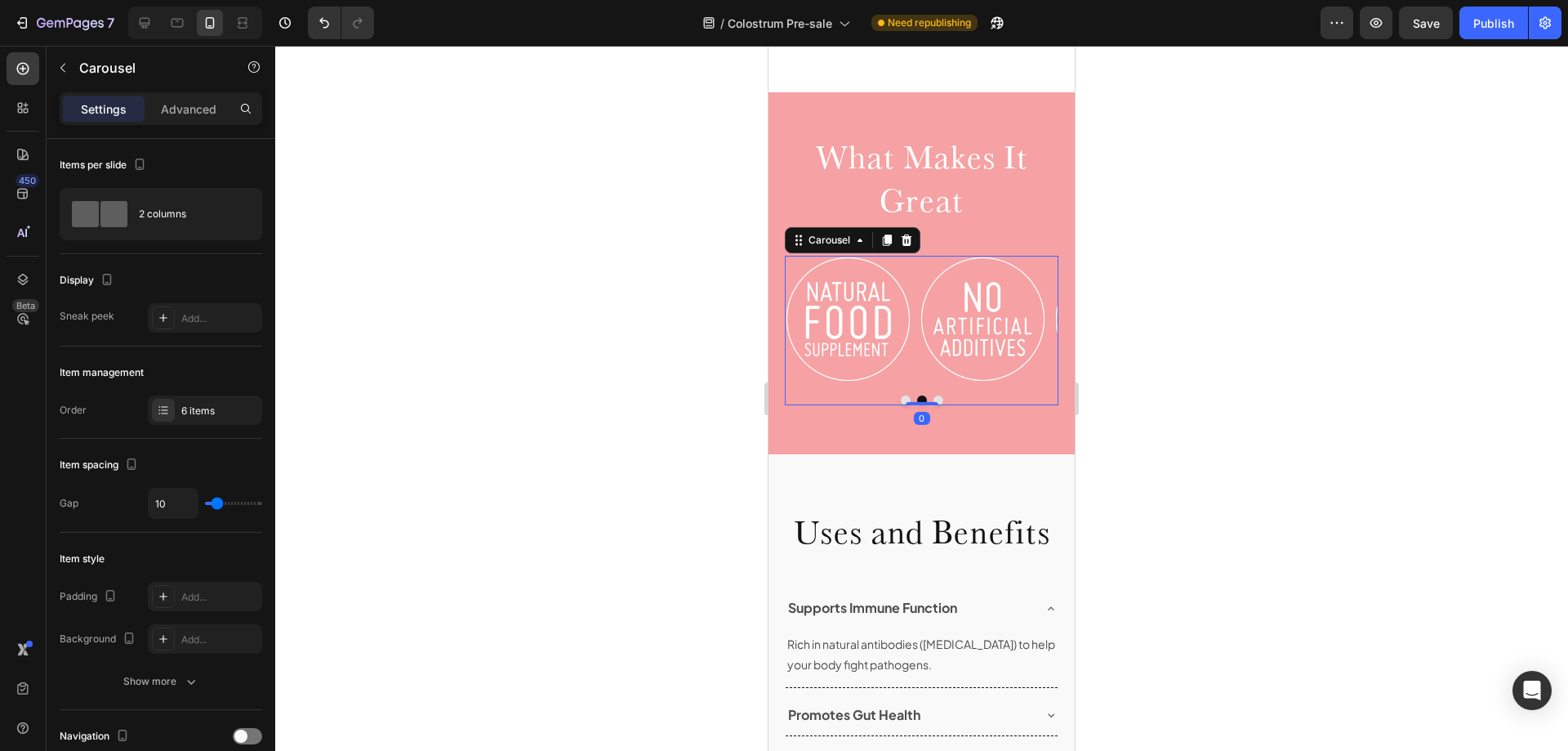
click at [934, 395] on button "Dot" at bounding box center [939, 400] width 10 height 10
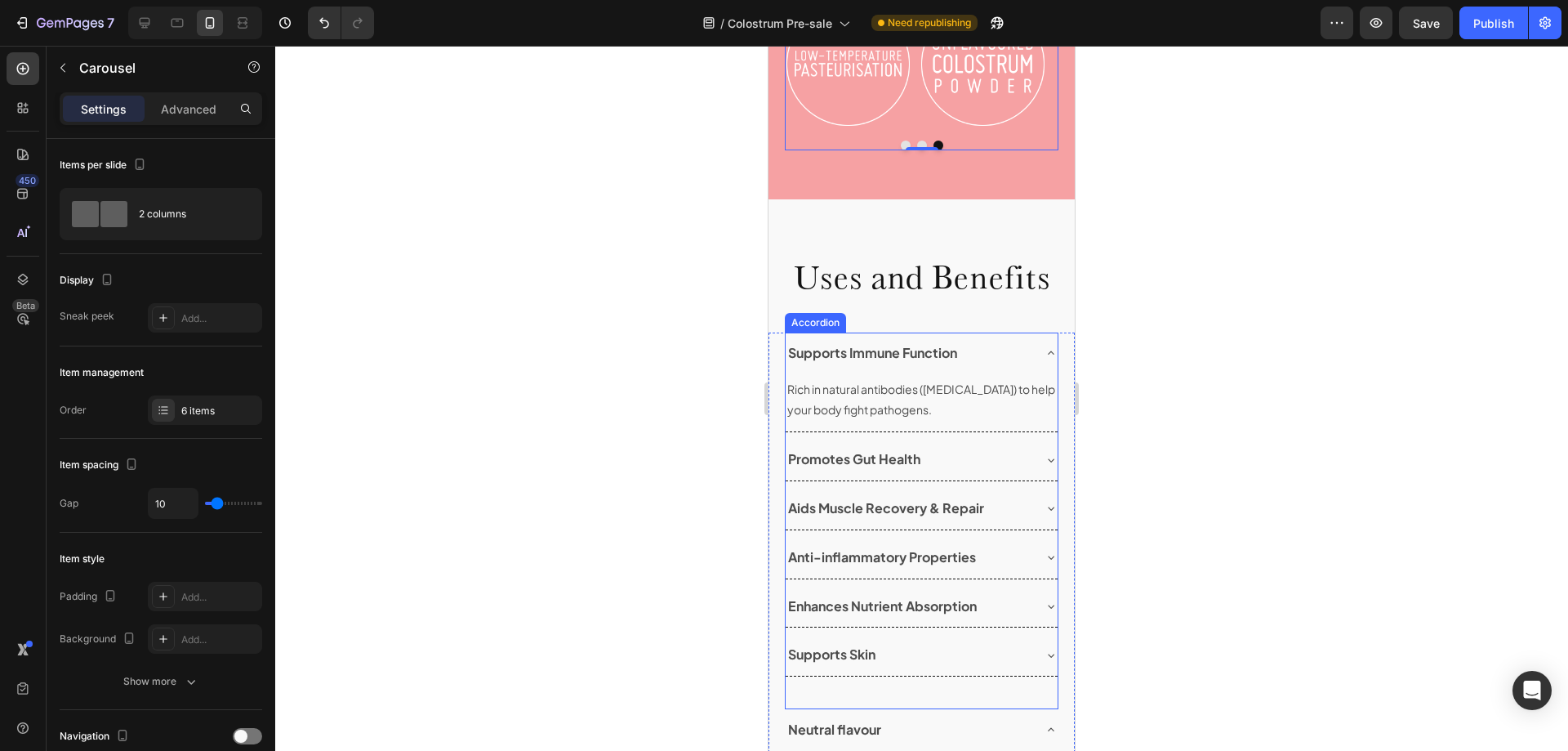
scroll to position [1062, 0]
click at [934, 404] on p "Rich in natural antibodies ([MEDICAL_DATA]) to help your body fight pathogens." at bounding box center [921, 398] width 269 height 40
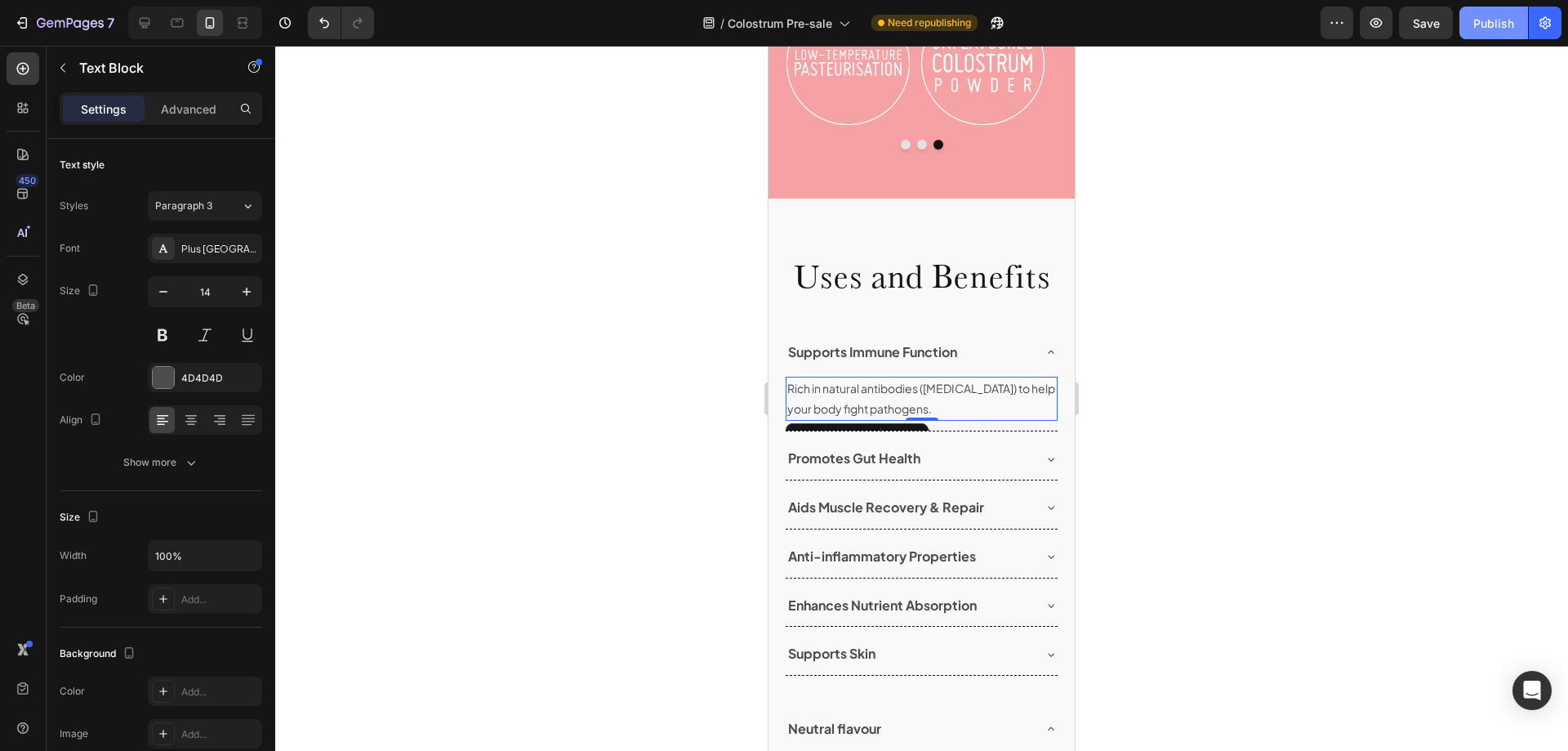
click at [1493, 26] on div "Publish" at bounding box center [1493, 23] width 40 height 17
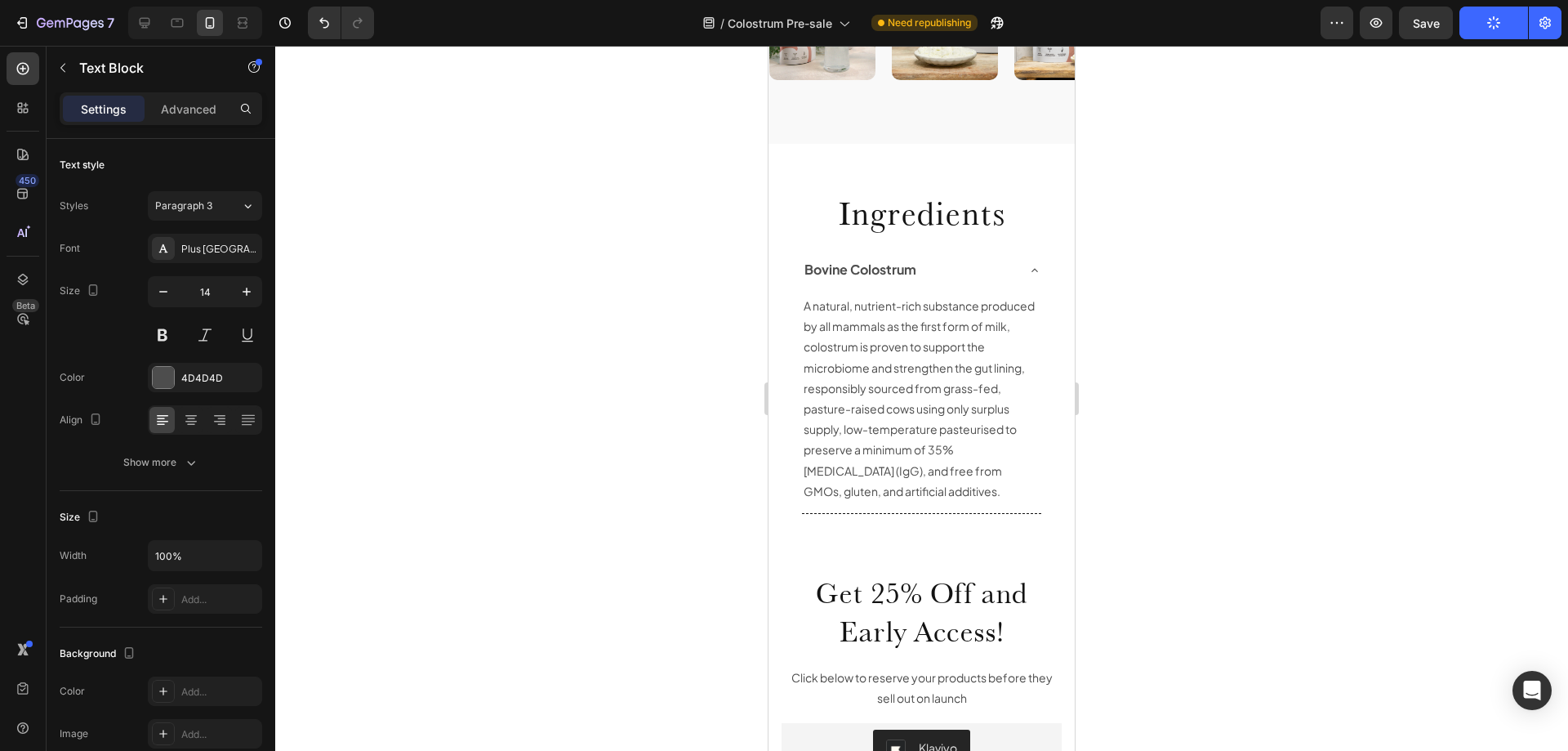
scroll to position [2043, 0]
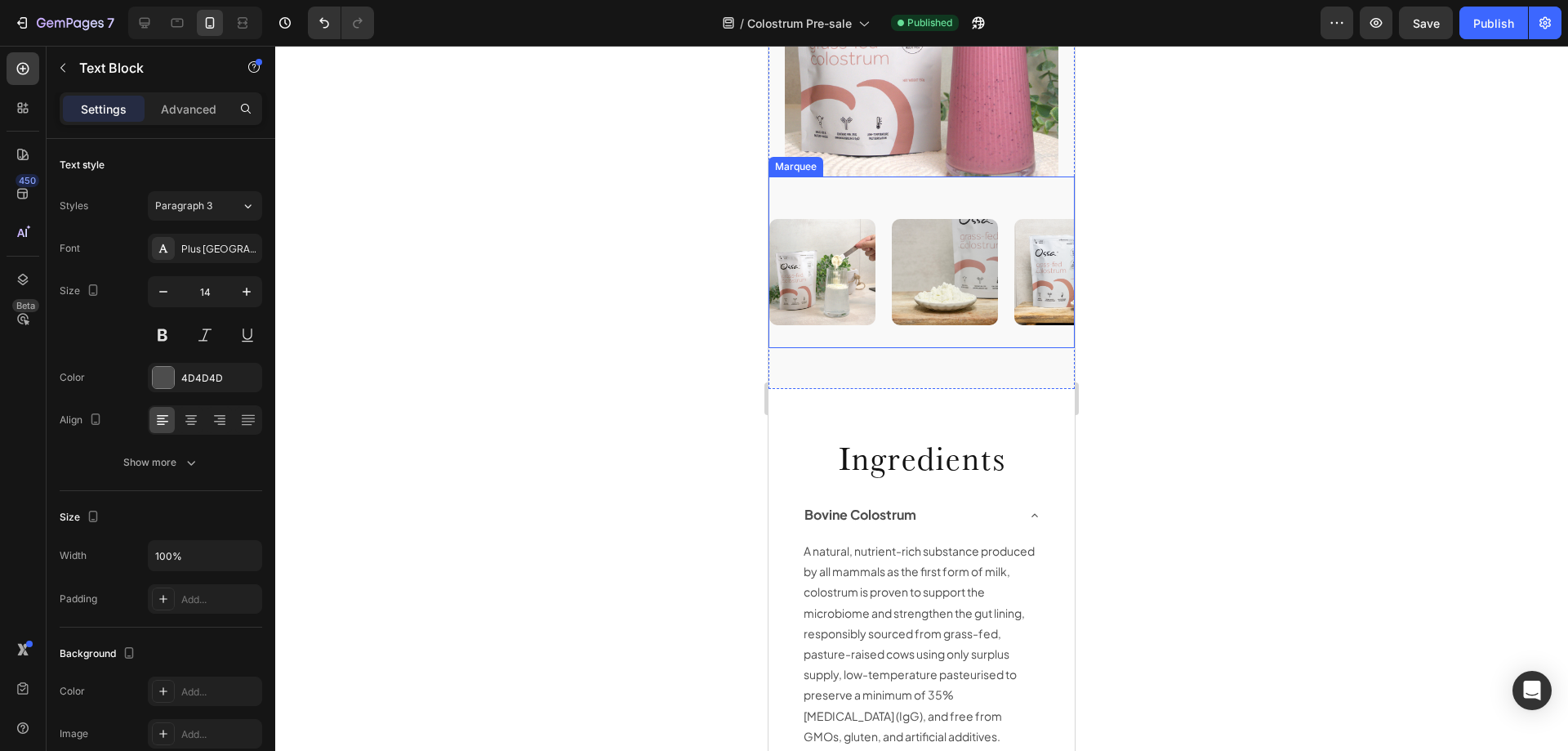
click at [886, 284] on div "Image" at bounding box center [830, 272] width 122 height 126
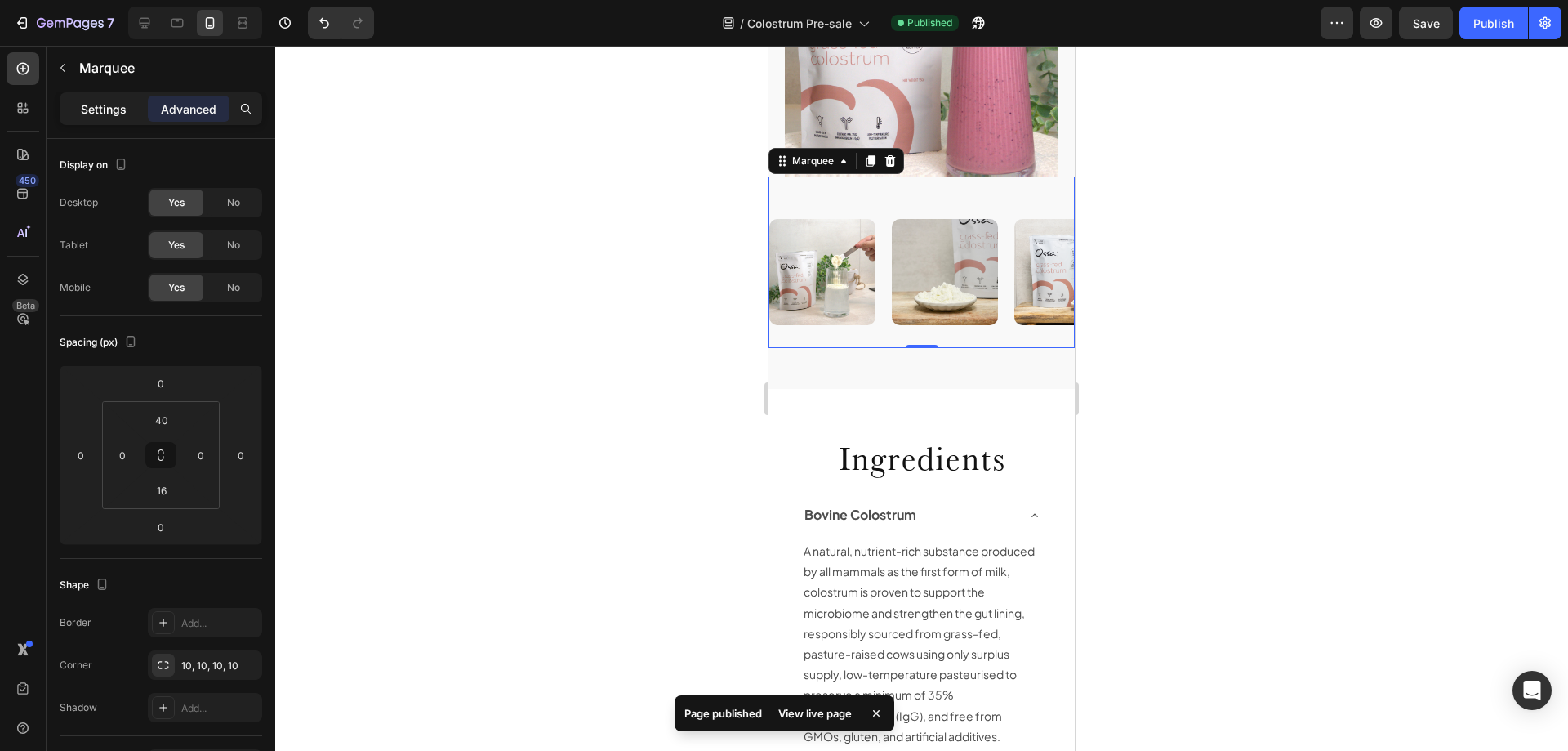
click at [96, 105] on p "Settings" at bounding box center [103, 108] width 45 height 17
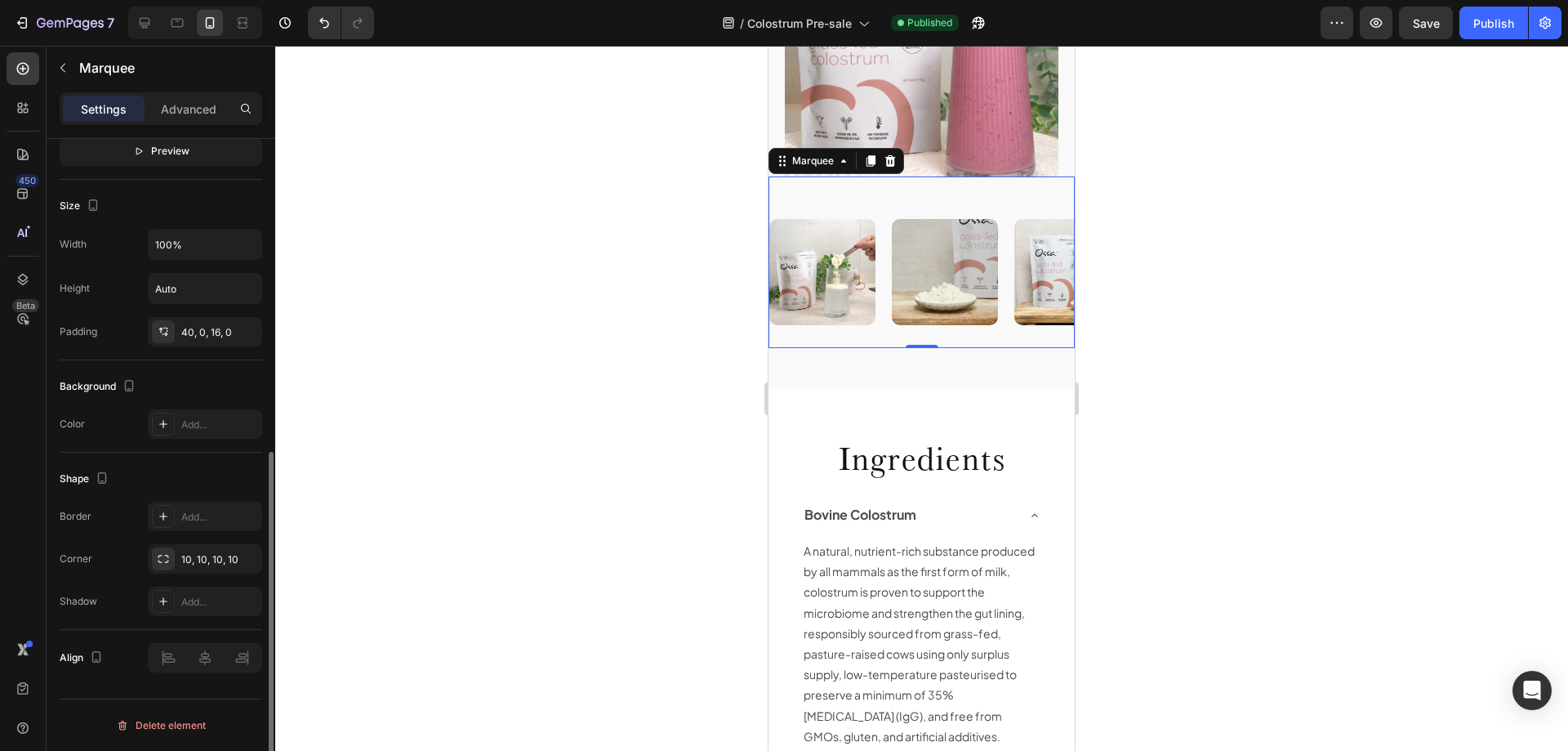
scroll to position [594, 0]
click at [180, 21] on icon at bounding box center [177, 23] width 17 height 17
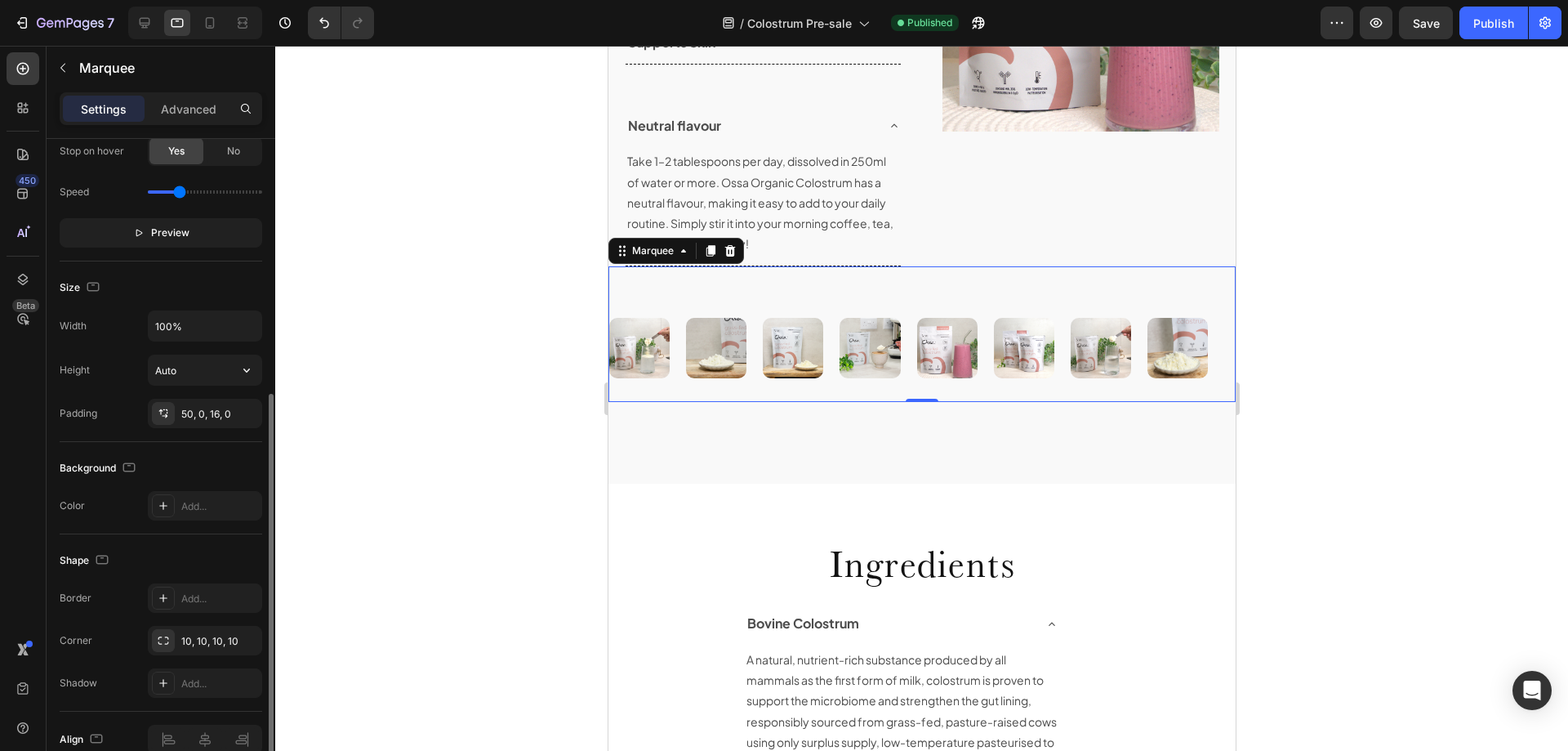
scroll to position [386, 0]
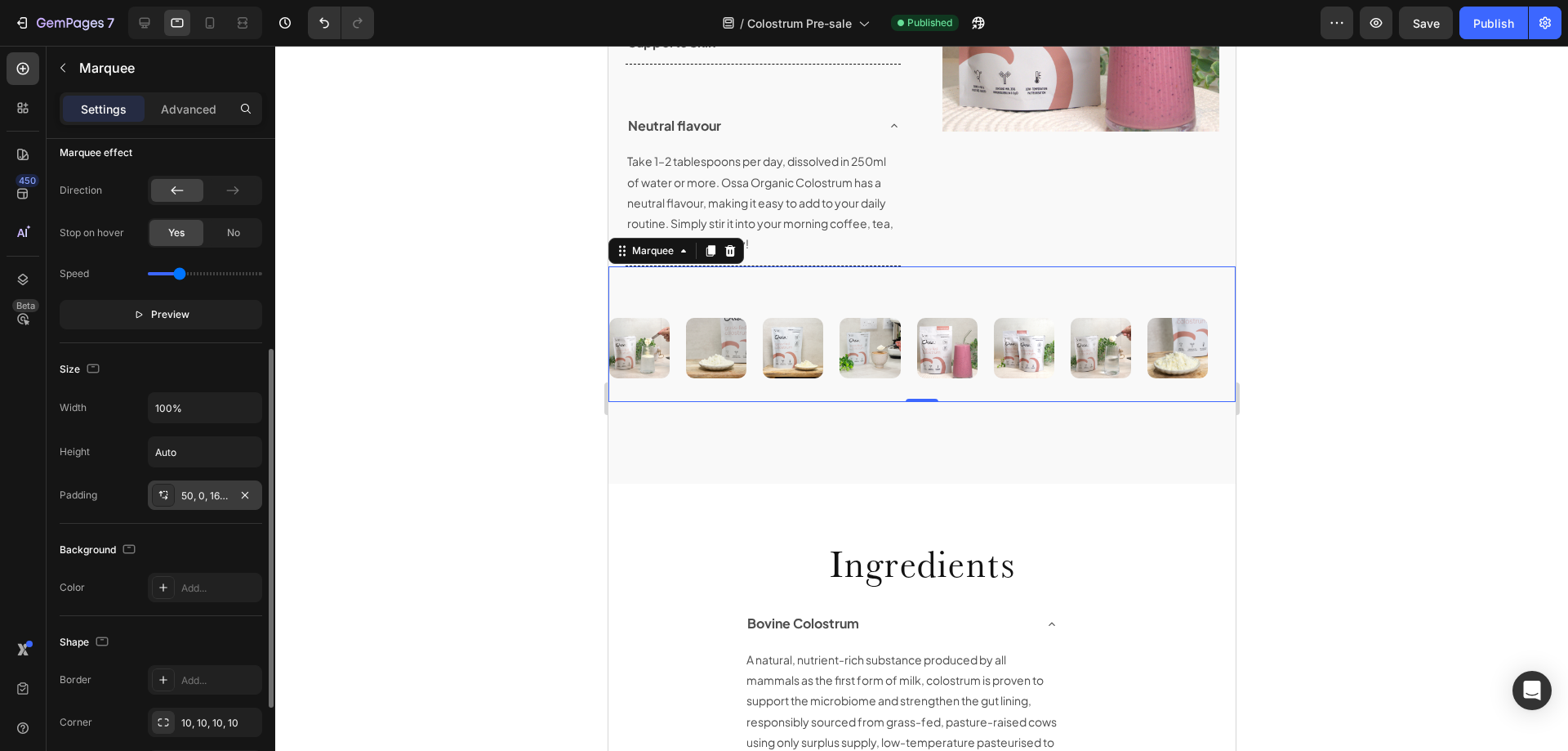
click at [211, 496] on div "50, 0, 16, 0" at bounding box center [205, 496] width 47 height 15
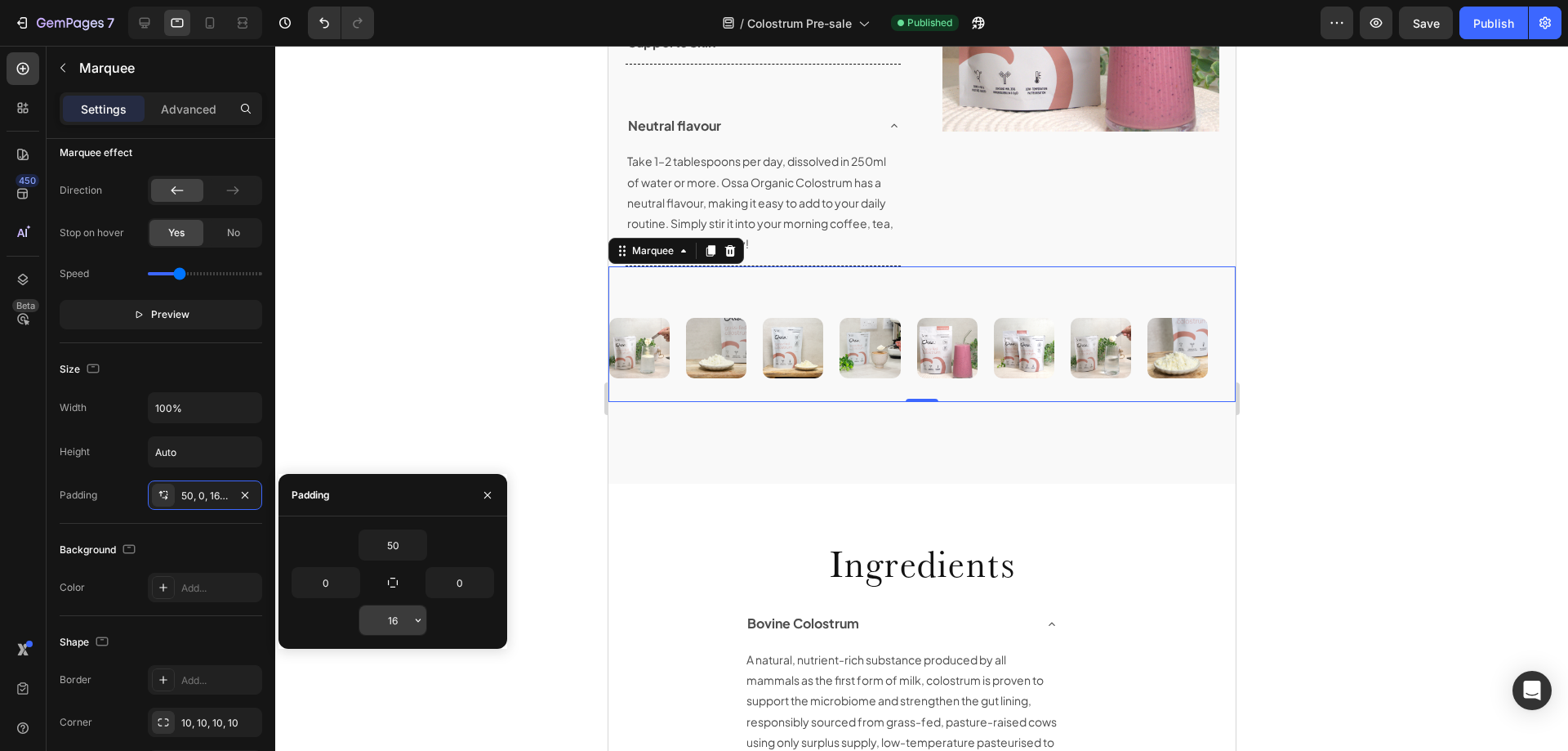
click at [397, 622] on input "16" at bounding box center [393, 620] width 67 height 30
type input "0"
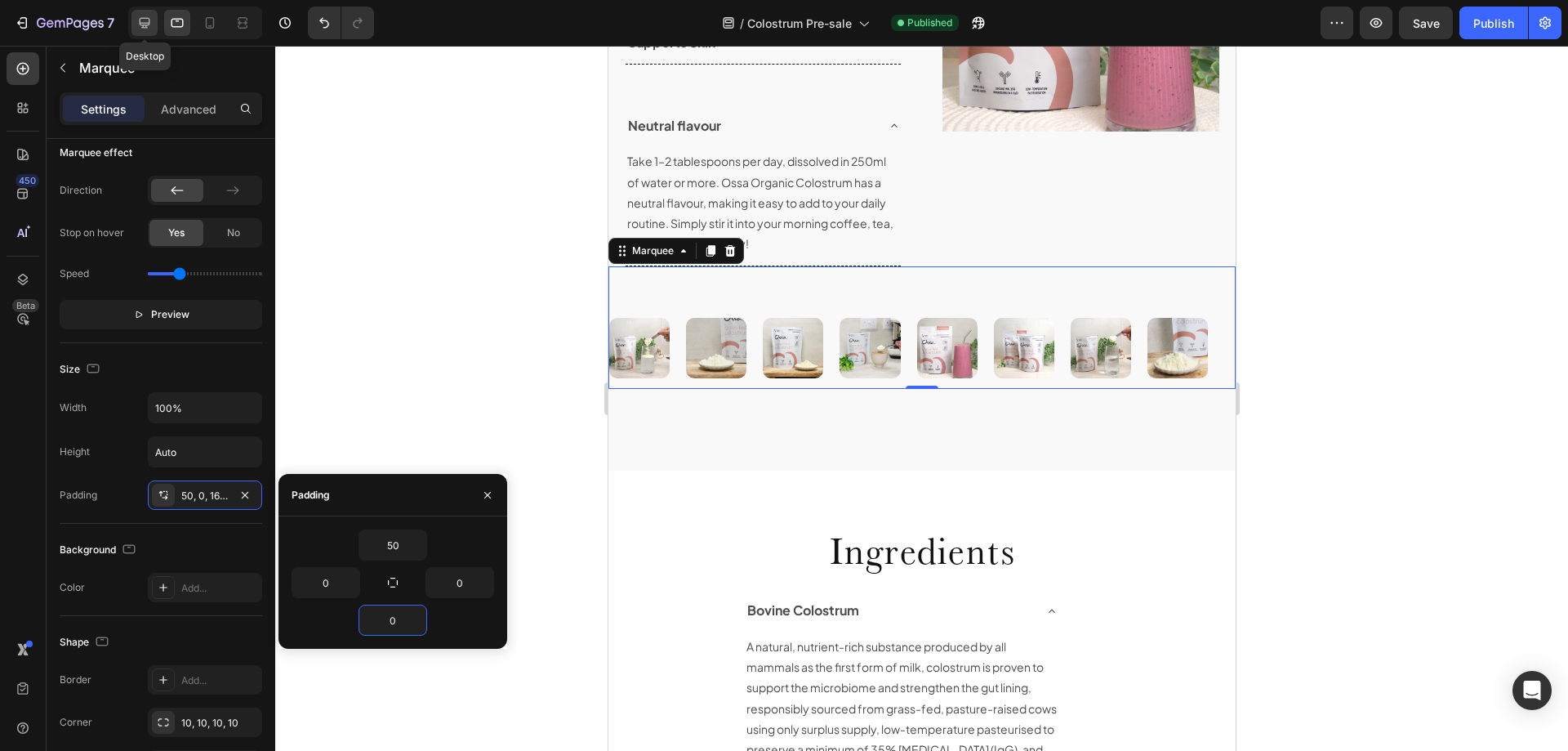
click at [146, 22] on icon at bounding box center [144, 23] width 17 height 17
type input "30"
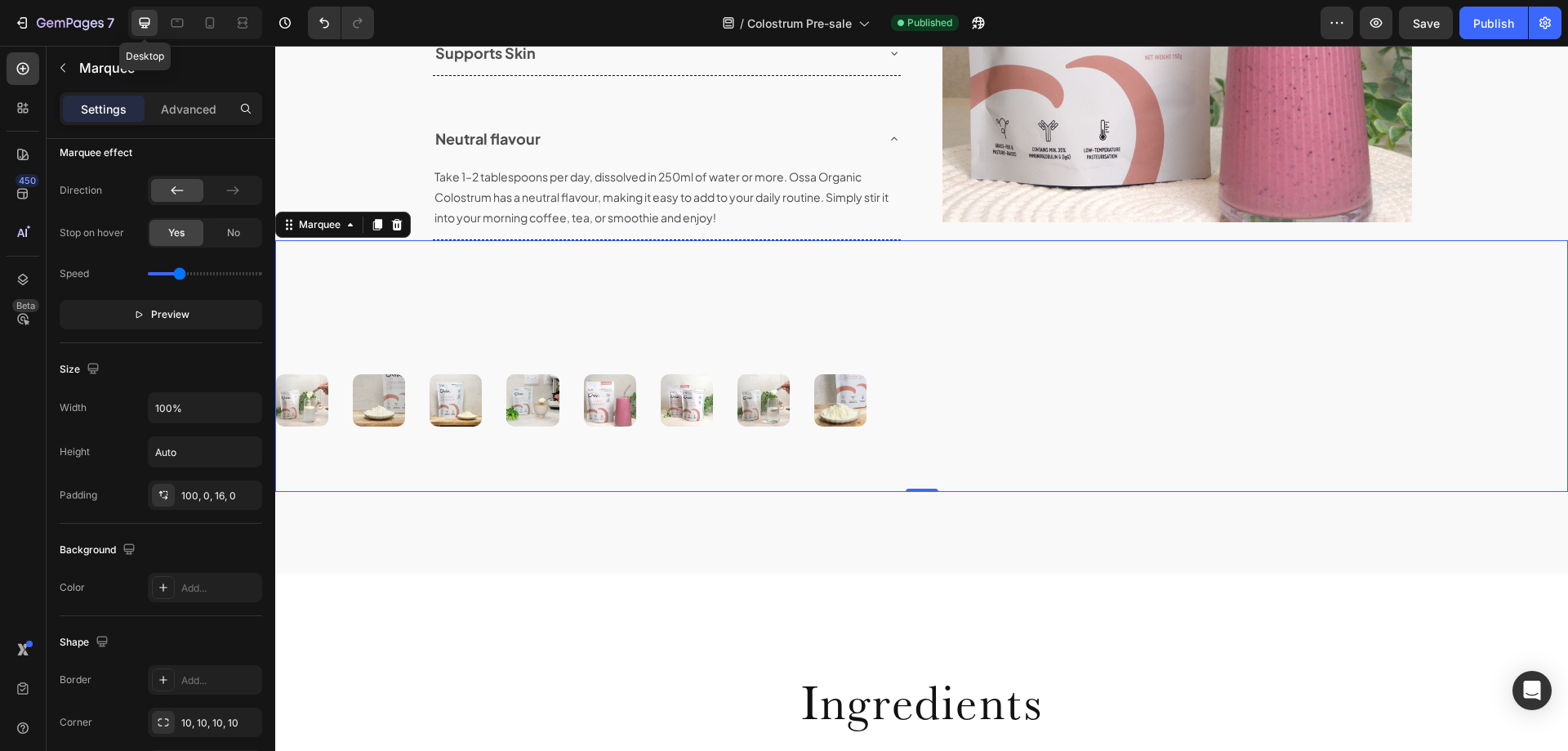
scroll to position [1874, 0]
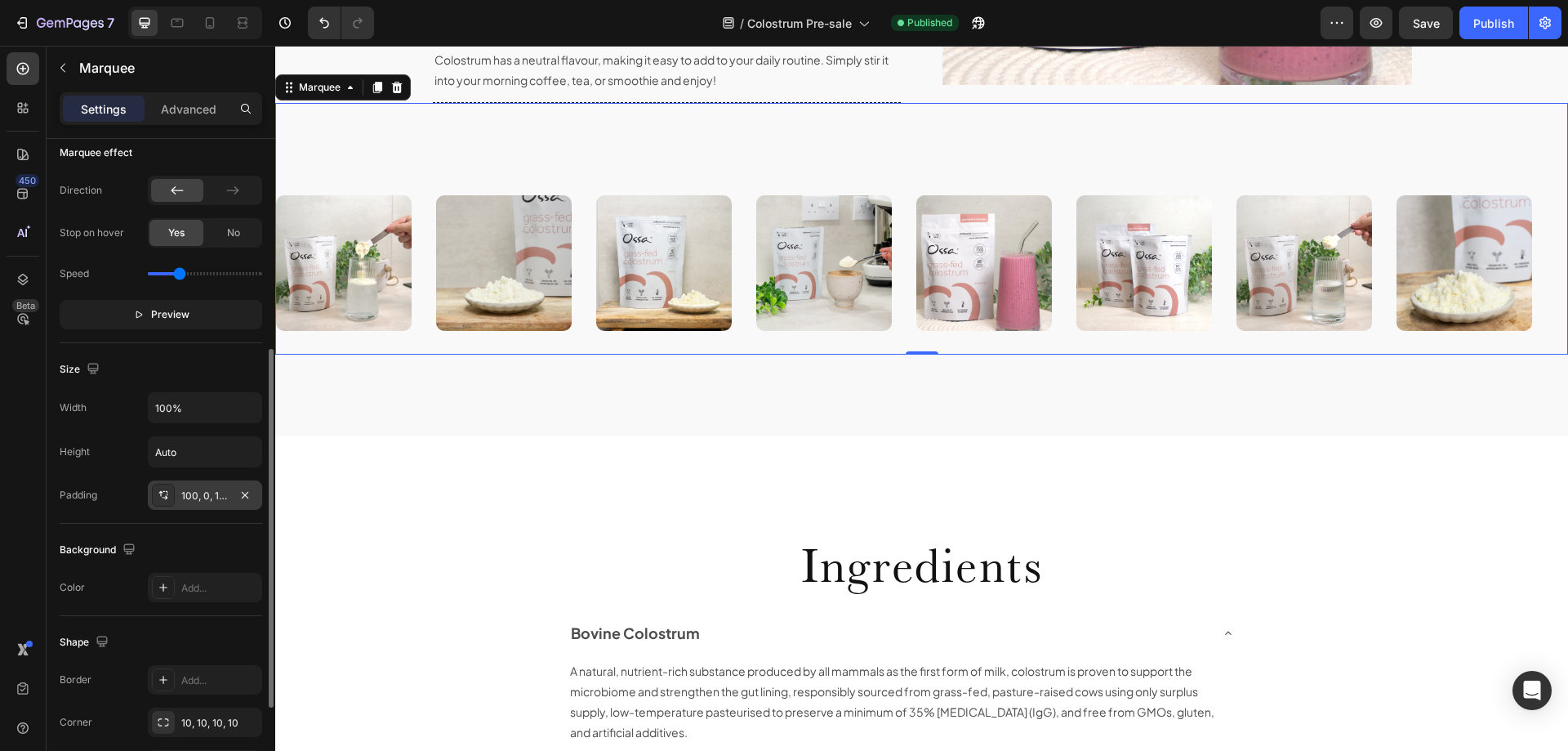
click at [196, 495] on div "100, 0, 16, 0" at bounding box center [205, 496] width 47 height 15
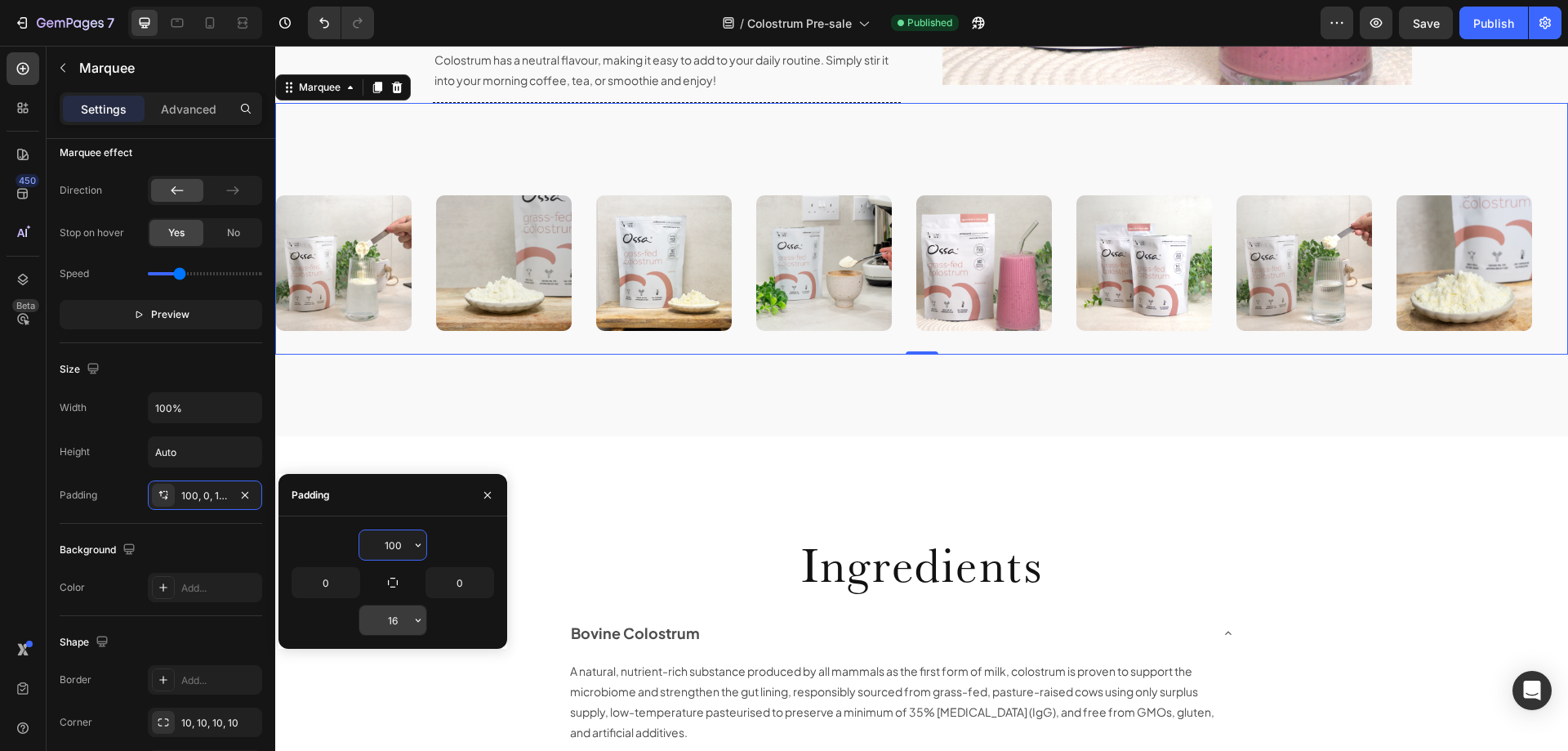
click at [379, 619] on input "16" at bounding box center [393, 620] width 67 height 30
type input "0"
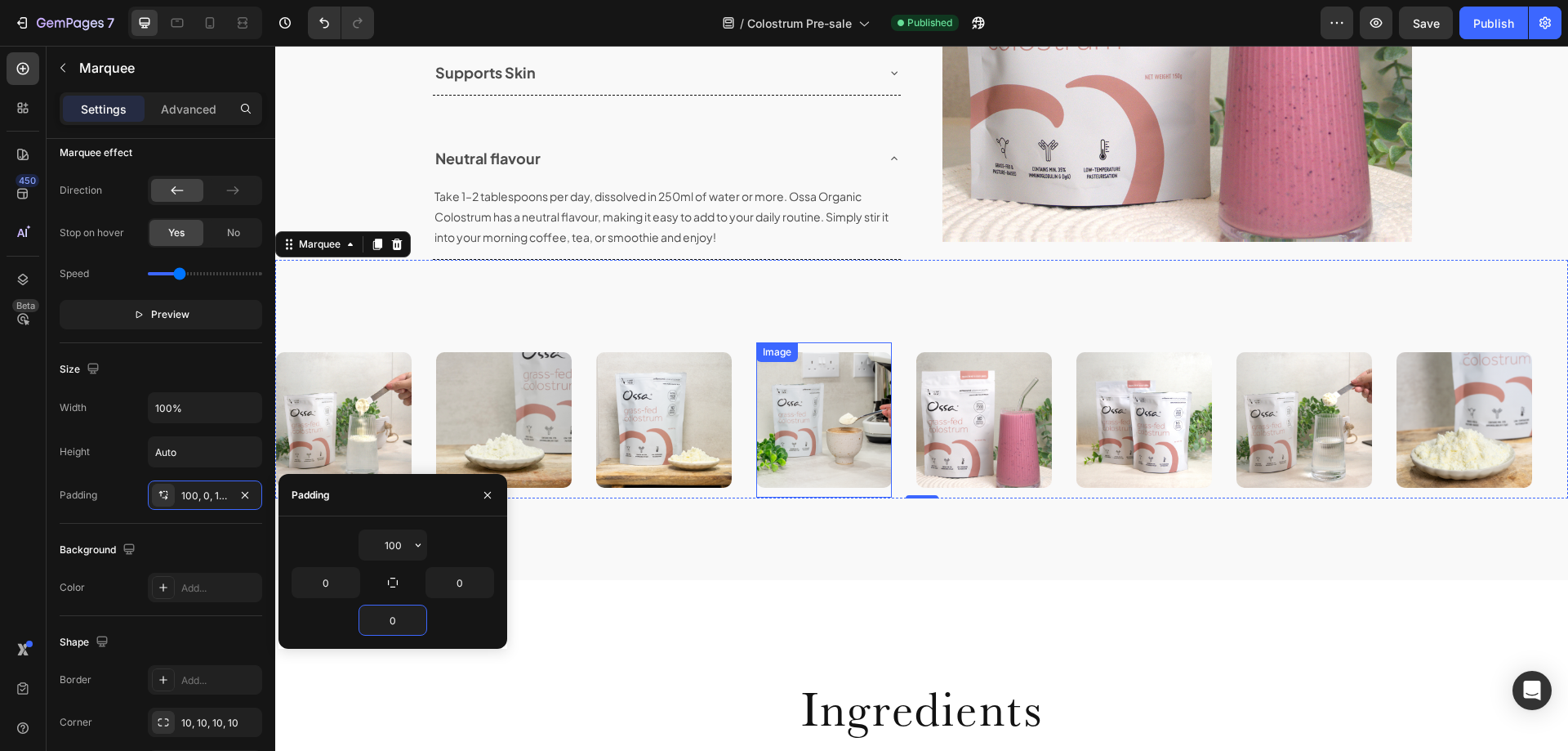
scroll to position [1710, 0]
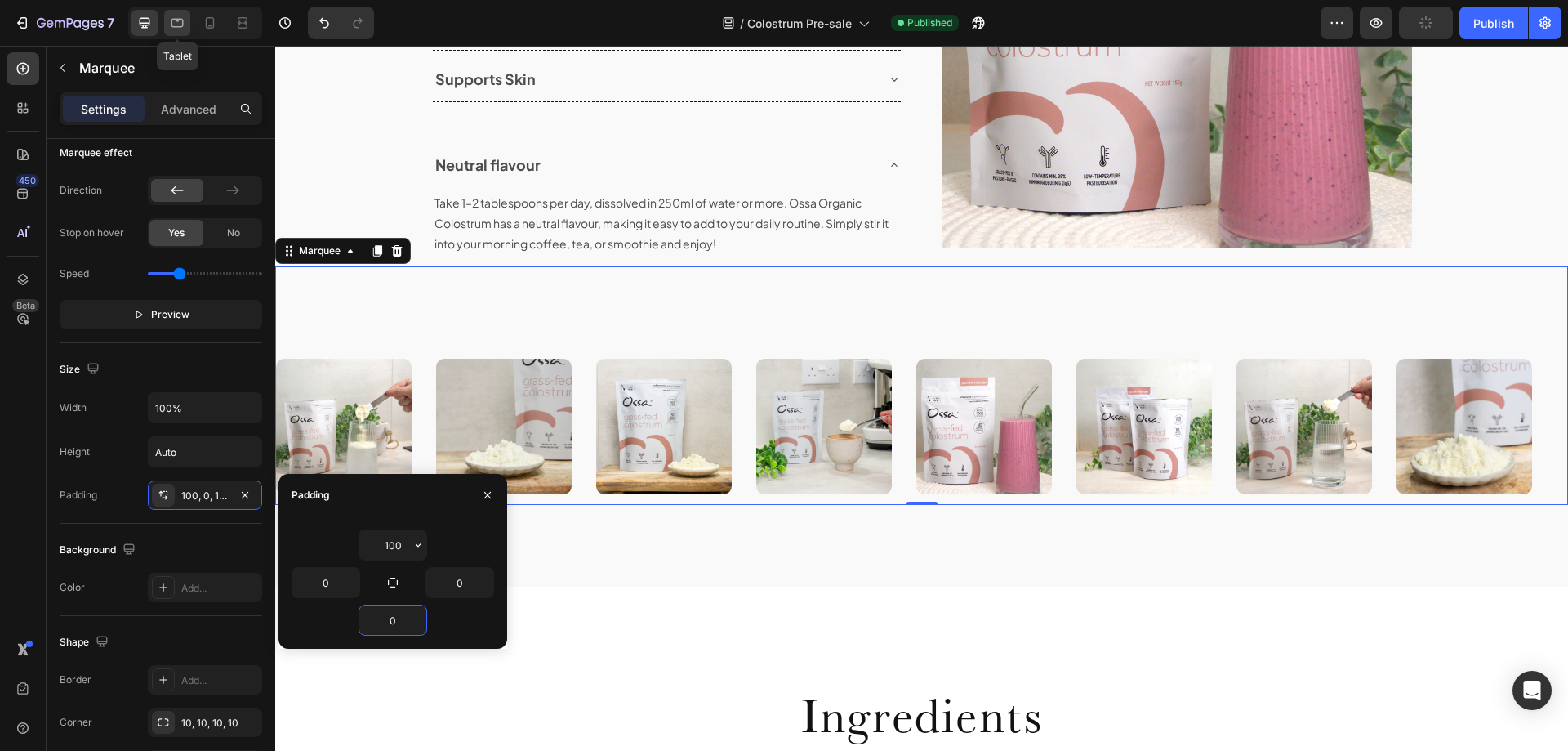
click at [183, 26] on icon at bounding box center [177, 23] width 12 height 9
type input "20"
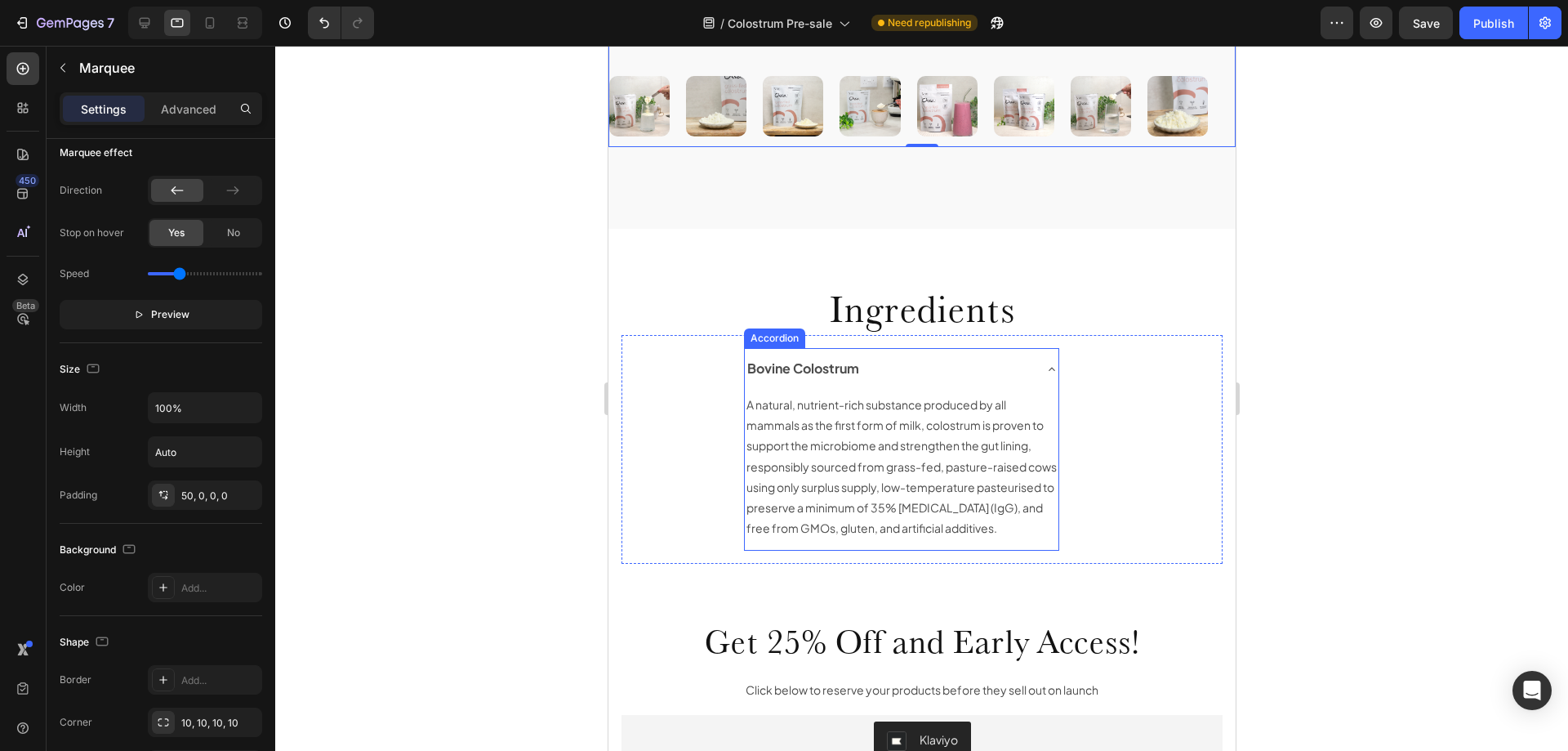
scroll to position [1982, 0]
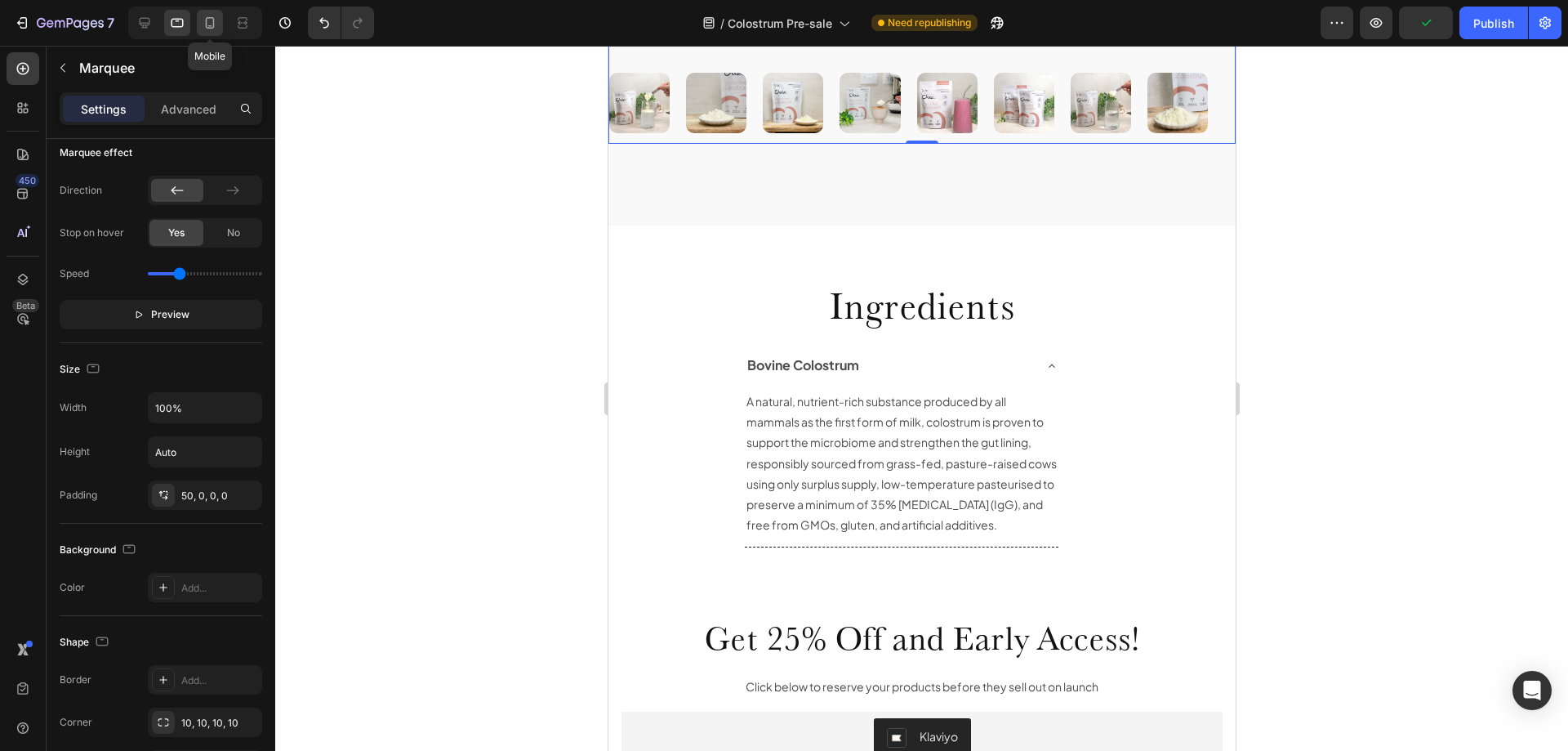
click at [211, 22] on icon at bounding box center [210, 23] width 17 height 17
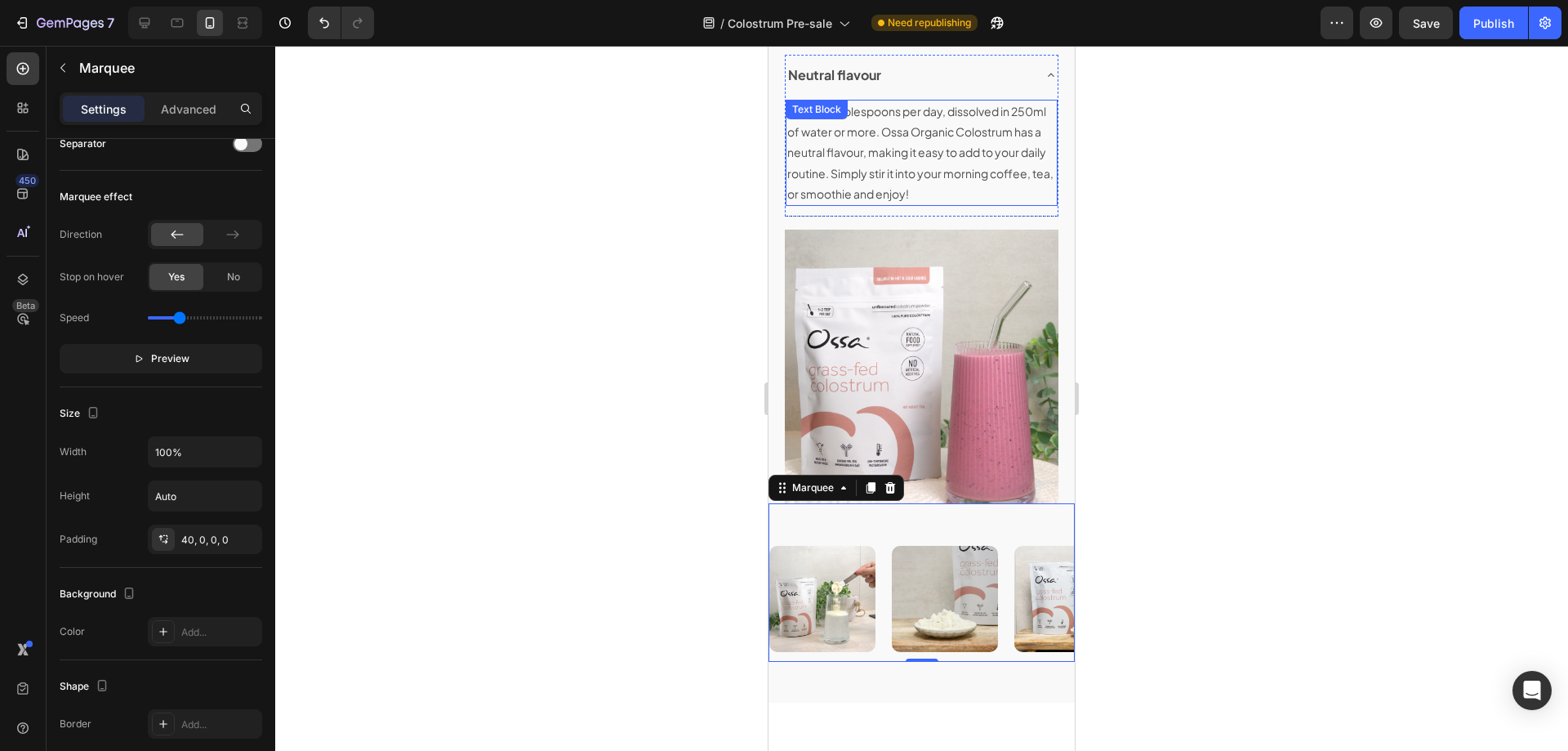
scroll to position [1798, 0]
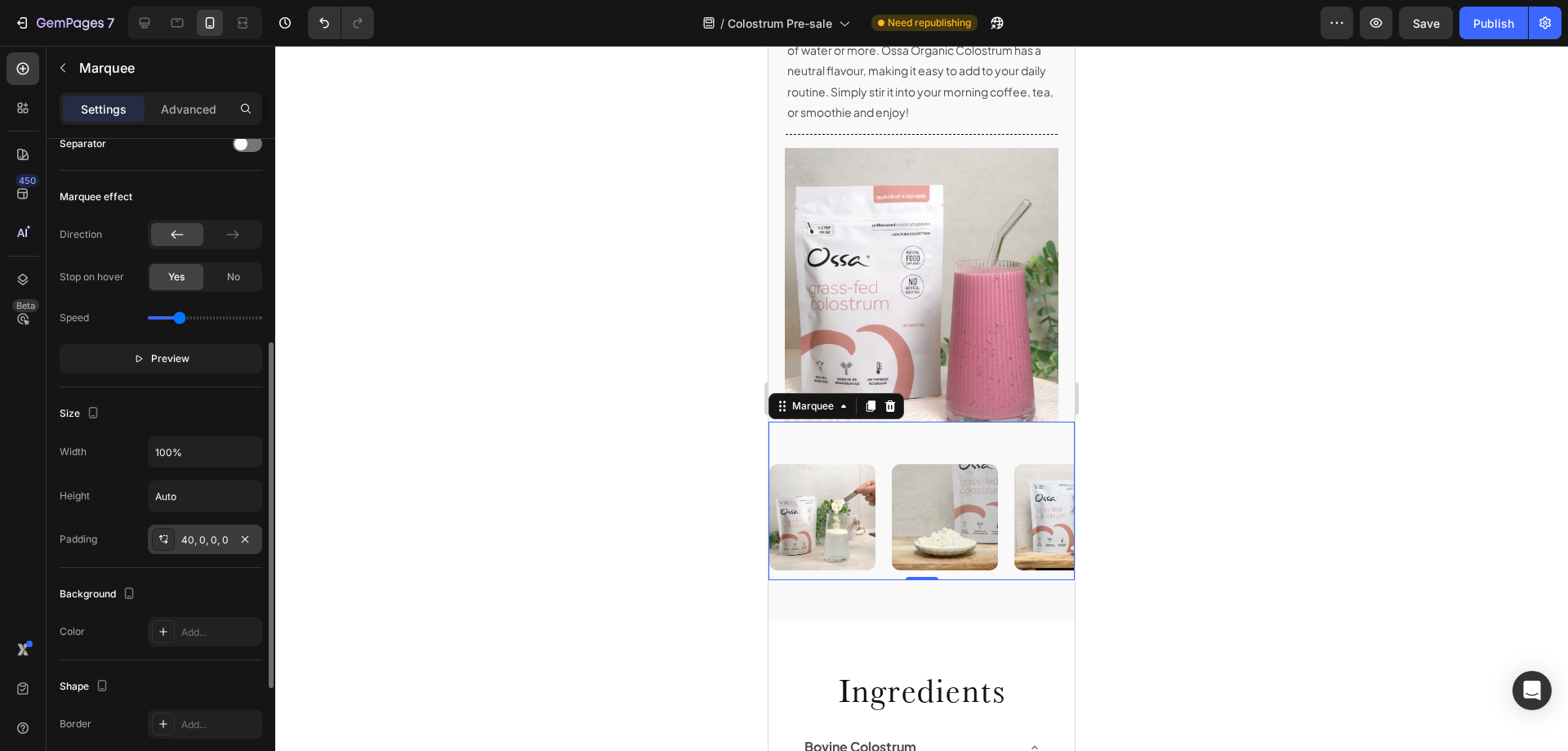
click at [198, 536] on div "40, 0, 0, 0" at bounding box center [205, 540] width 47 height 15
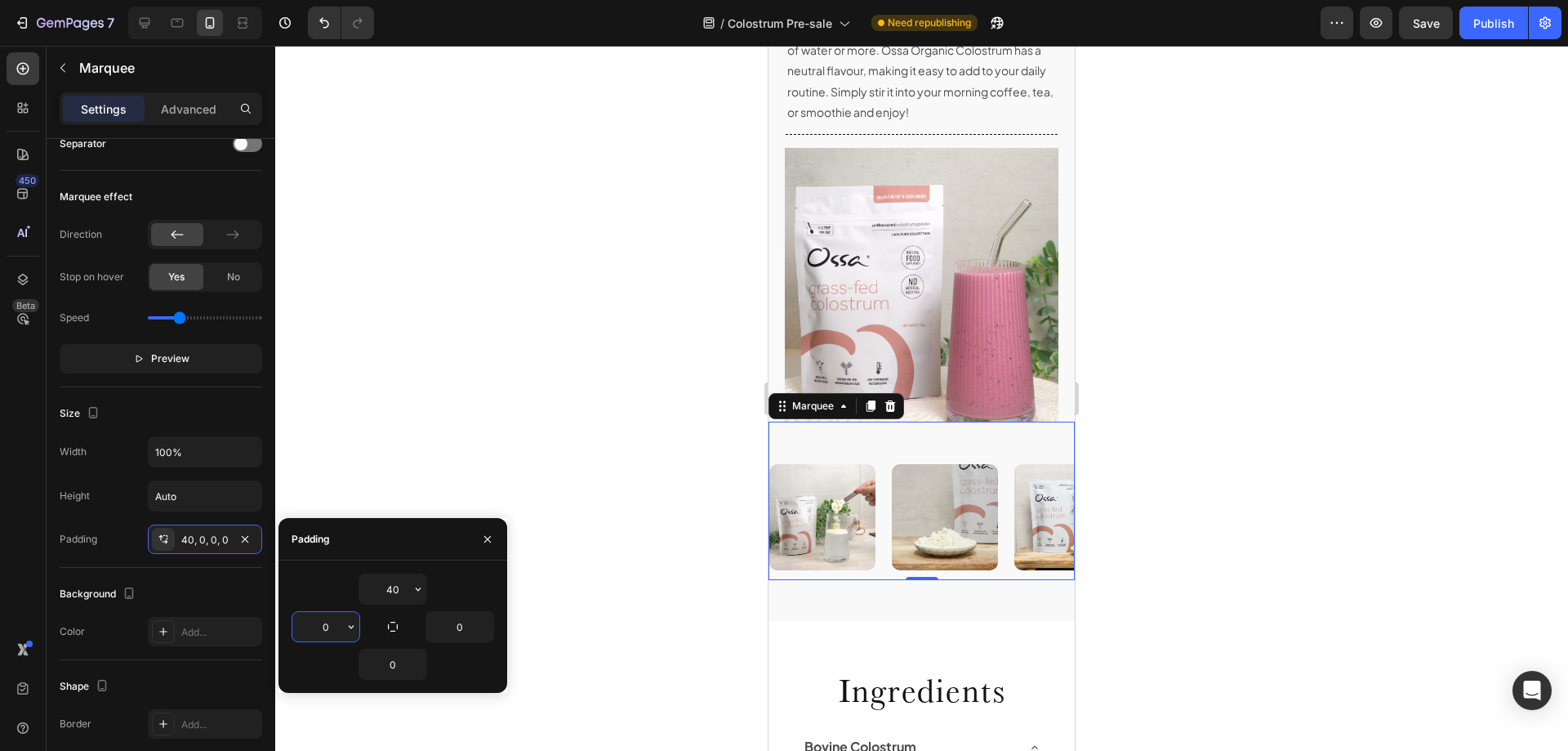
click at [337, 625] on input "0" at bounding box center [326, 627] width 67 height 30
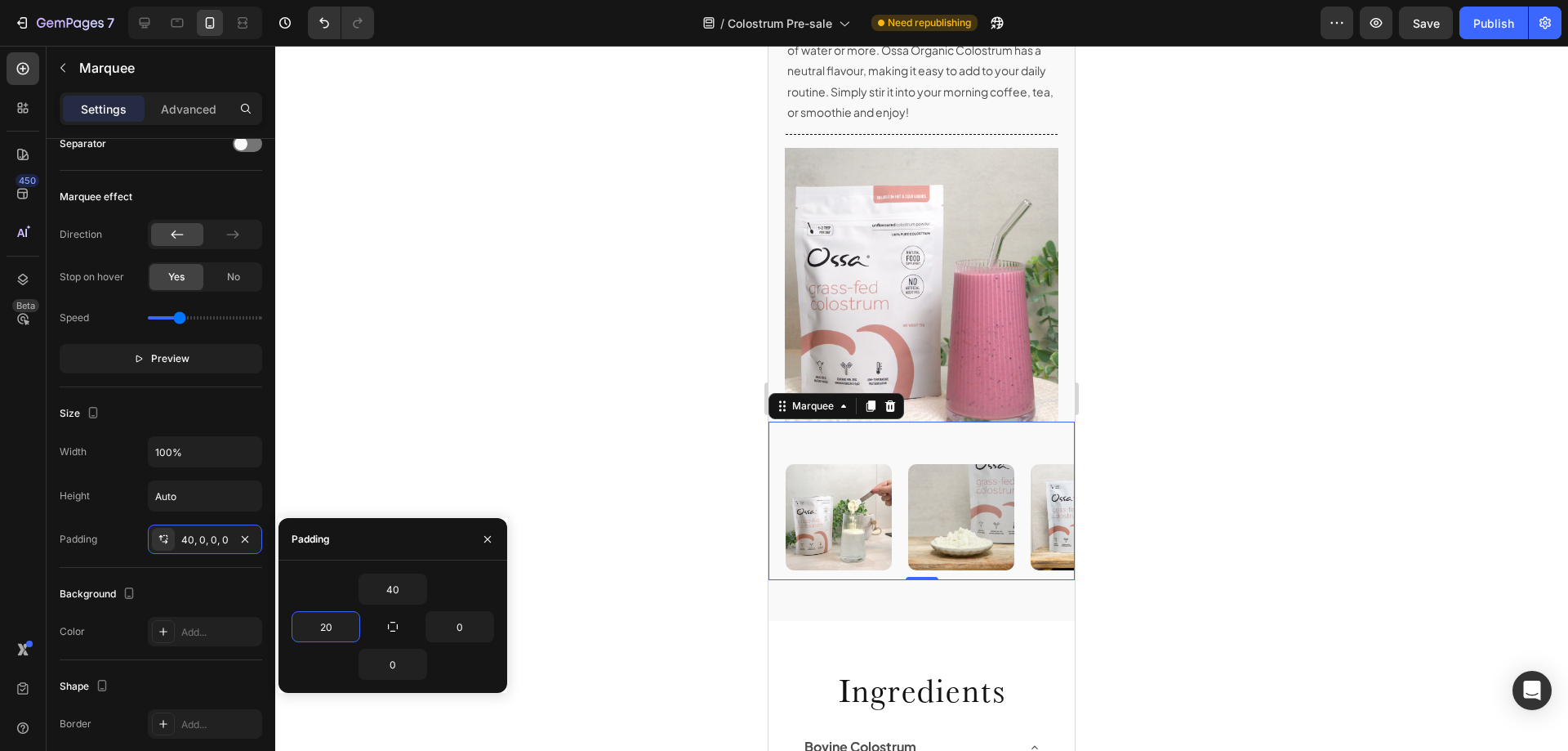
type input "200"
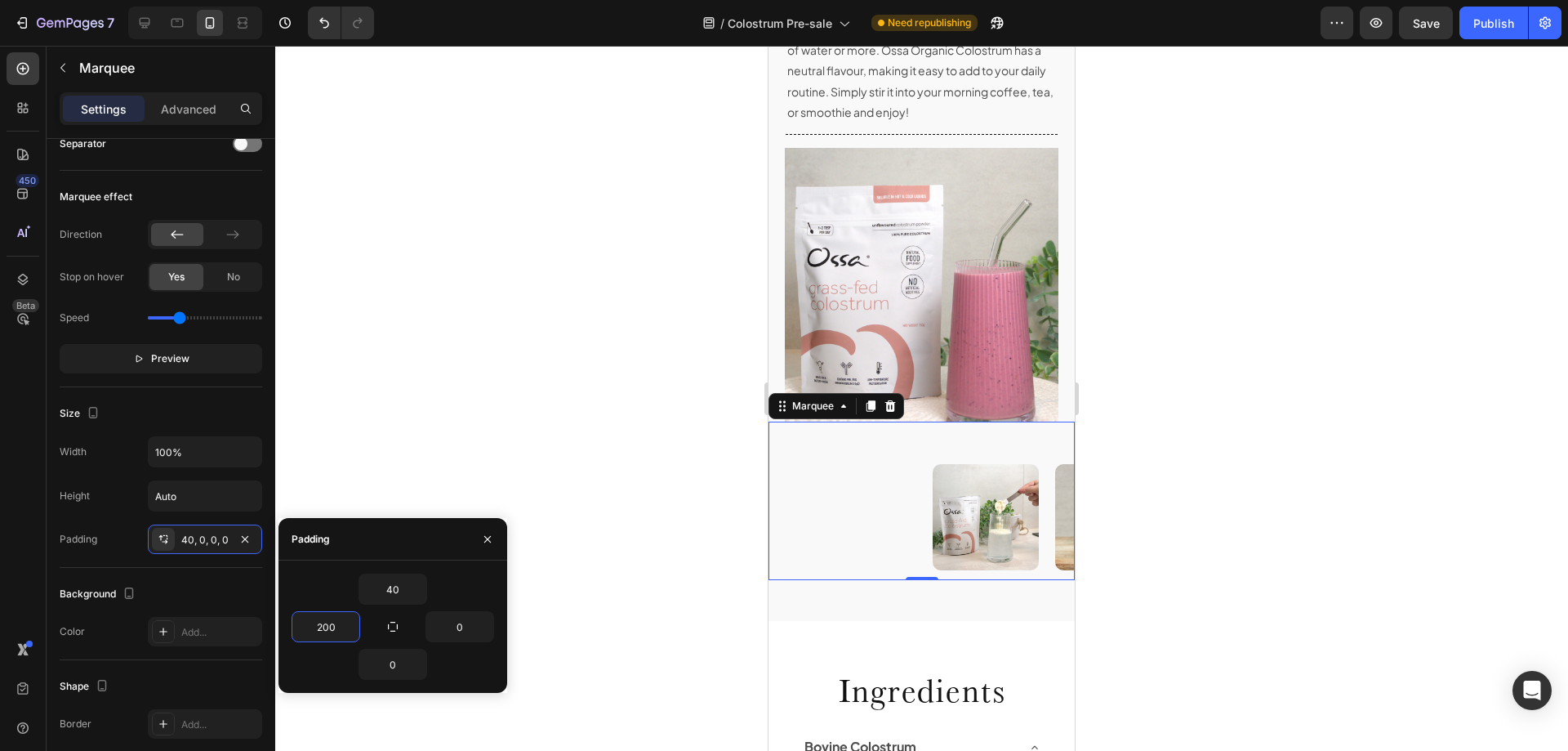
click at [585, 506] on div at bounding box center [921, 397] width 1292 height 705
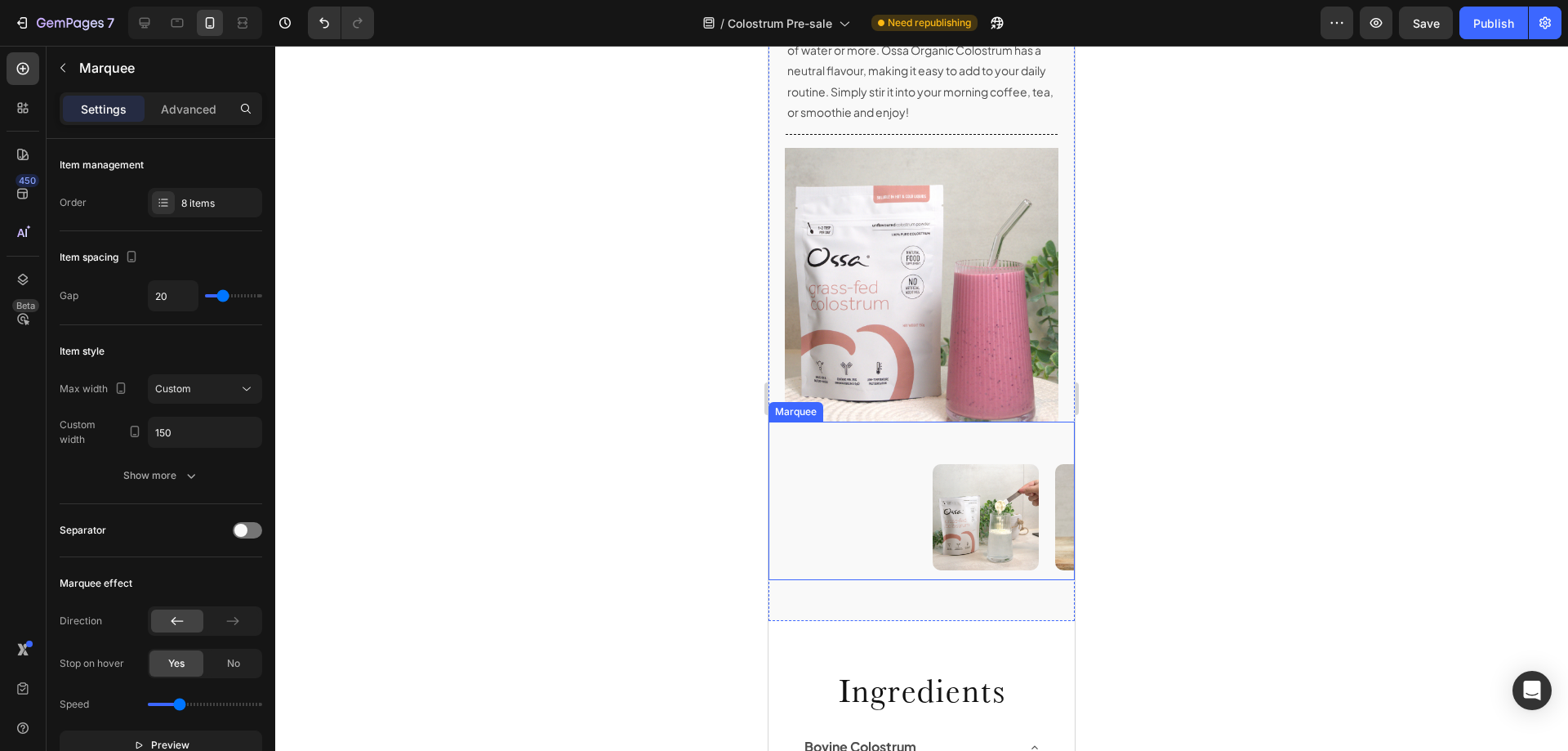
click at [896, 482] on div "Image Image Image Image Image Image Image Image Image Image Image Image Image I…" at bounding box center [921, 501] width 306 height 159
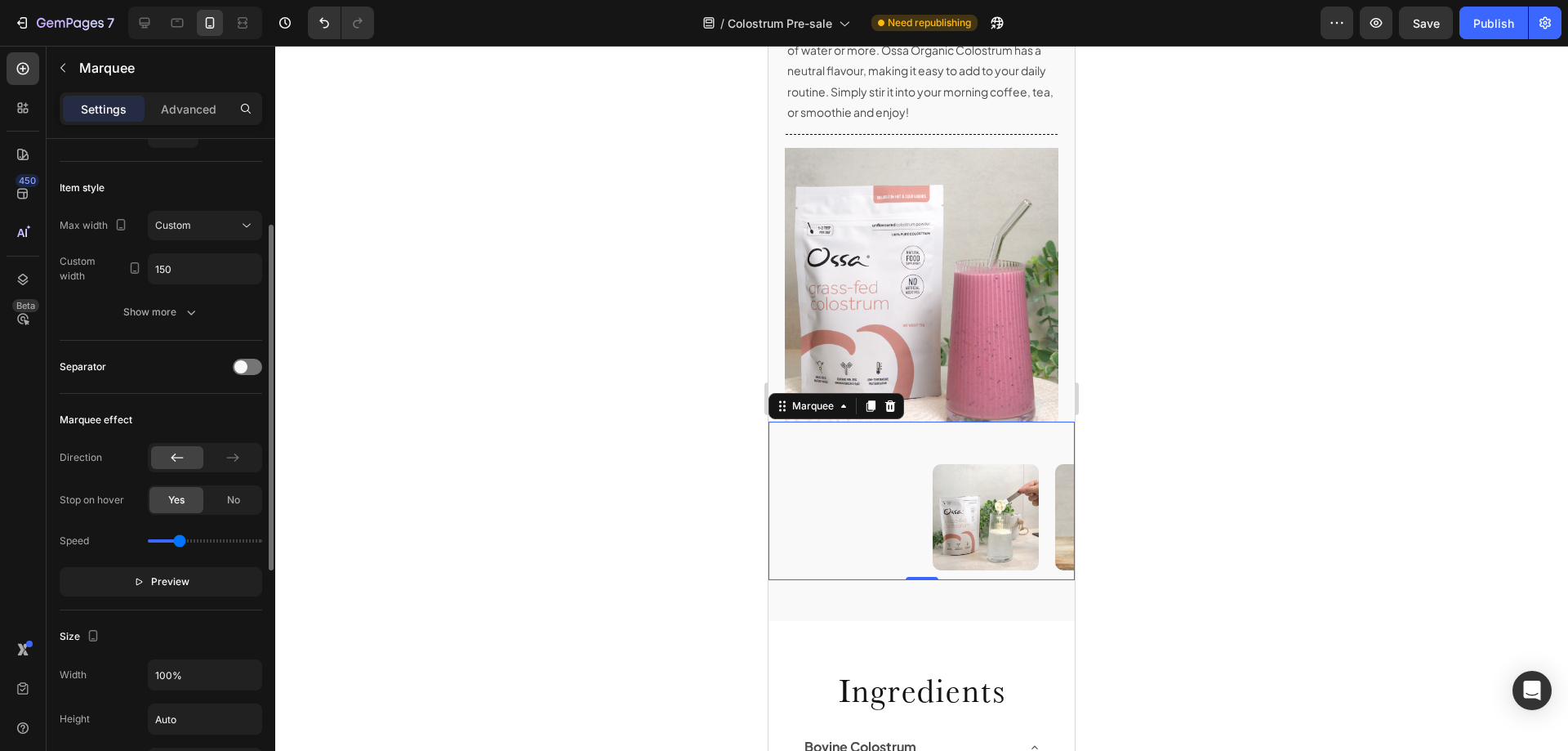
scroll to position [327, 0]
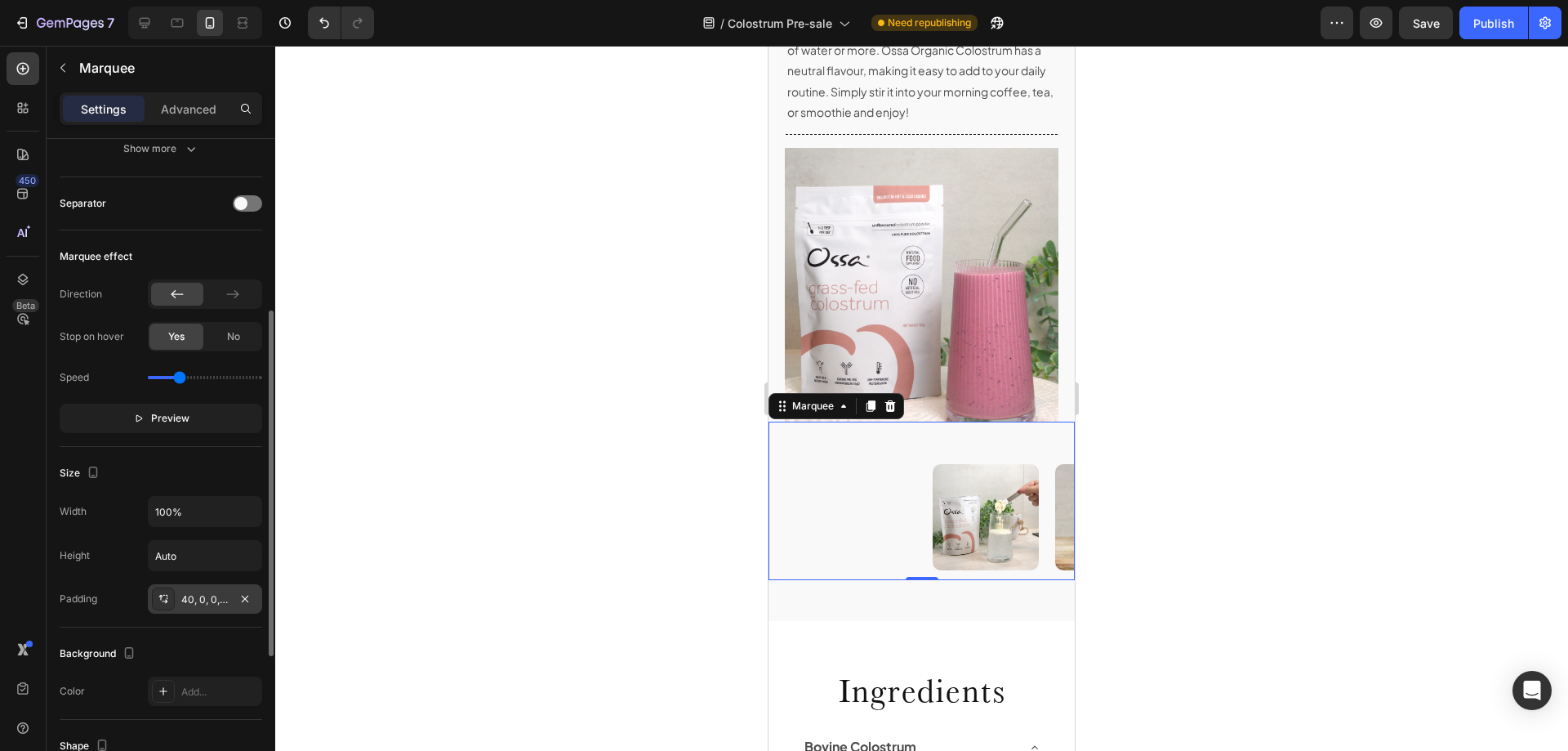
click at [213, 601] on div "40, 0, 0, 200" at bounding box center [205, 599] width 47 height 15
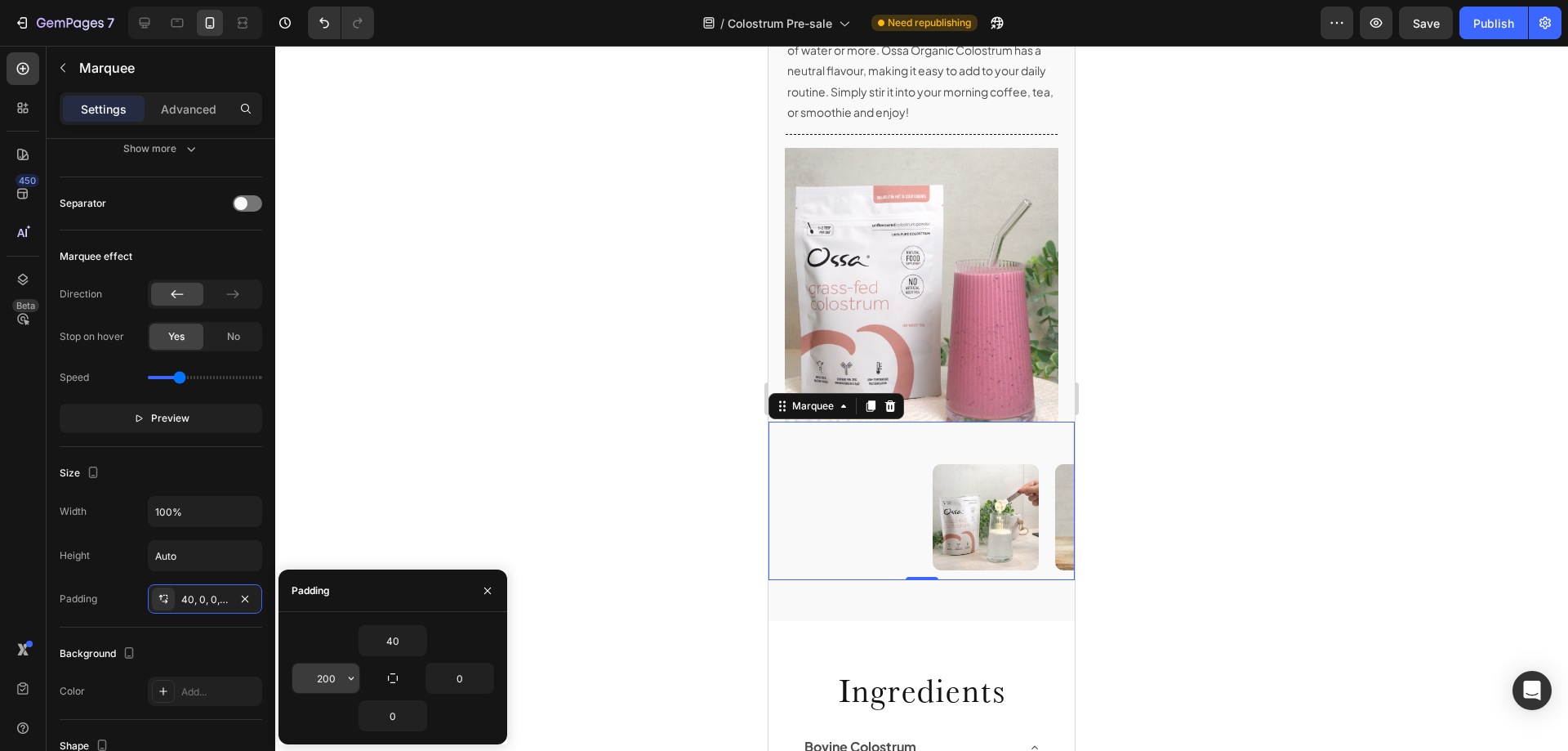
click at [333, 680] on input "200" at bounding box center [326, 678] width 67 height 30
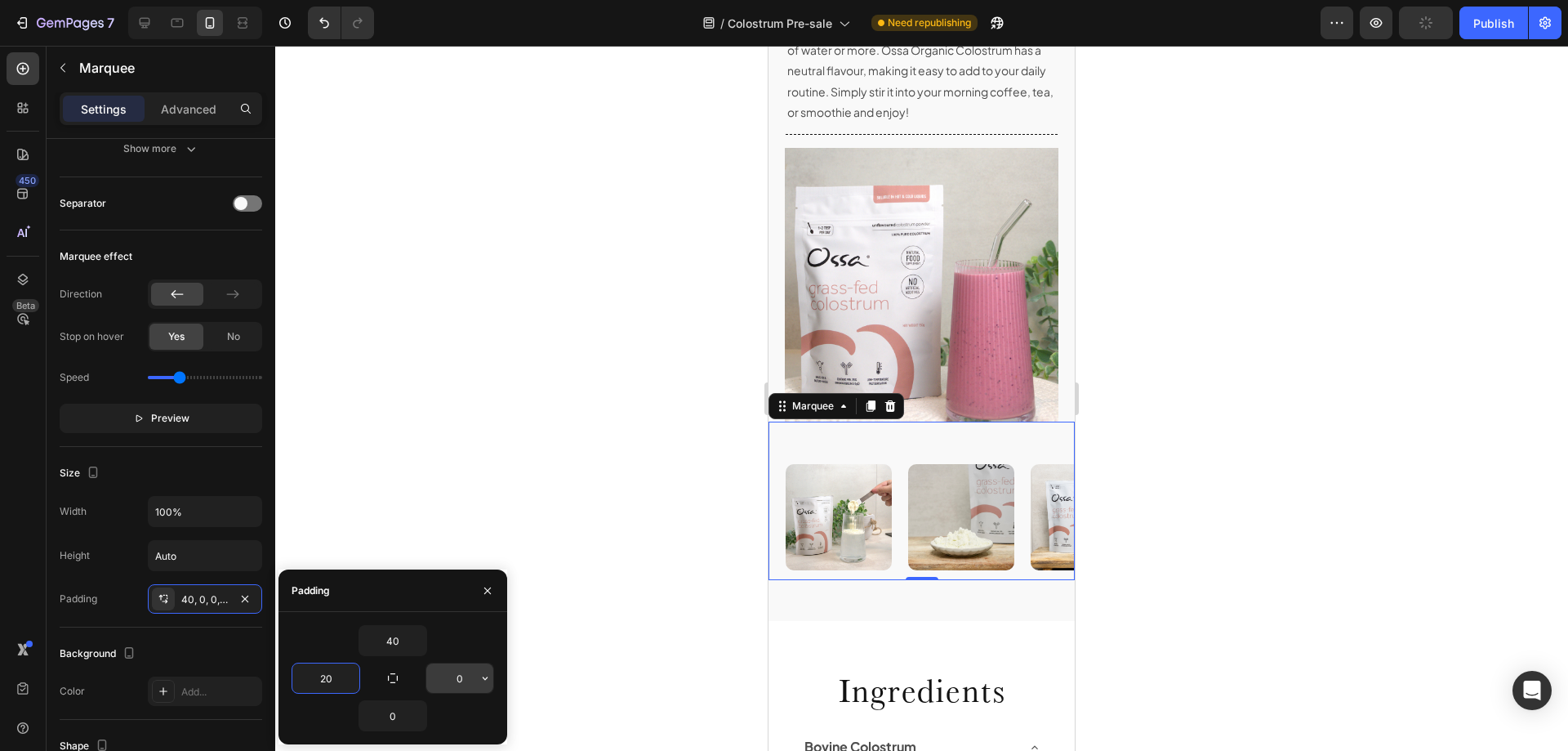
type input "20"
click at [445, 673] on input "0" at bounding box center [460, 678] width 67 height 30
type input "20"
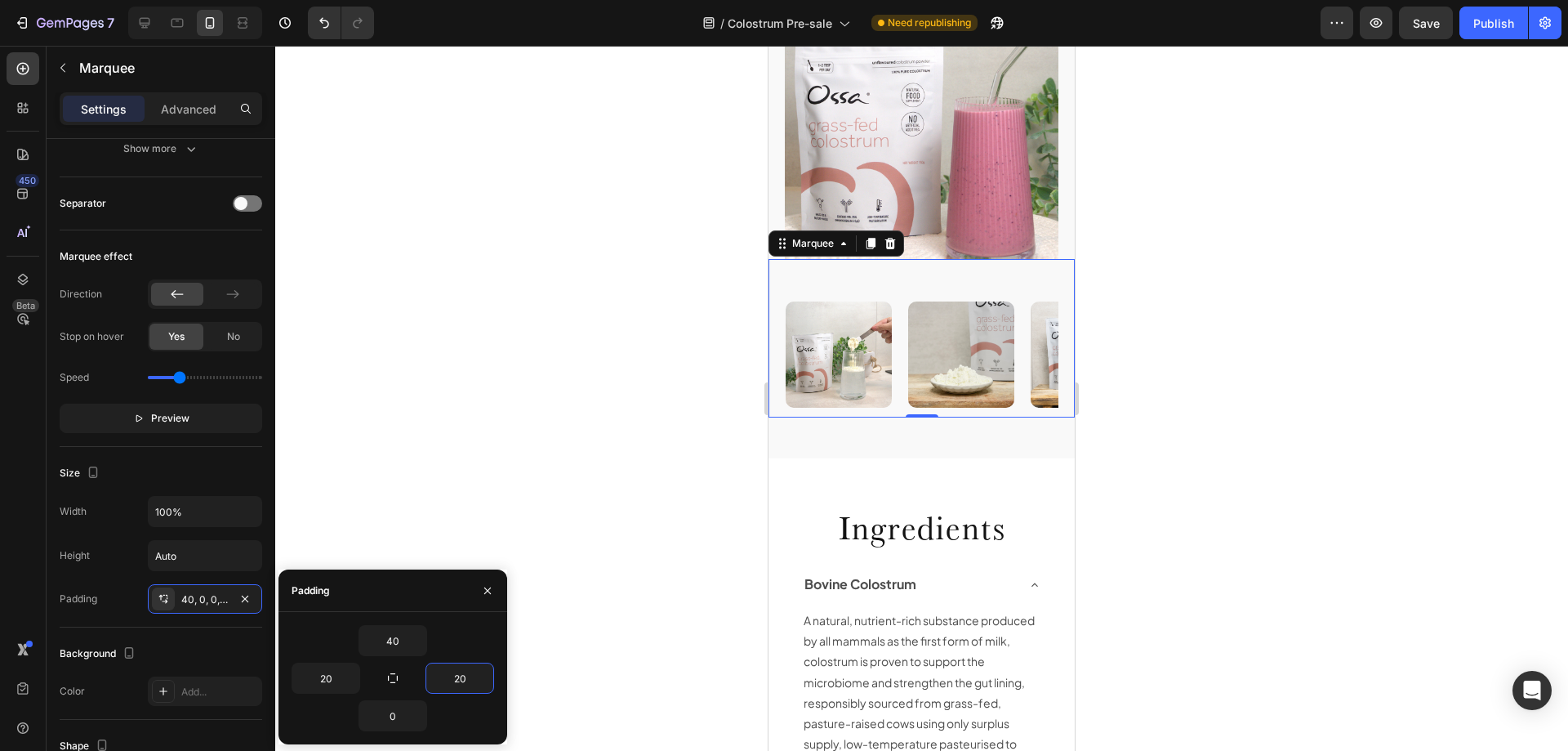
scroll to position [1961, 0]
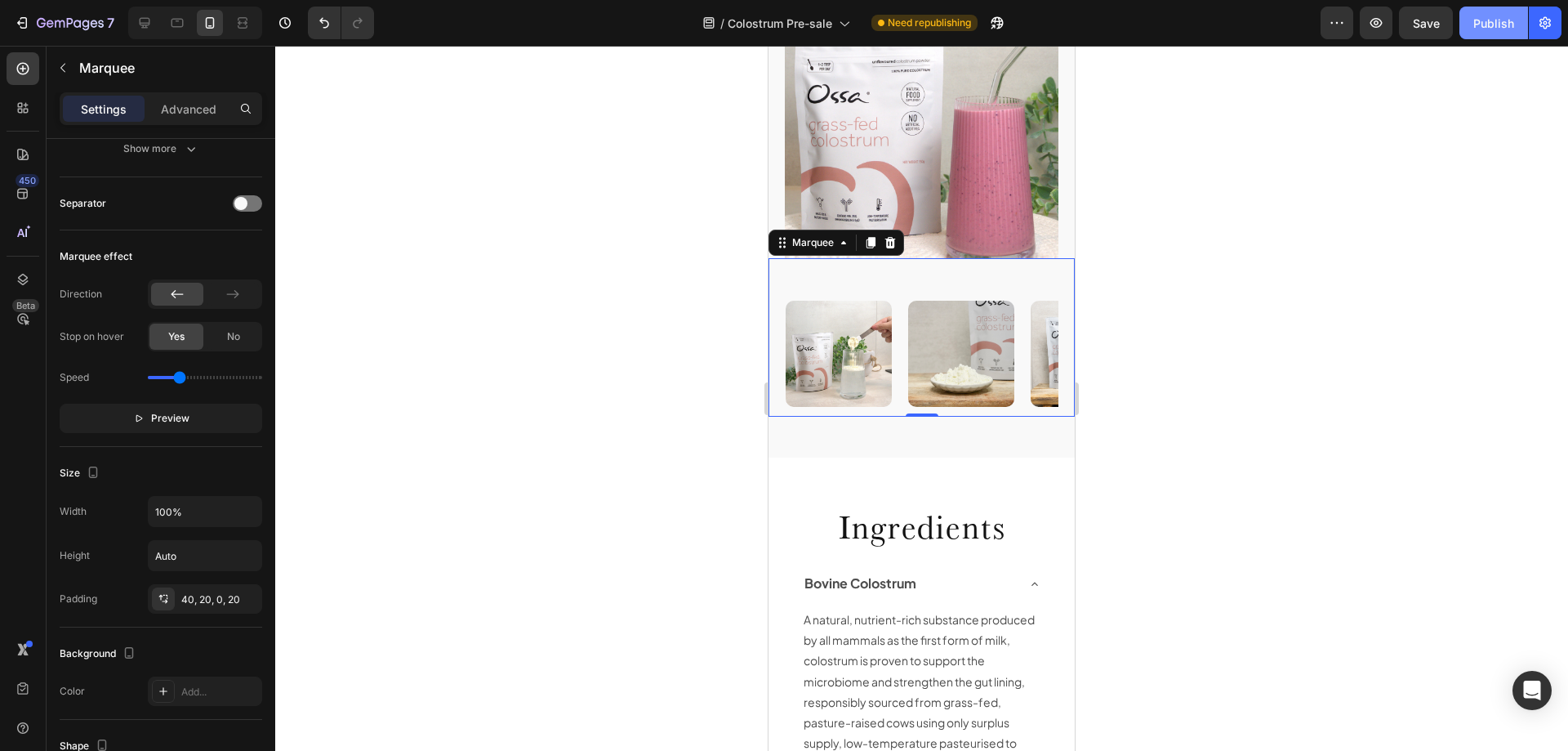
click at [1493, 27] on div "Publish" at bounding box center [1493, 23] width 40 height 17
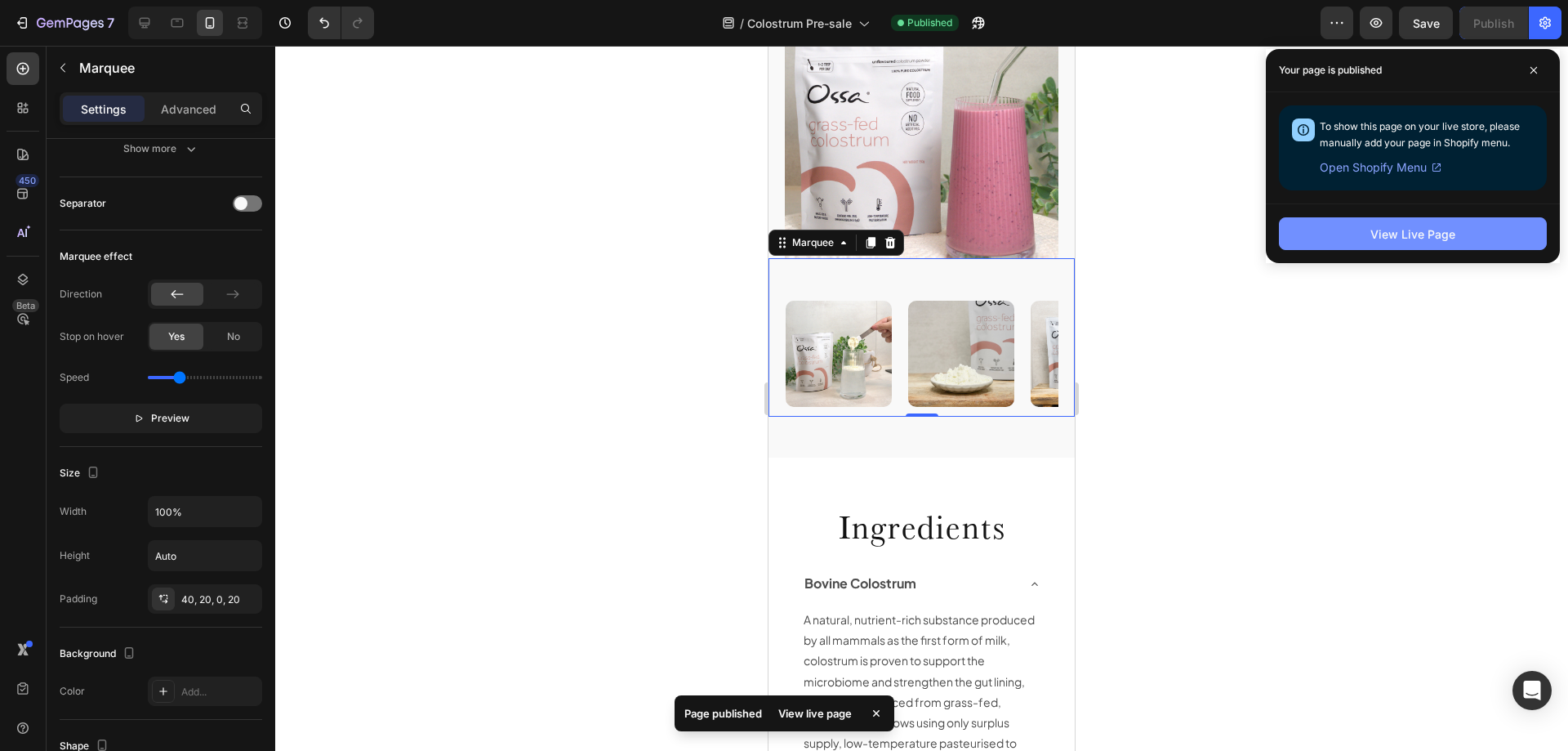
click at [1408, 228] on div "View Live Page" at bounding box center [1412, 234] width 85 height 17
